Goal: Transaction & Acquisition: Purchase product/service

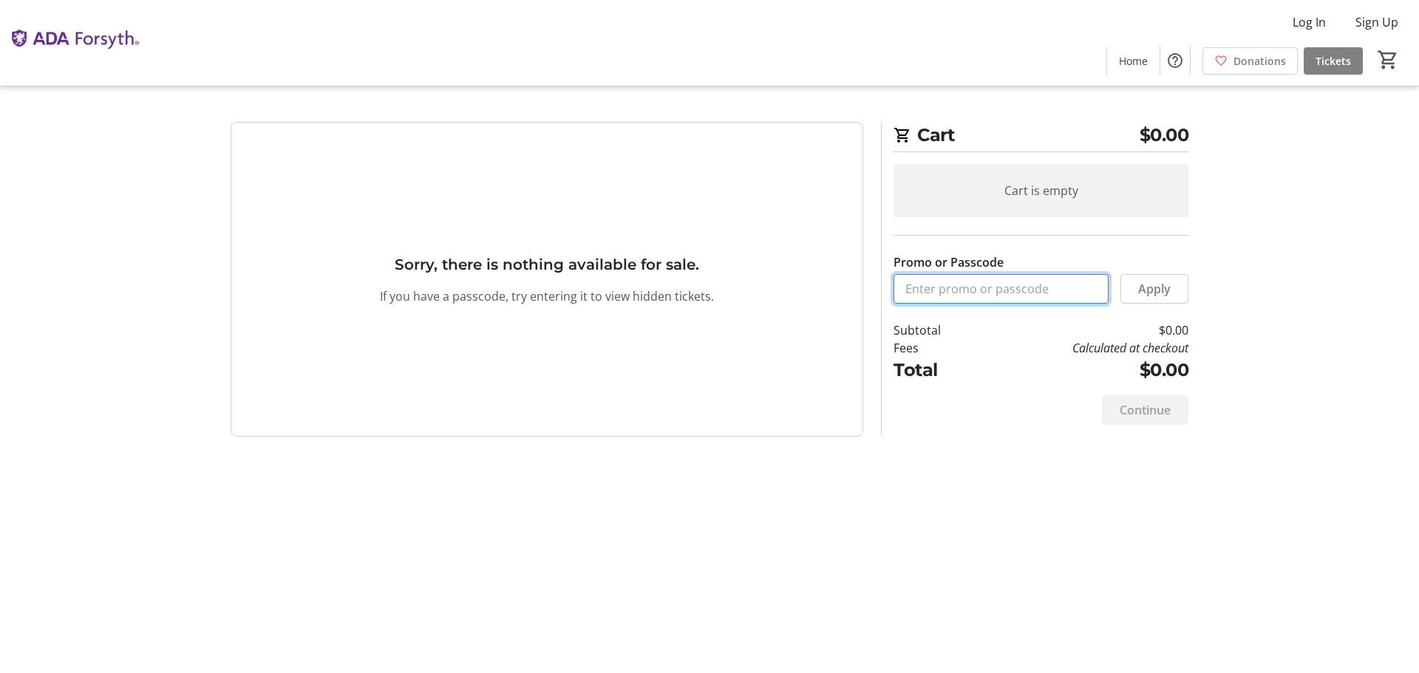
click at [908, 290] on input "Promo or Passcode" at bounding box center [1001, 289] width 215 height 30
paste input "ORALHEALTH2025"
type input "ORALHEALTH2025"
click at [1163, 290] on span "Apply" at bounding box center [1154, 289] width 33 height 18
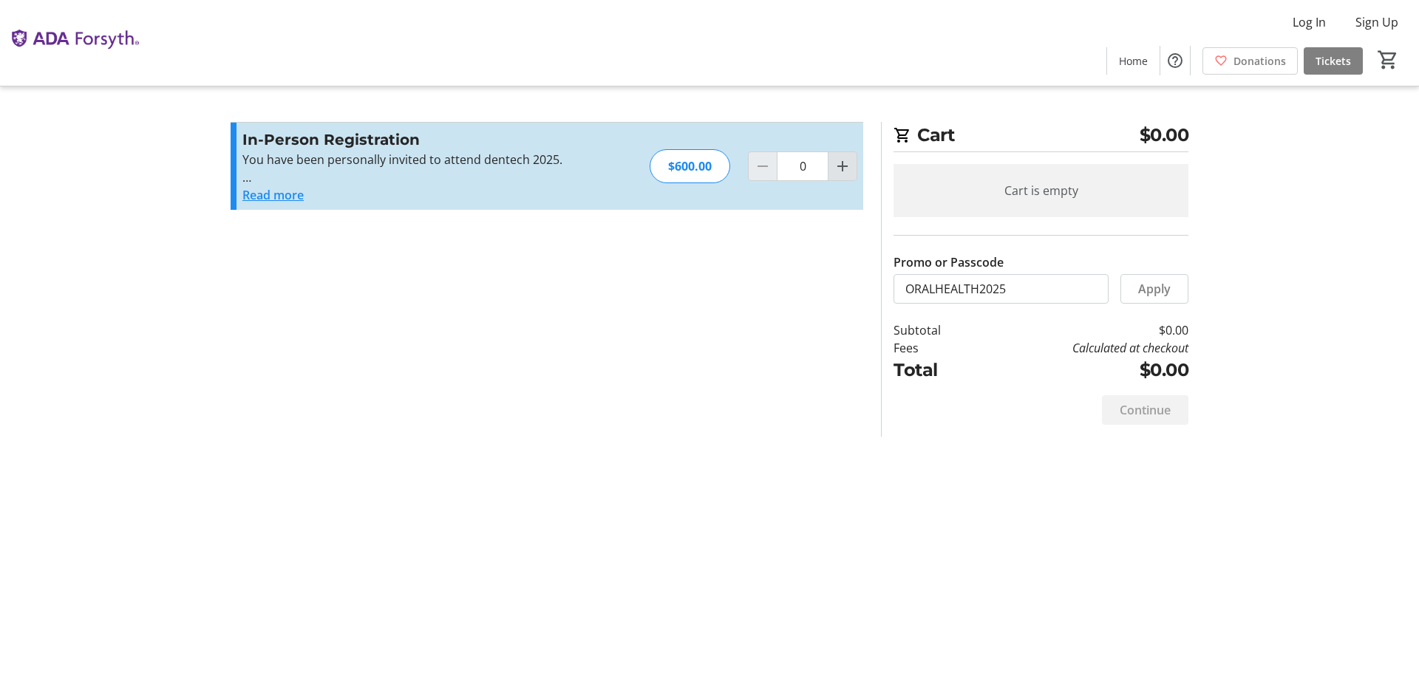
click at [838, 171] on mat-icon "Increment by one" at bounding box center [843, 166] width 18 height 18
type input "1"
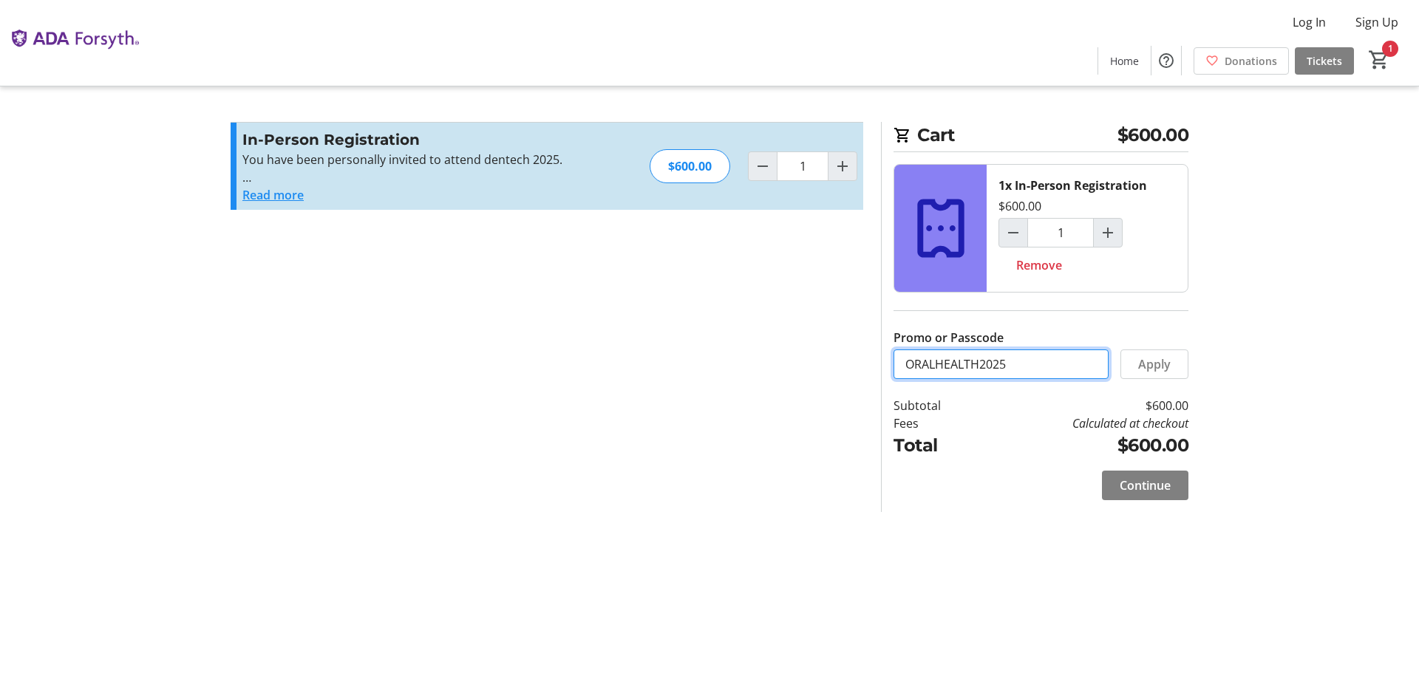
click at [1021, 360] on input "ORALHEALTH2025" at bounding box center [1001, 365] width 215 height 30
drag, startPoint x: 1021, startPoint y: 360, endPoint x: 719, endPoint y: 360, distance: 301.6
click at [726, 360] on div "Promo or Passcode Apply In-Person Registration You have been personally invited…" at bounding box center [710, 317] width 976 height 390
paste input "VIP25-1910"
type input "VIP25-1910"
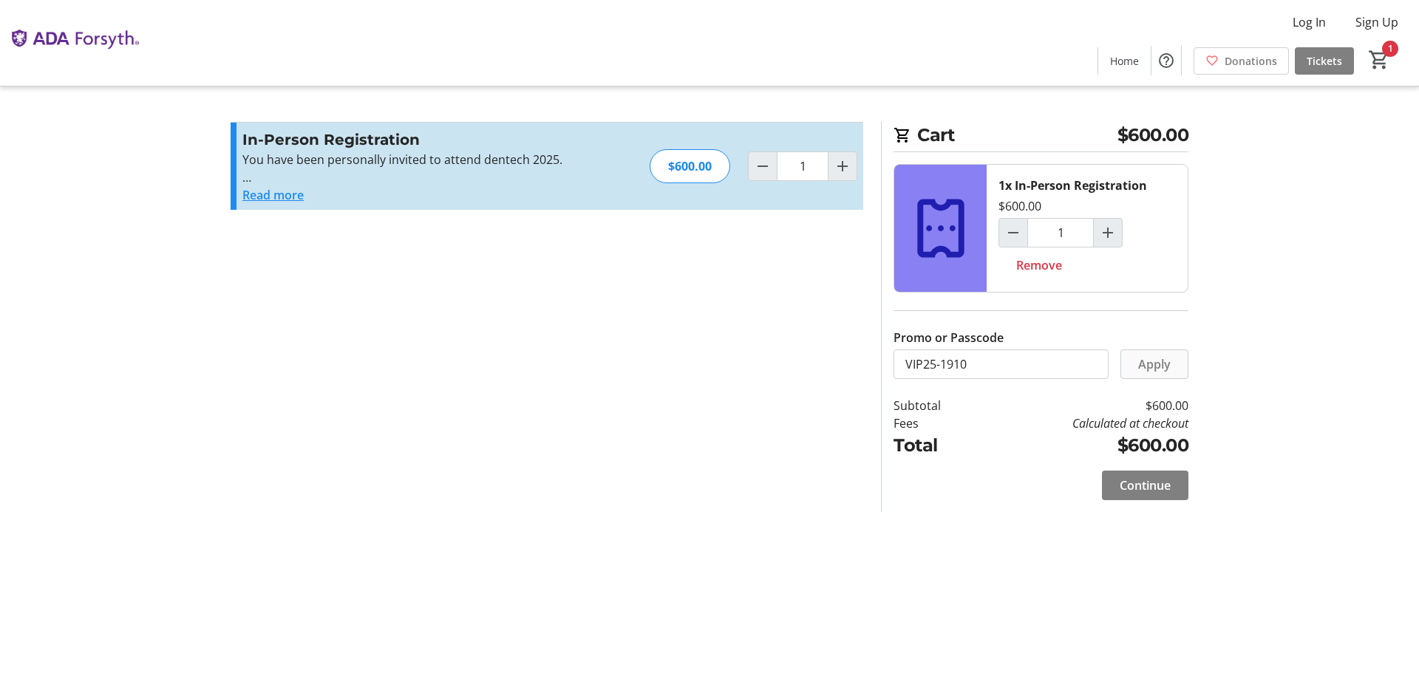
click at [1162, 364] on span "Apply" at bounding box center [1154, 365] width 33 height 18
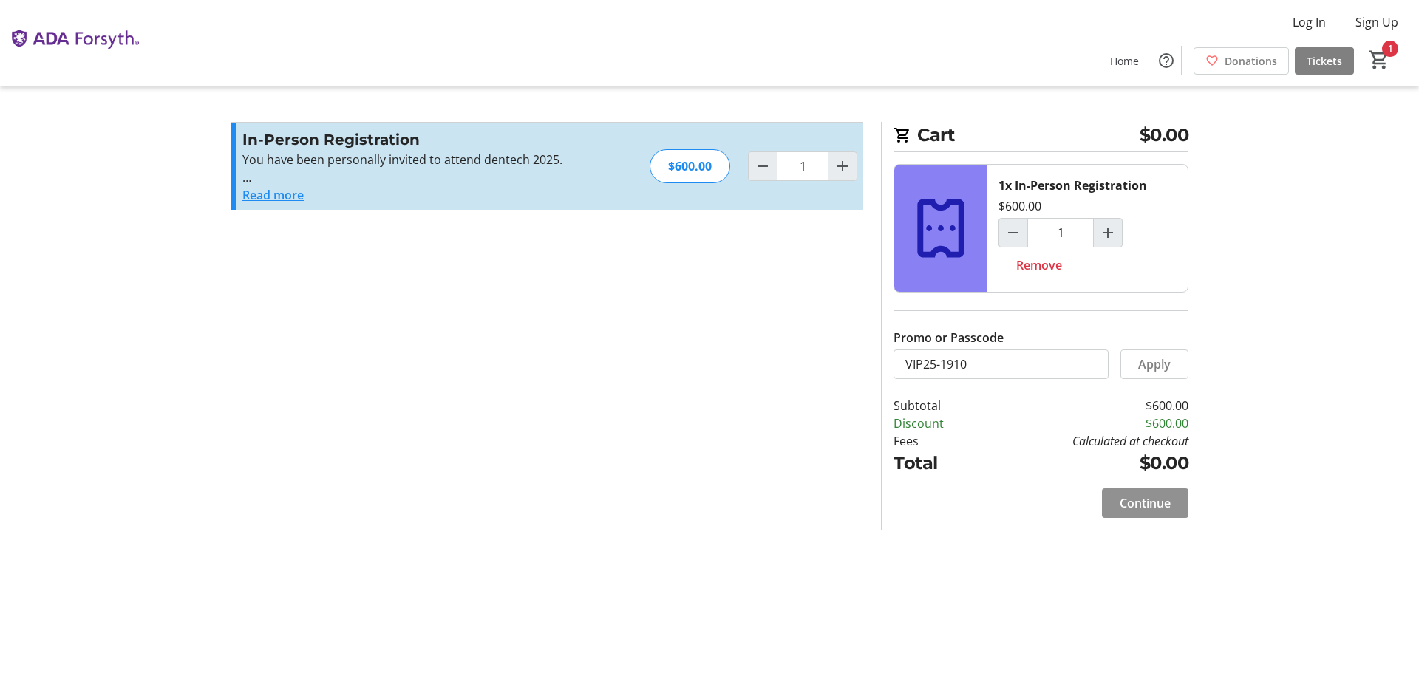
click at [1156, 506] on span "Continue" at bounding box center [1145, 503] width 51 height 18
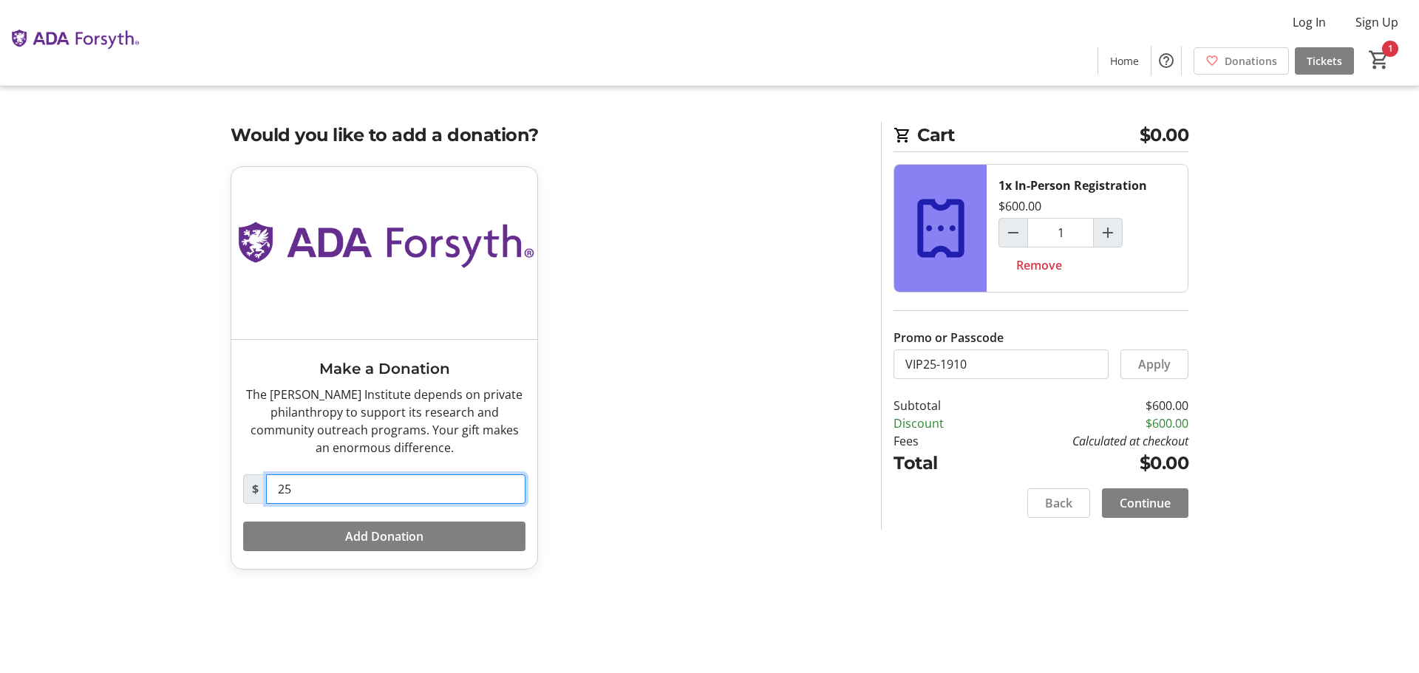
click at [299, 483] on input "25" at bounding box center [395, 490] width 259 height 30
click at [294, 489] on input "25" at bounding box center [395, 490] width 259 height 30
type input "2"
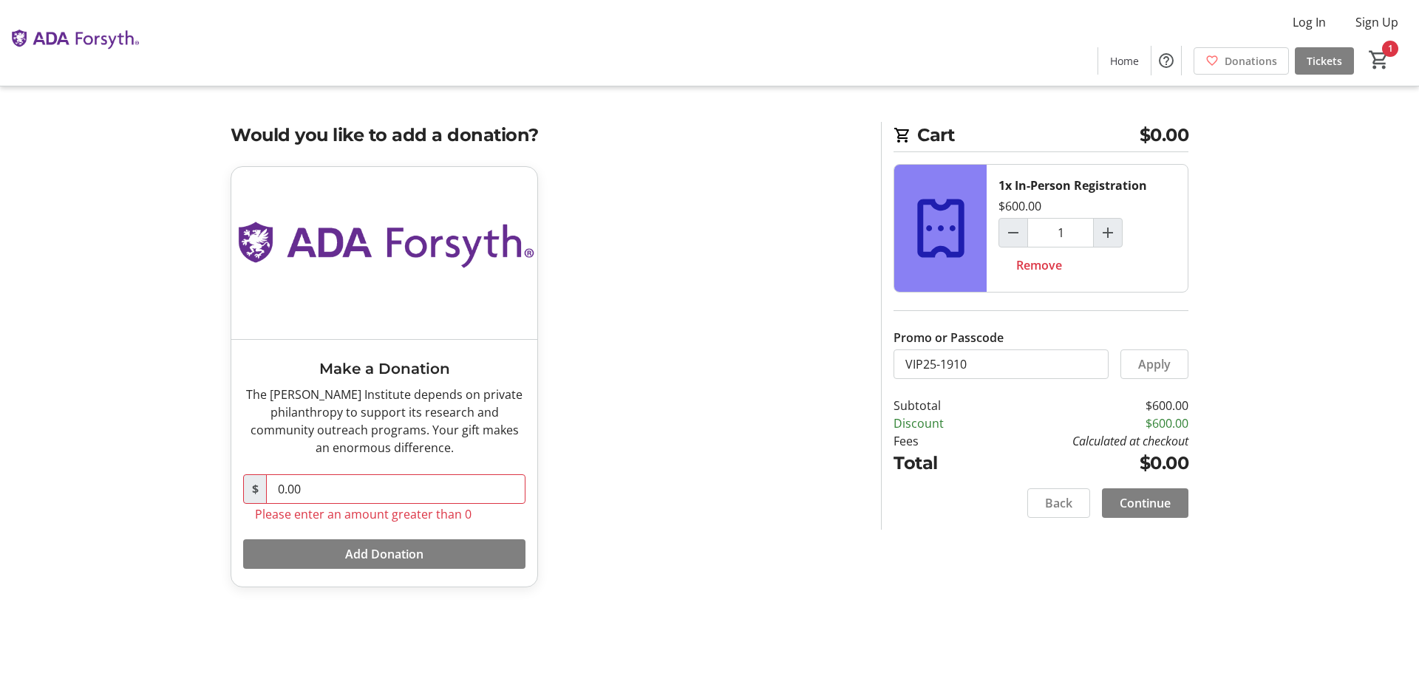
click at [674, 562] on div "Make a Donation The [PERSON_NAME] Institute depends on private philanthropy to …" at bounding box center [547, 385] width 650 height 439
click at [339, 497] on input "0.00" at bounding box center [395, 490] width 259 height 30
type input "0"
click at [1129, 507] on span "Continue" at bounding box center [1145, 503] width 51 height 18
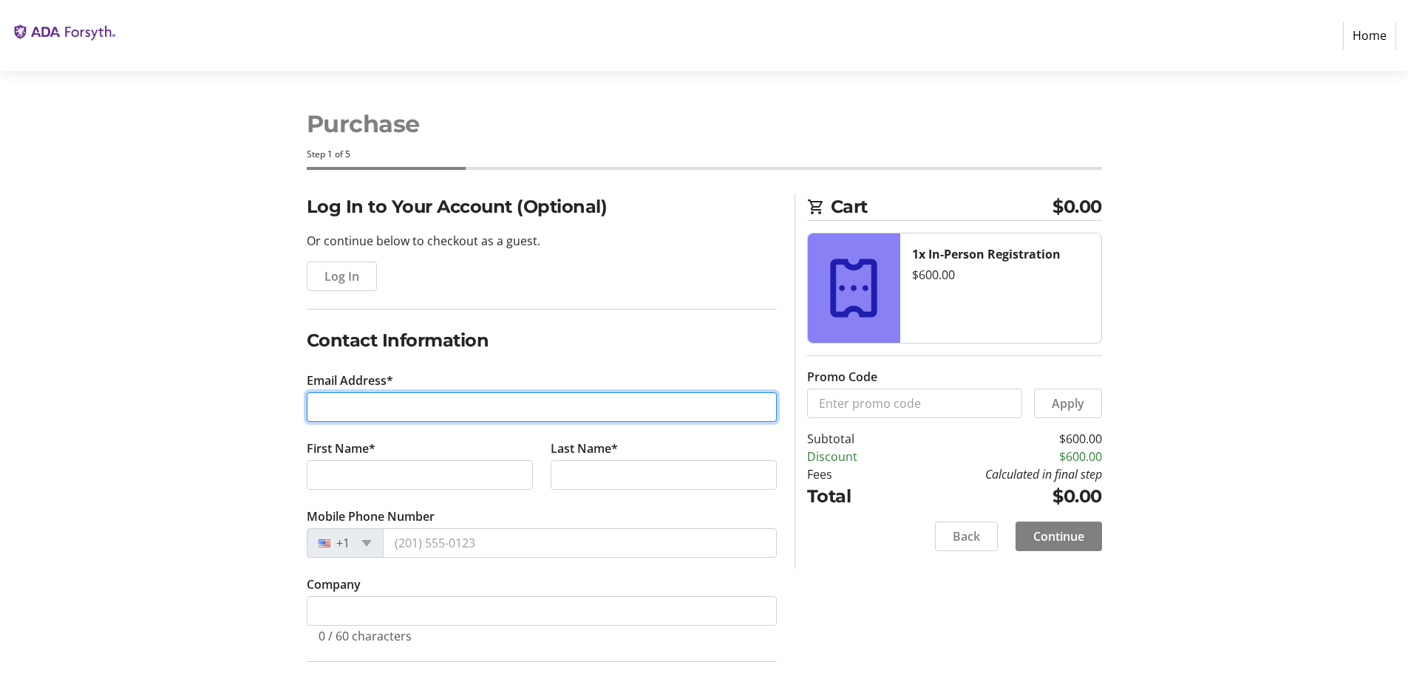
click at [386, 410] on input "Email Address*" at bounding box center [542, 407] width 470 height 30
type input "[EMAIL_ADDRESS][DOMAIN_NAME]"
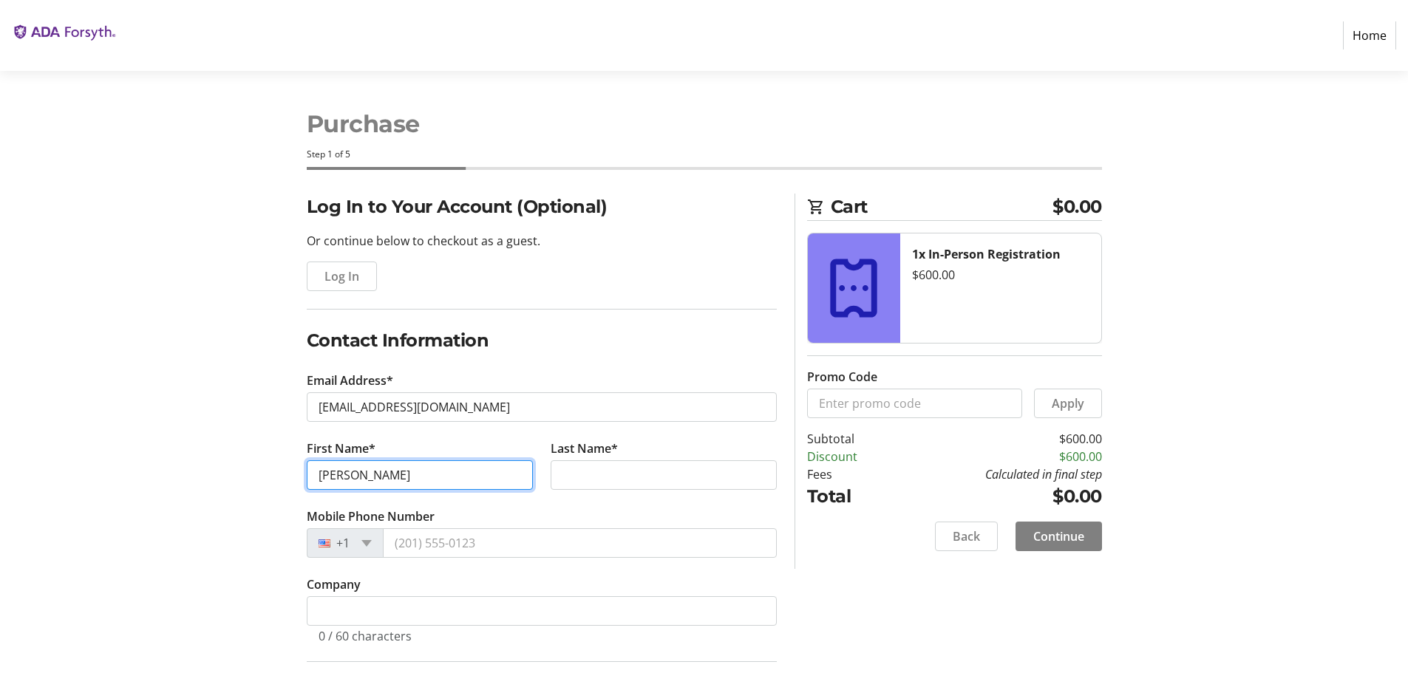
type input "[PERSON_NAME]"
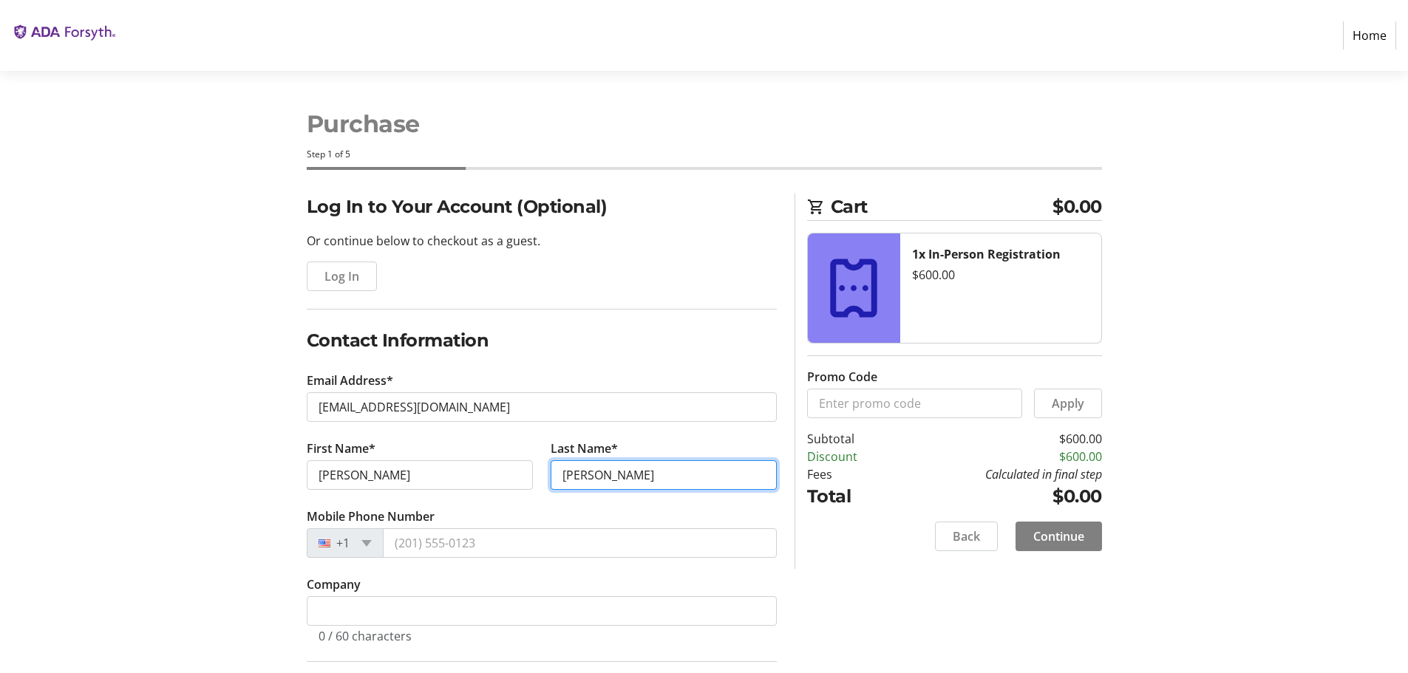
type input "[PERSON_NAME]"
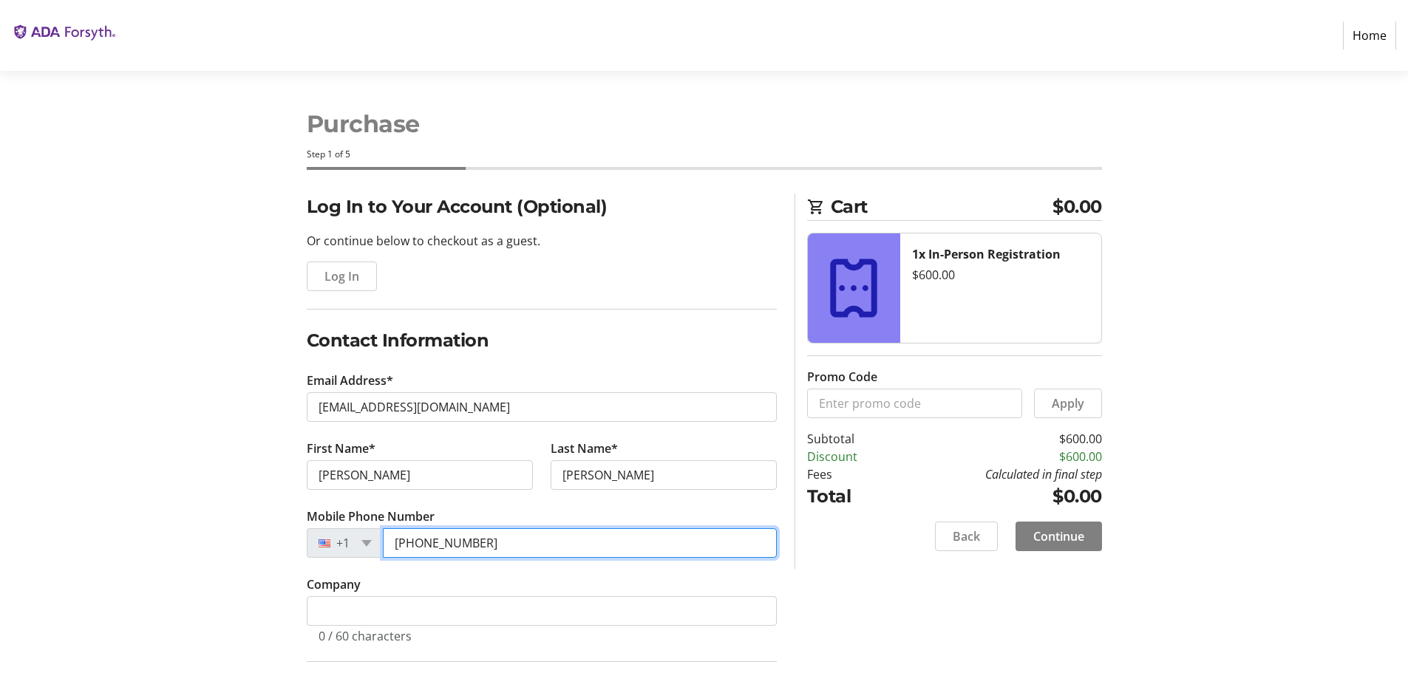
scroll to position [243, 0]
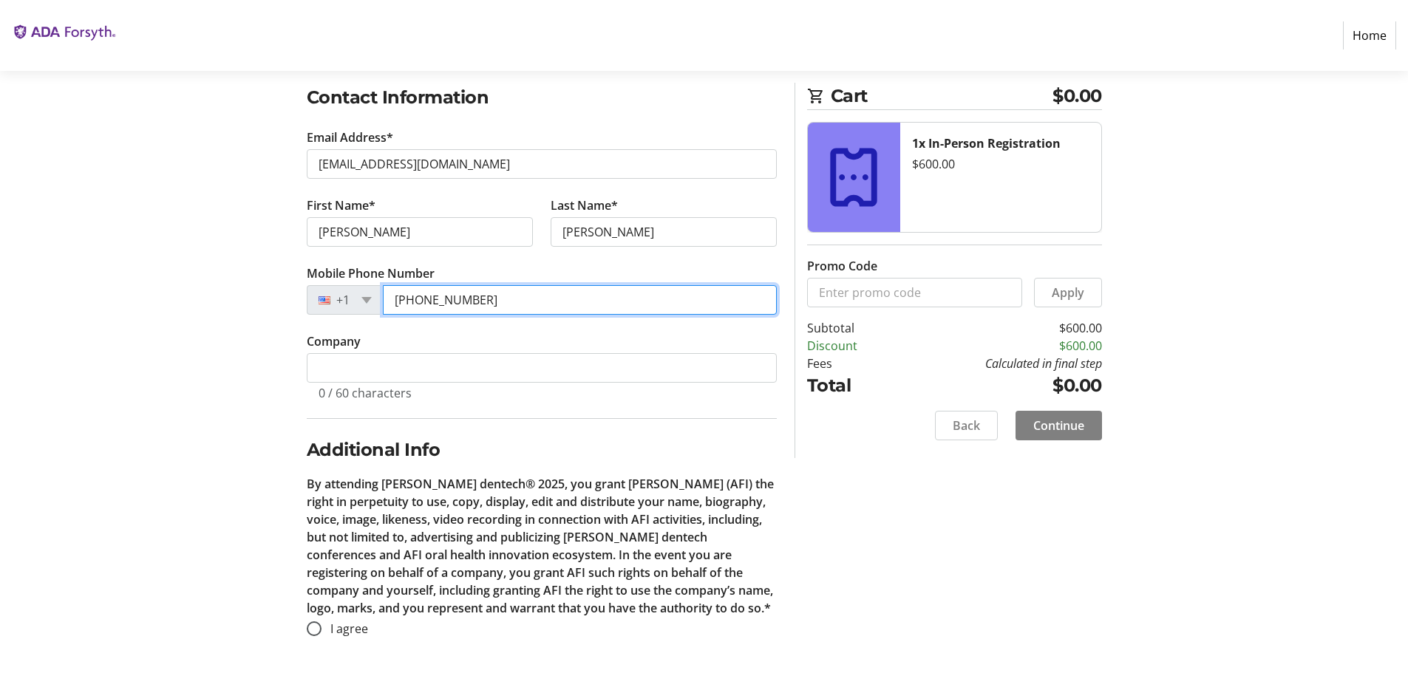
type input "[PHONE_NUMBER]"
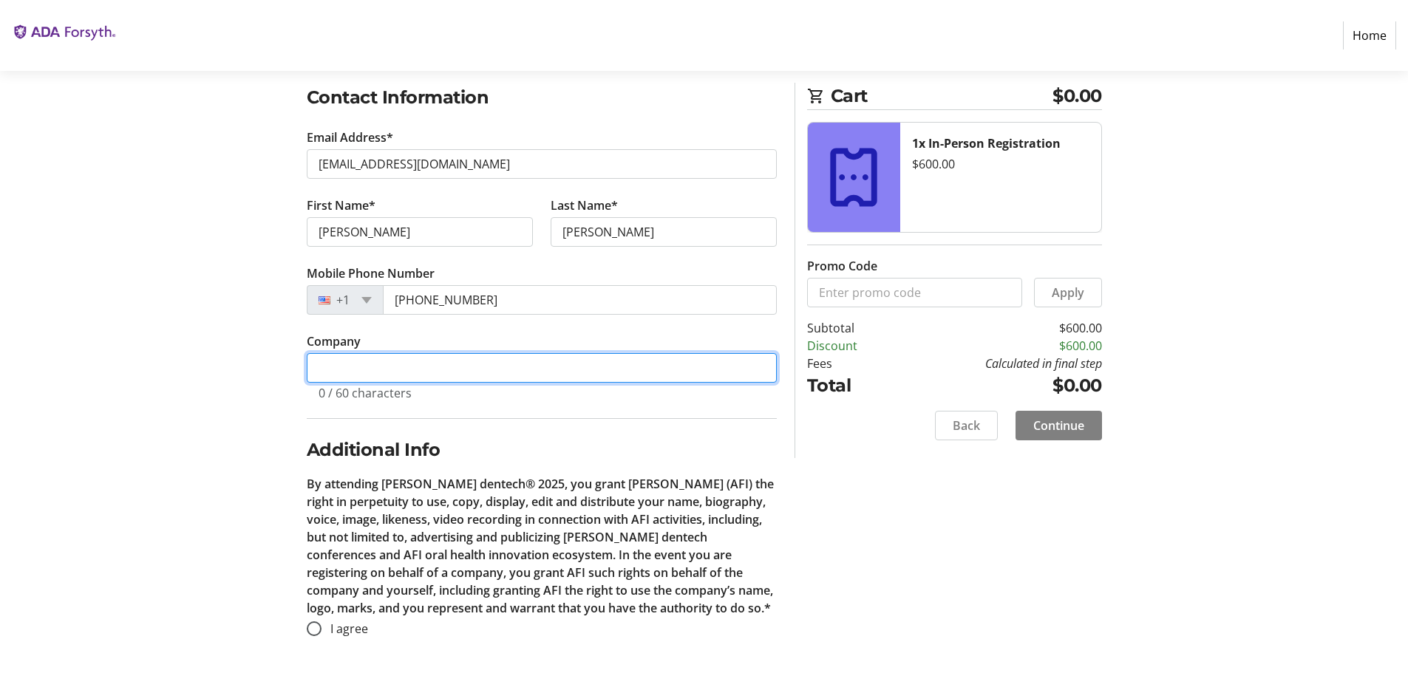
click at [367, 361] on input "Company" at bounding box center [542, 368] width 470 height 30
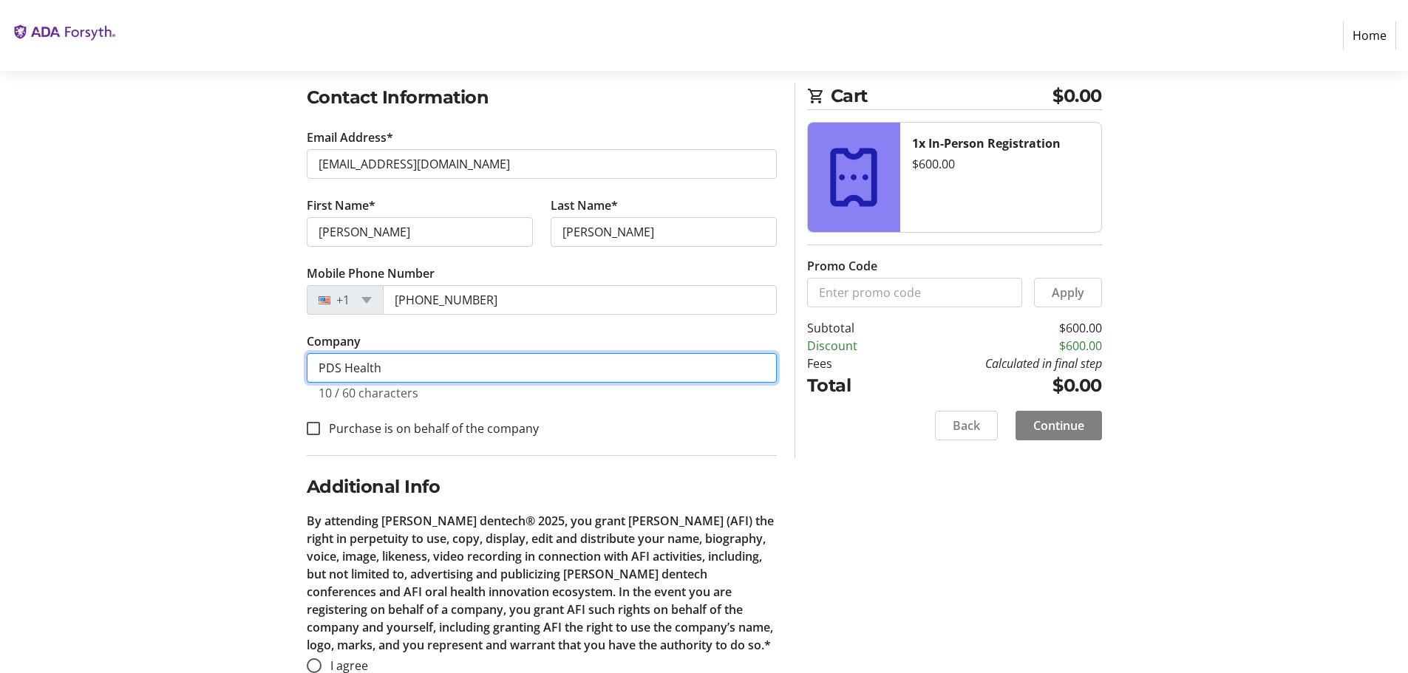
type input "PDS Health"
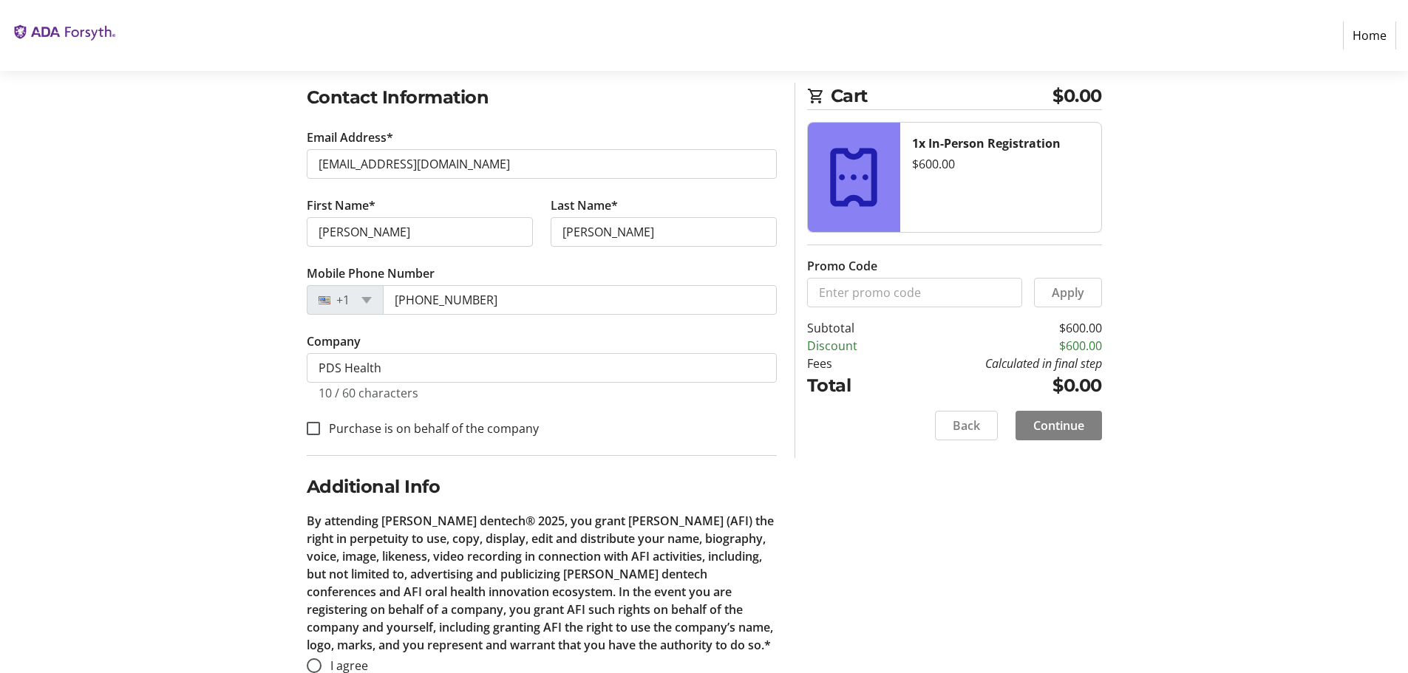
click at [619, 422] on div "Purchase is on behalf of the company" at bounding box center [542, 427] width 470 height 19
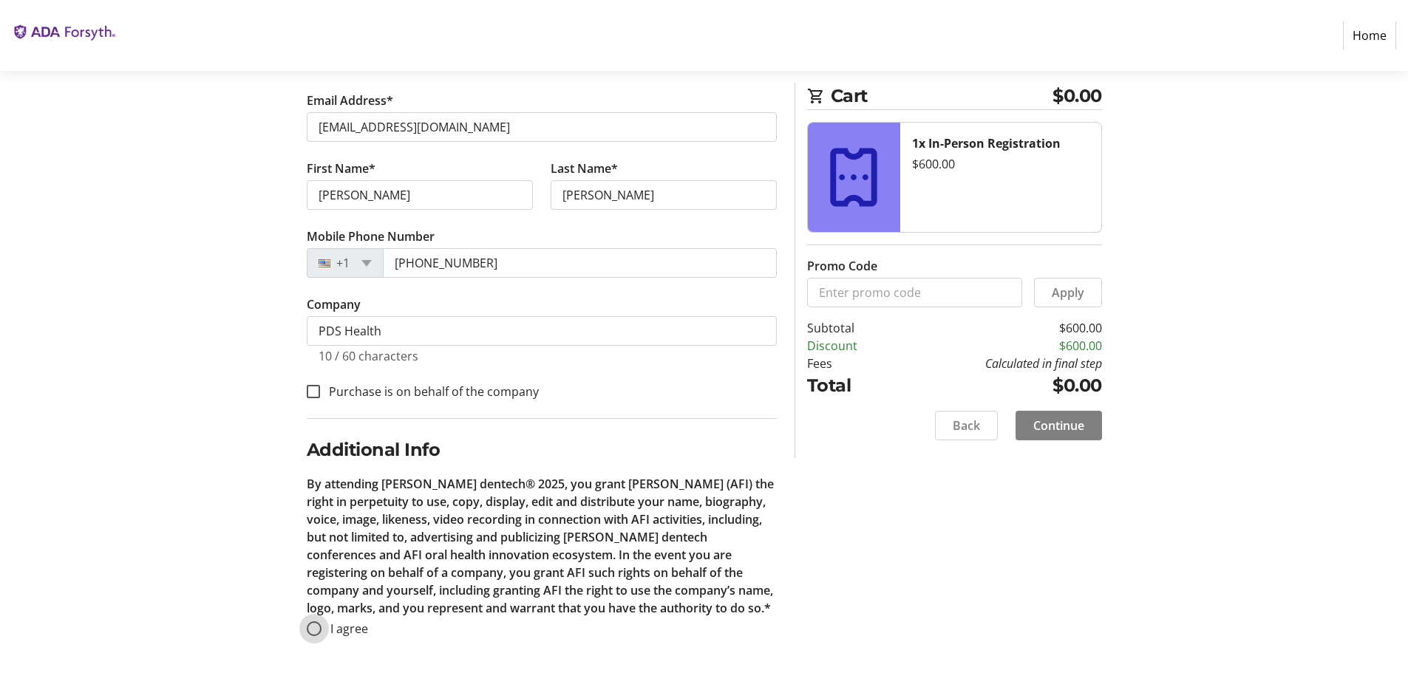
click at [310, 633] on input "I agree" at bounding box center [314, 629] width 15 height 15
radio input "true"
click at [1063, 422] on span "Continue" at bounding box center [1058, 426] width 51 height 18
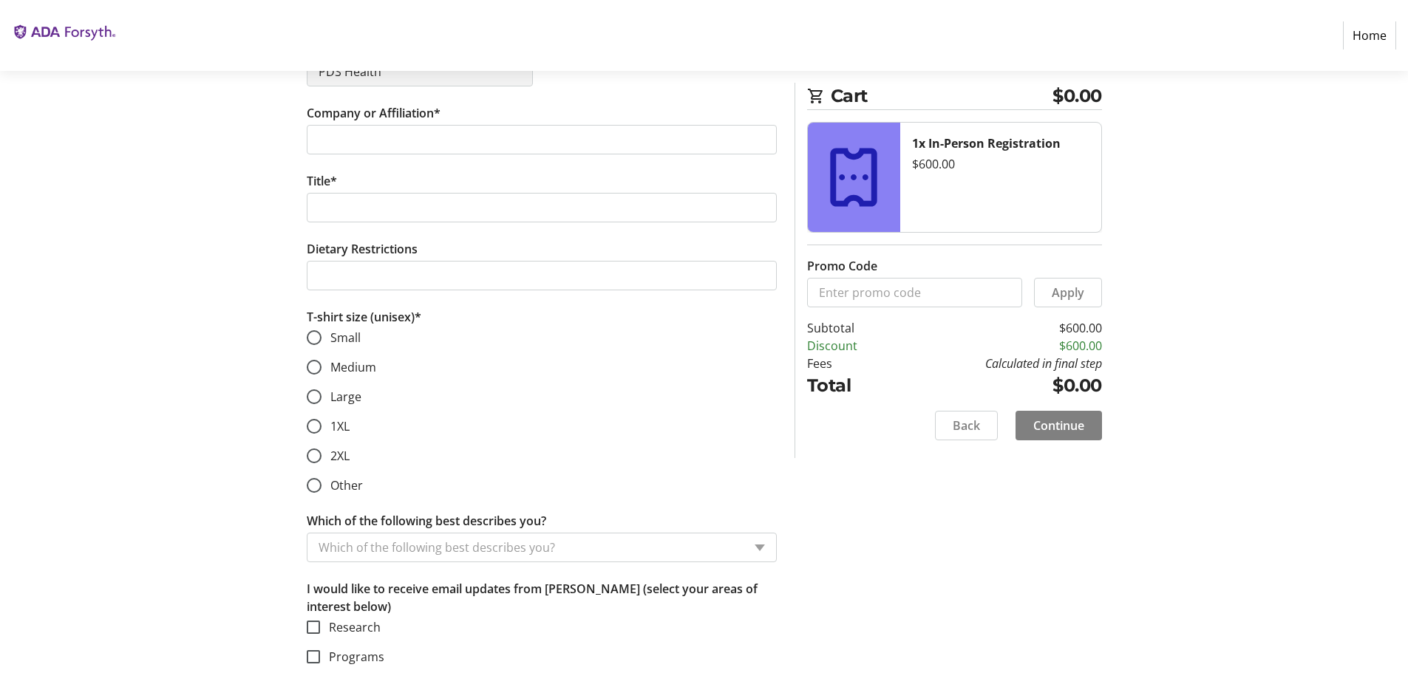
scroll to position [557, 0]
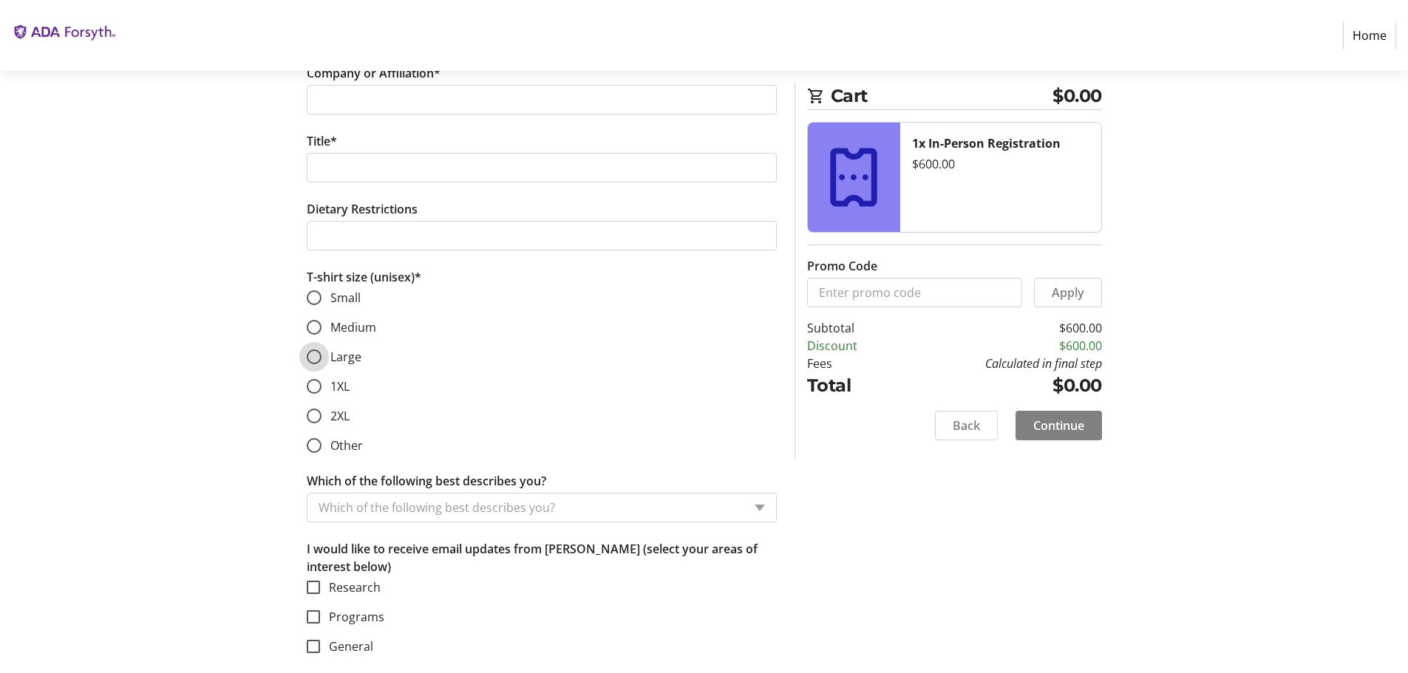
click at [314, 356] on input "Large" at bounding box center [314, 357] width 15 height 15
radio input "true"
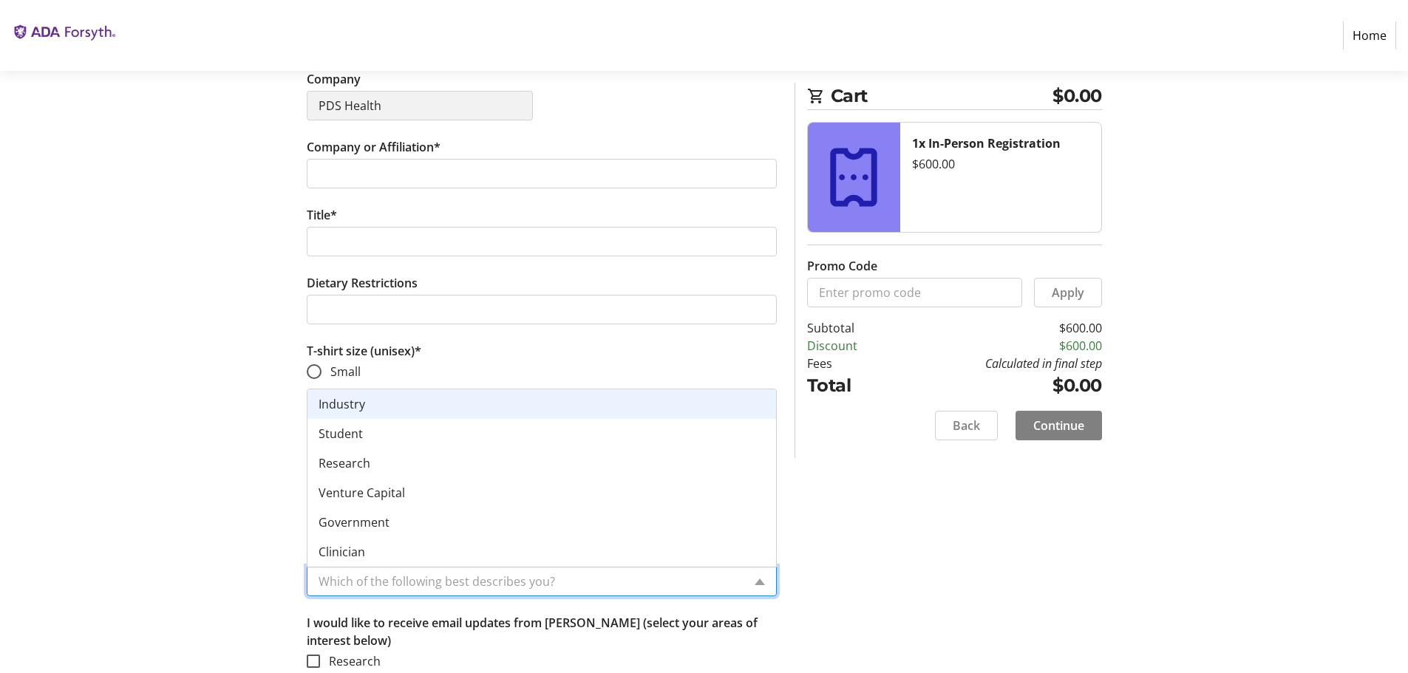
click at [440, 591] on div "Which of the following best describes you?" at bounding box center [524, 582] width 435 height 28
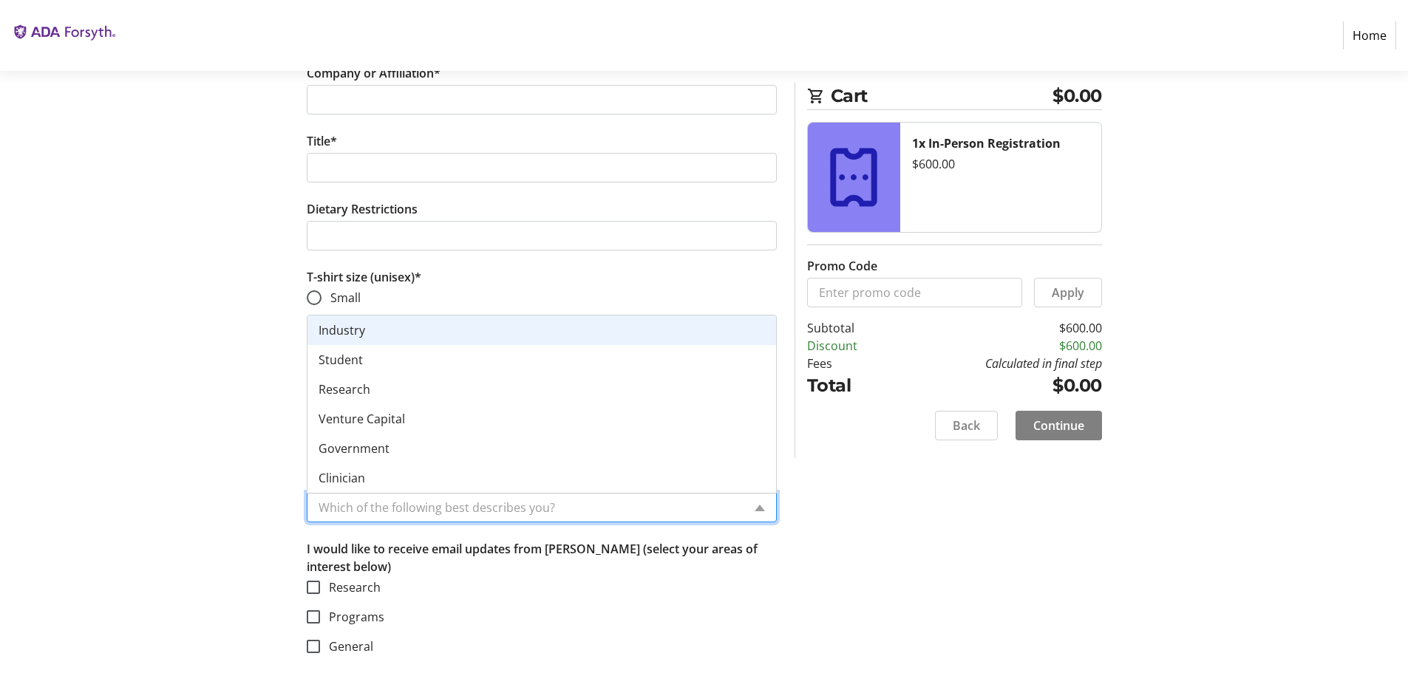
click at [333, 337] on span "Industry" at bounding box center [342, 330] width 47 height 16
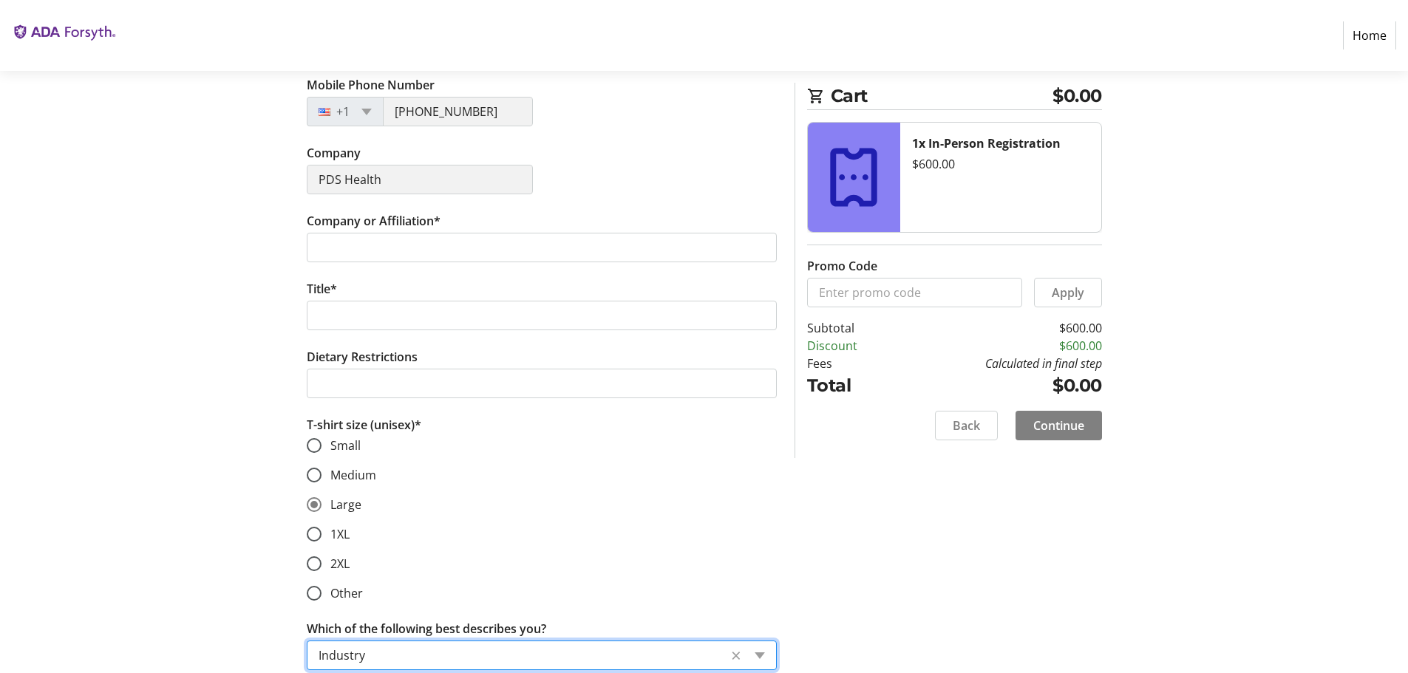
scroll to position [336, 0]
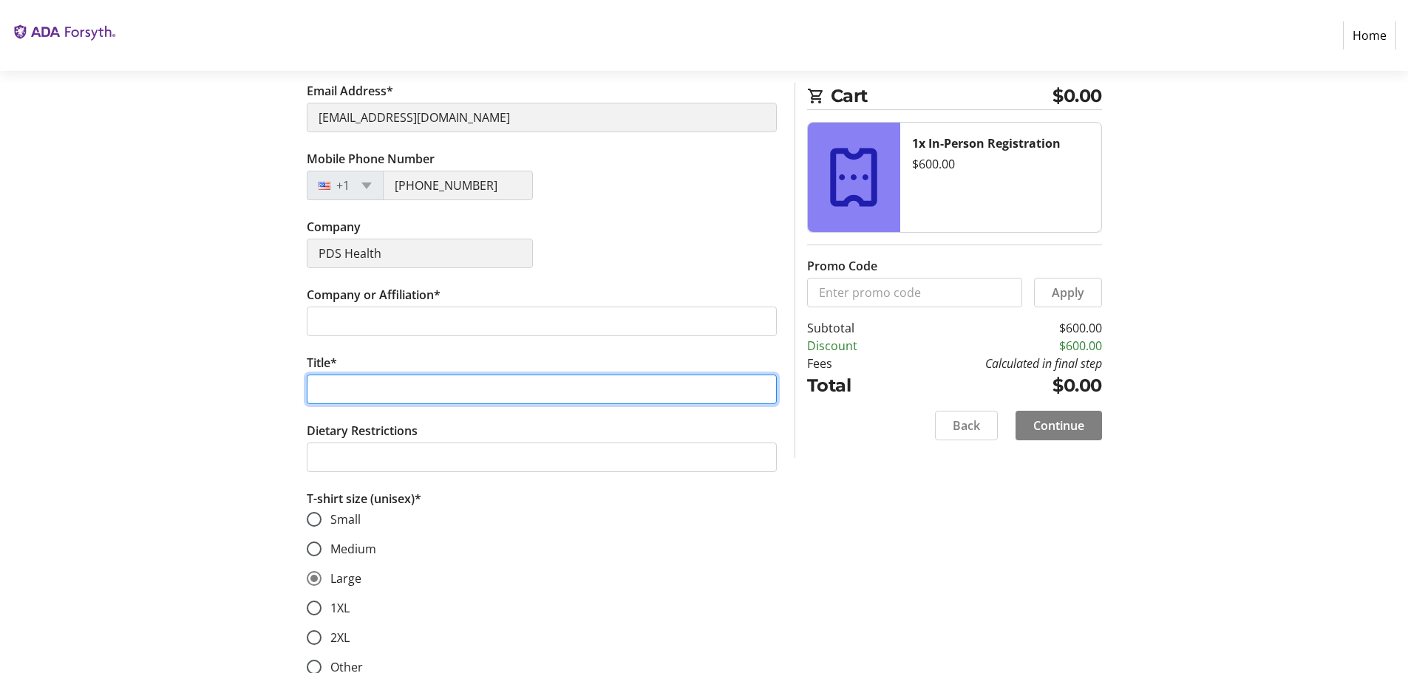
click at [367, 390] on input "Title*" at bounding box center [542, 390] width 470 height 30
type input "Chief Enterprise Strategy Officer"
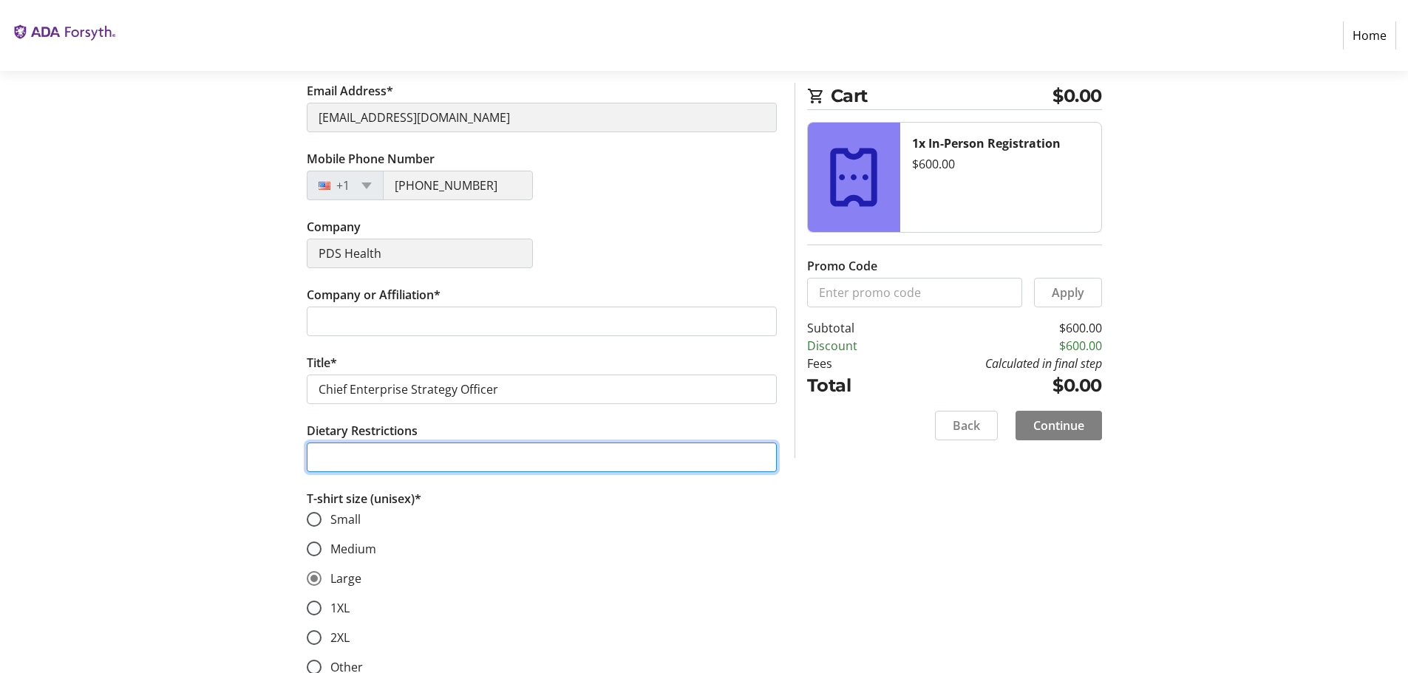
click at [375, 461] on input "Dietary Restrictions" at bounding box center [542, 458] width 470 height 30
drag, startPoint x: 384, startPoint y: 460, endPoint x: 398, endPoint y: 466, distance: 14.3
click at [395, 463] on input "Prefer Tofu vs chicken and meat" at bounding box center [542, 458] width 470 height 30
type input "Prefer Tofu over chicken and meat"
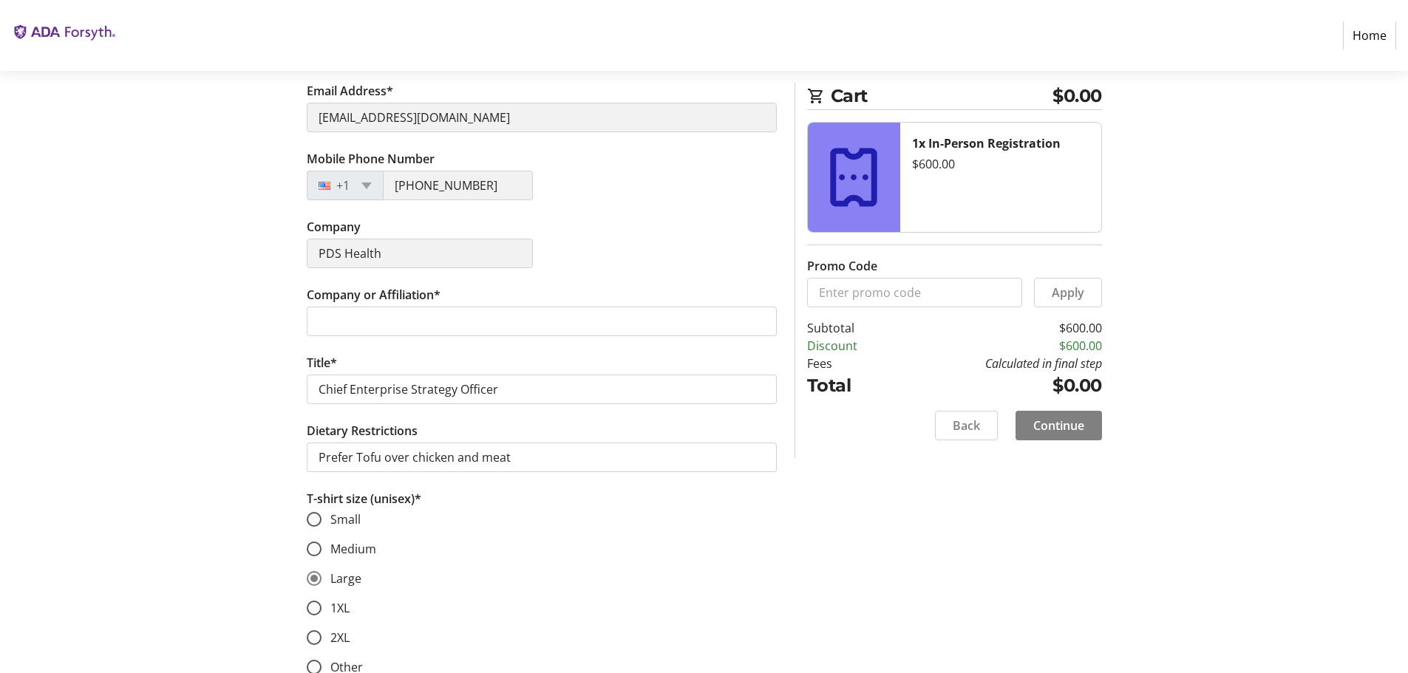
click at [529, 519] on mat-radio-button "Small" at bounding box center [542, 520] width 470 height 18
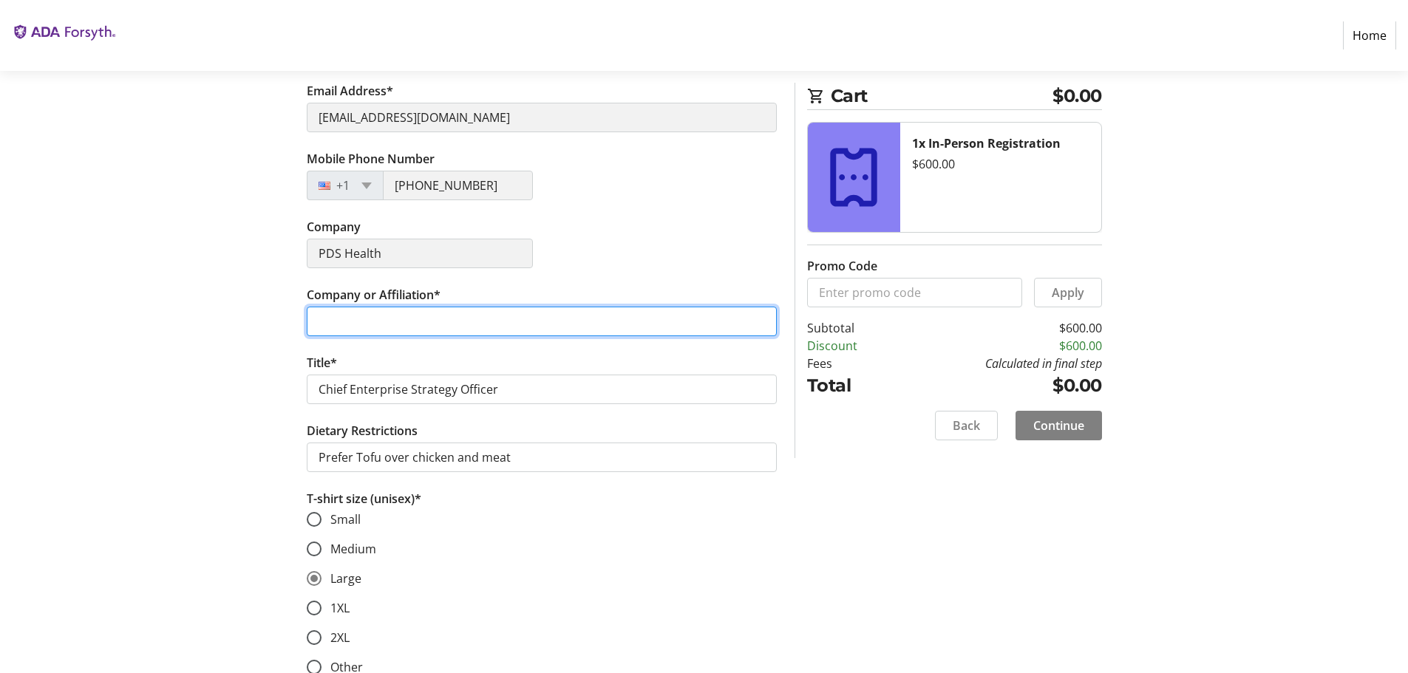
click at [446, 326] on input "Company or Affiliation*" at bounding box center [542, 322] width 470 height 30
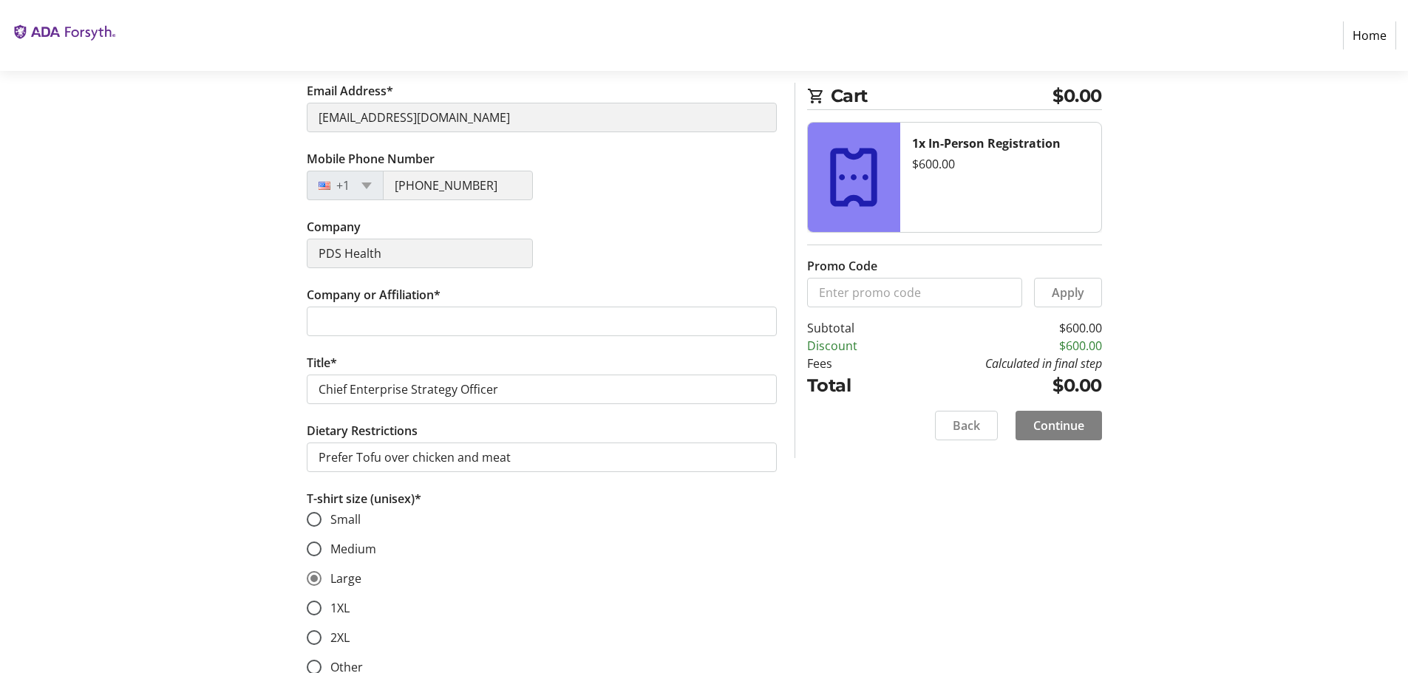
click at [599, 557] on mat-radio-group "Small Medium Large 1XL 2XL Other" at bounding box center [542, 594] width 470 height 166
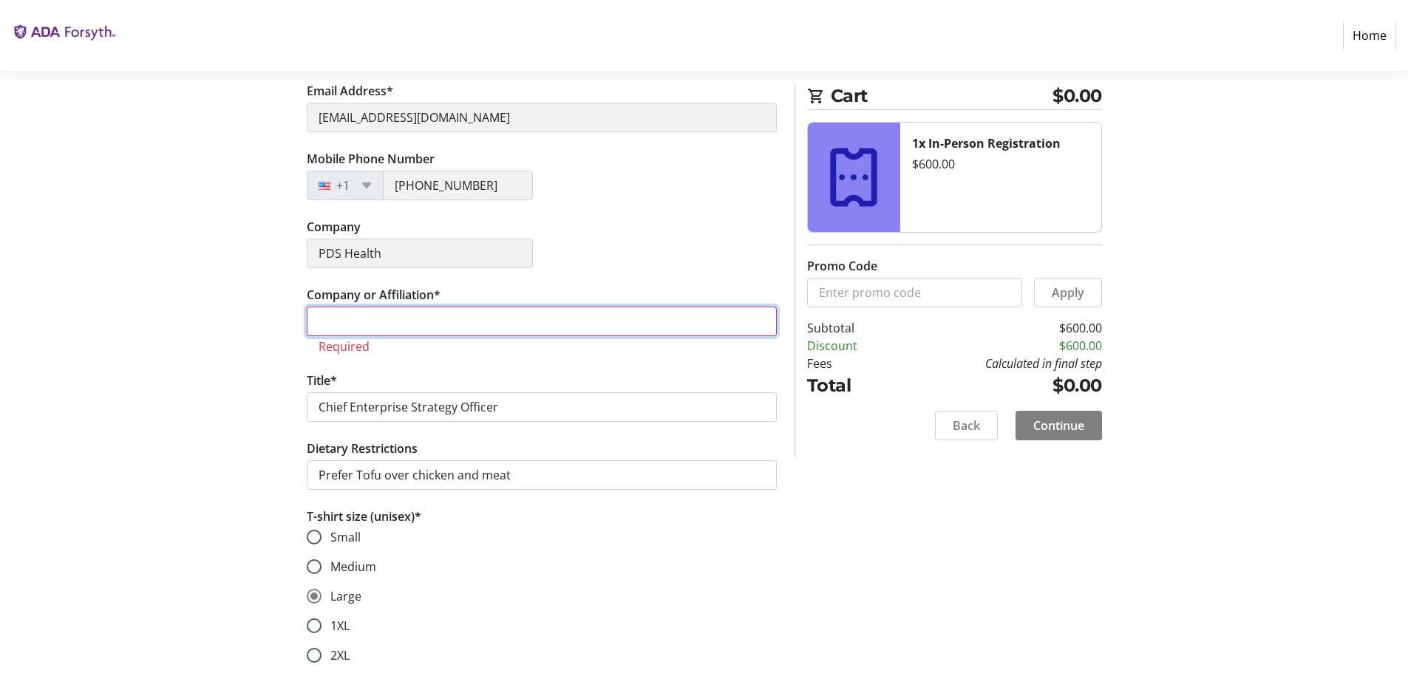
click at [332, 314] on input "Company or Affiliation*" at bounding box center [542, 322] width 470 height 30
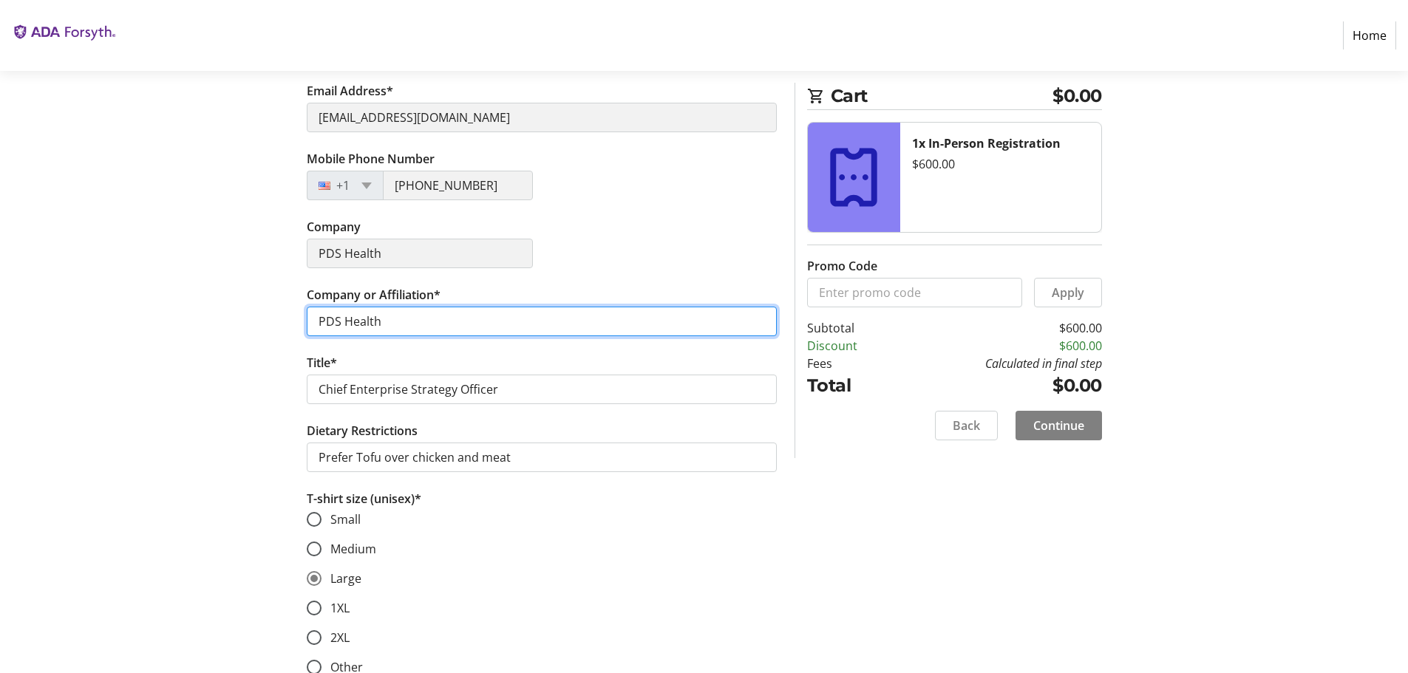
type input "PDS Health"
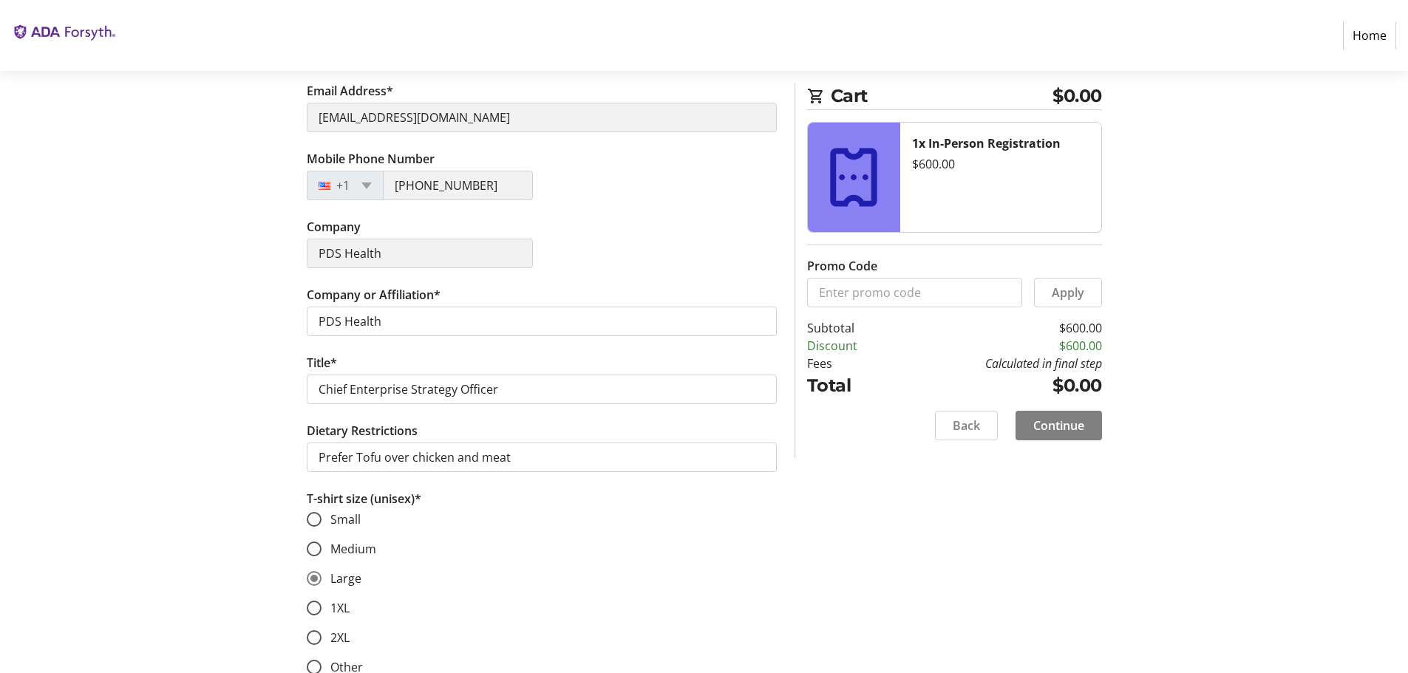
click at [928, 585] on div "Assign Tickets Enter details for each attendee so that they receive their ticke…" at bounding box center [705, 376] width 976 height 1037
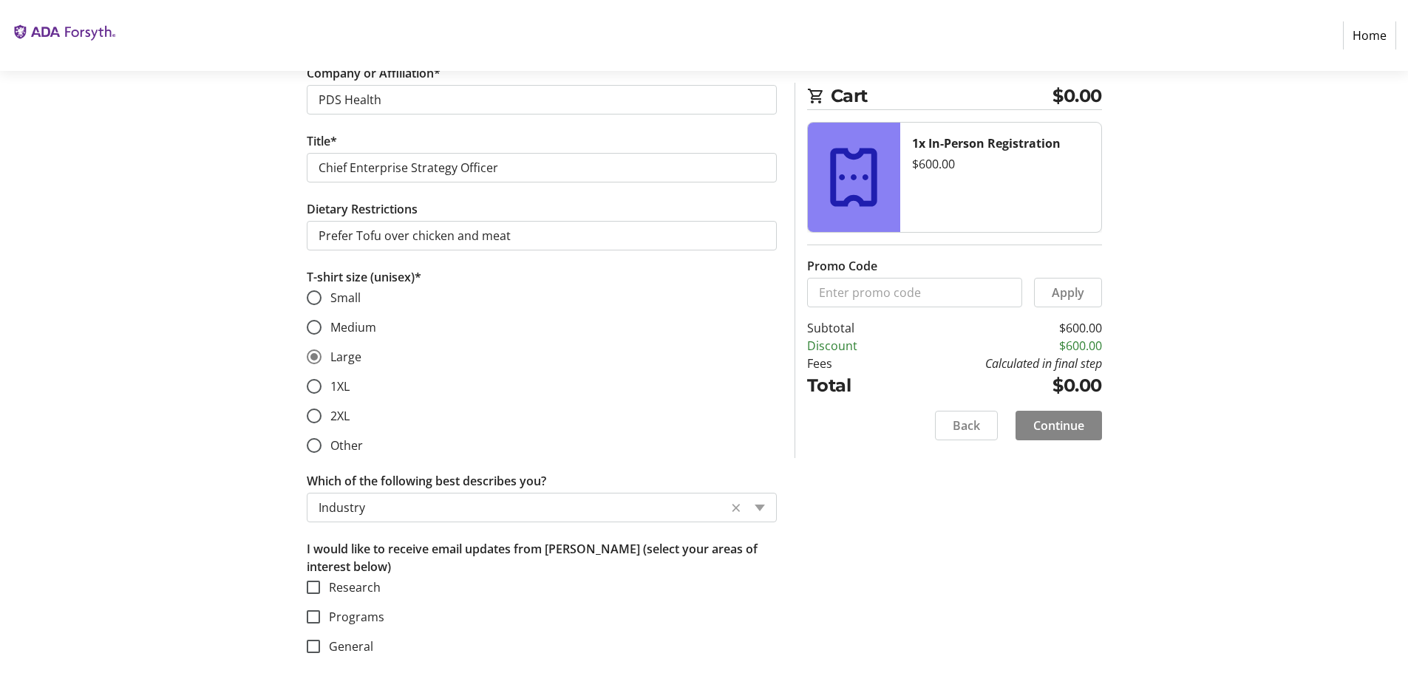
click at [1058, 428] on span "Continue" at bounding box center [1058, 426] width 51 height 18
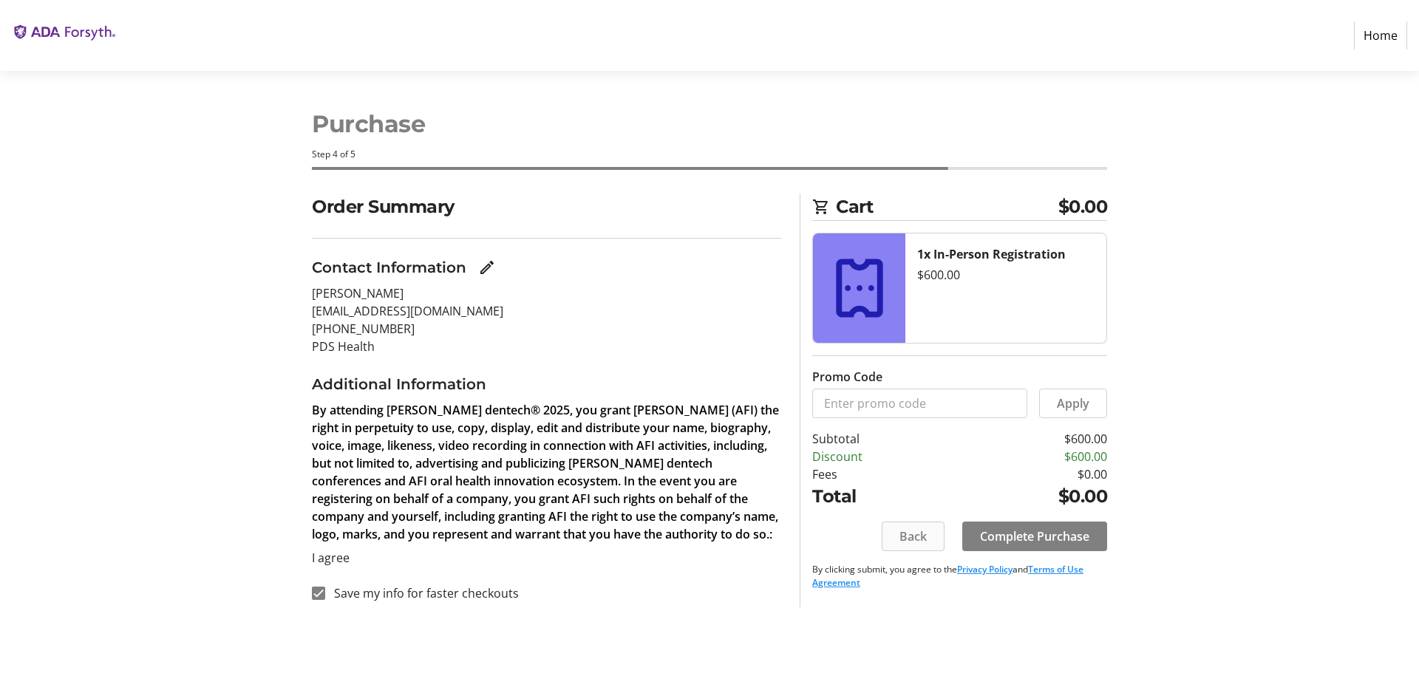
click at [915, 537] on span "Back" at bounding box center [912, 537] width 27 height 18
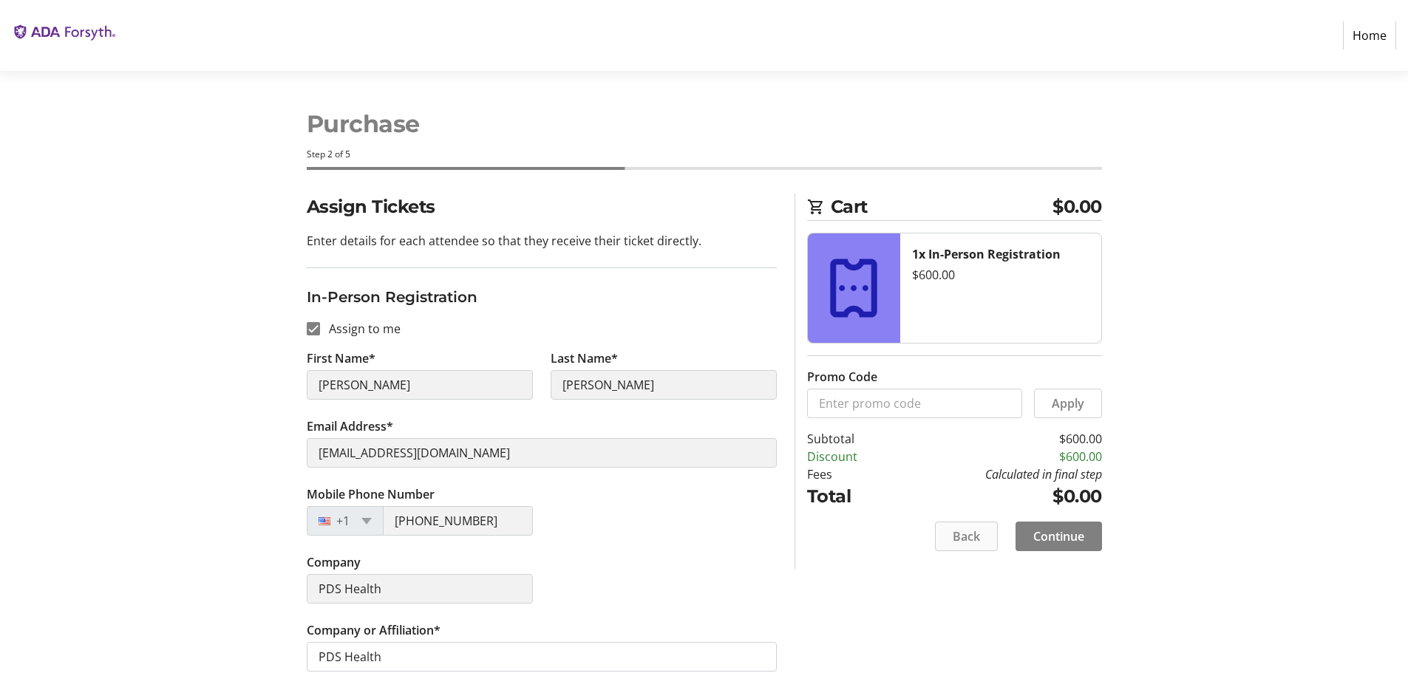
click at [956, 537] on span "Back" at bounding box center [966, 537] width 27 height 18
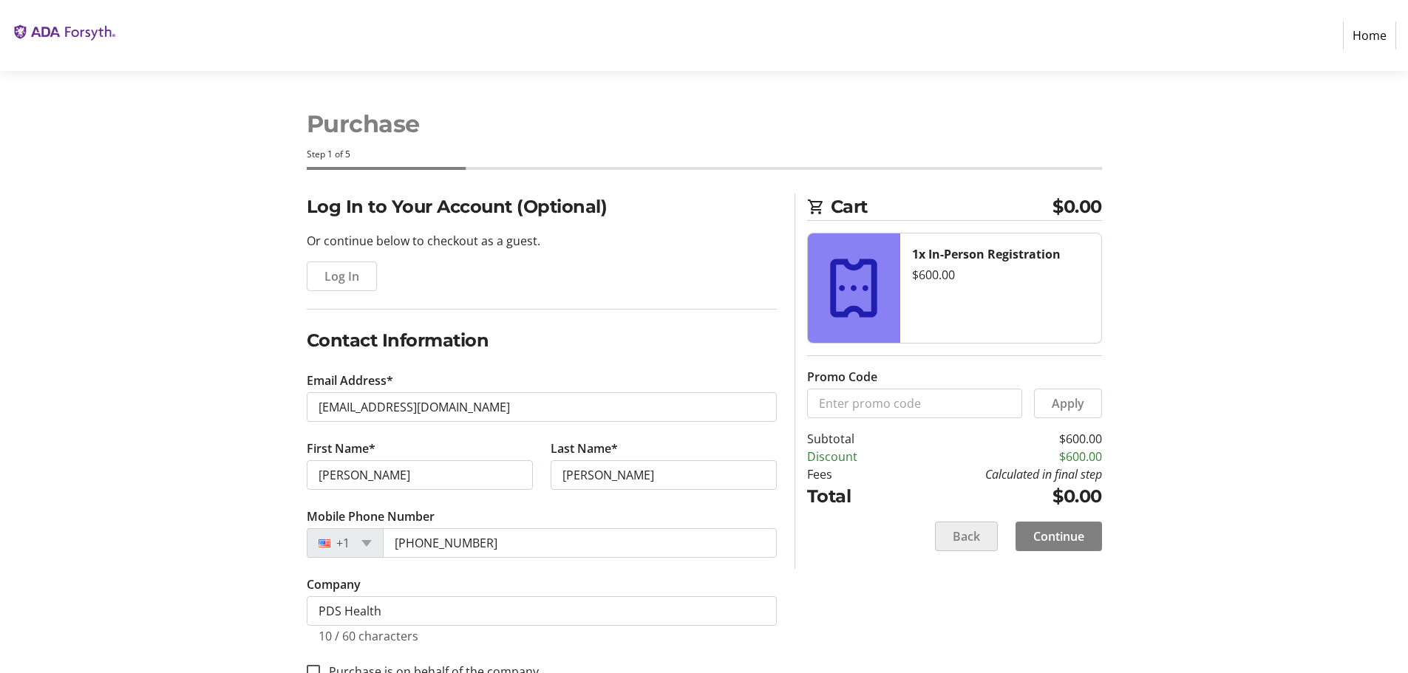
click at [959, 537] on span "Back" at bounding box center [966, 537] width 27 height 18
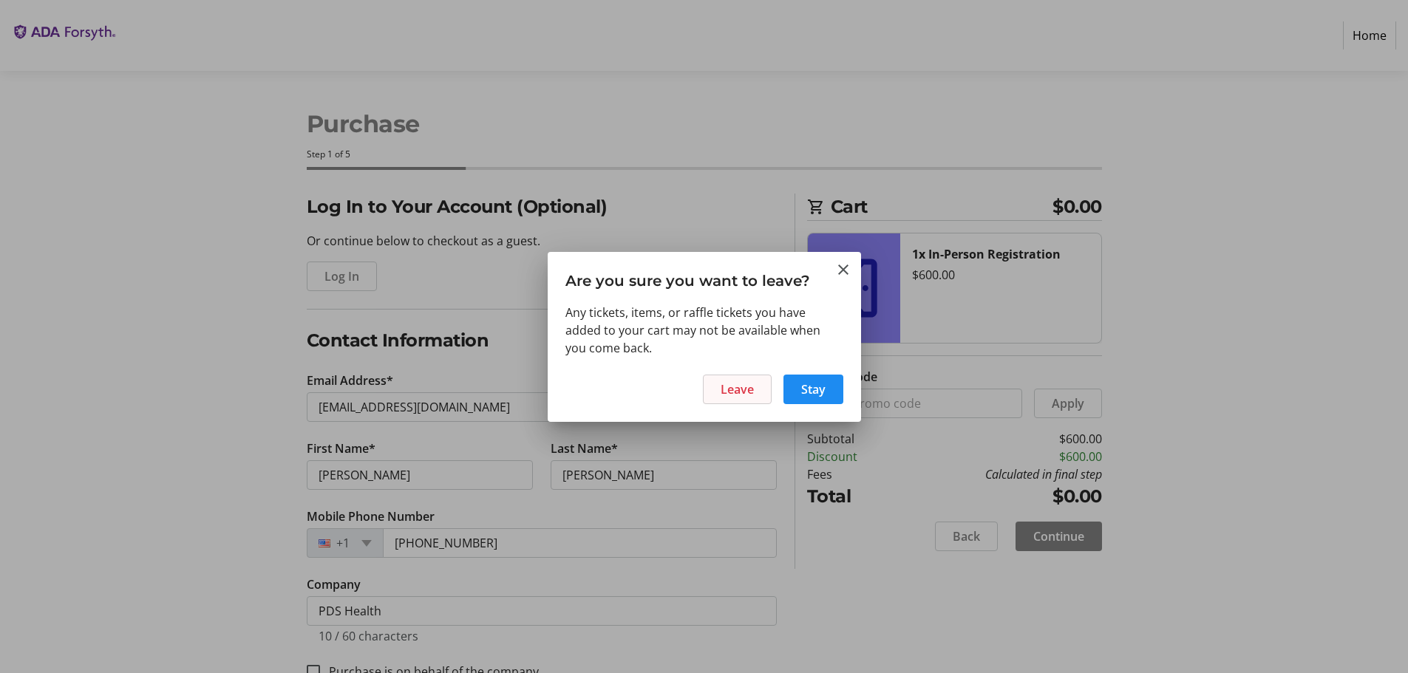
click at [742, 387] on span "Leave" at bounding box center [737, 390] width 33 height 18
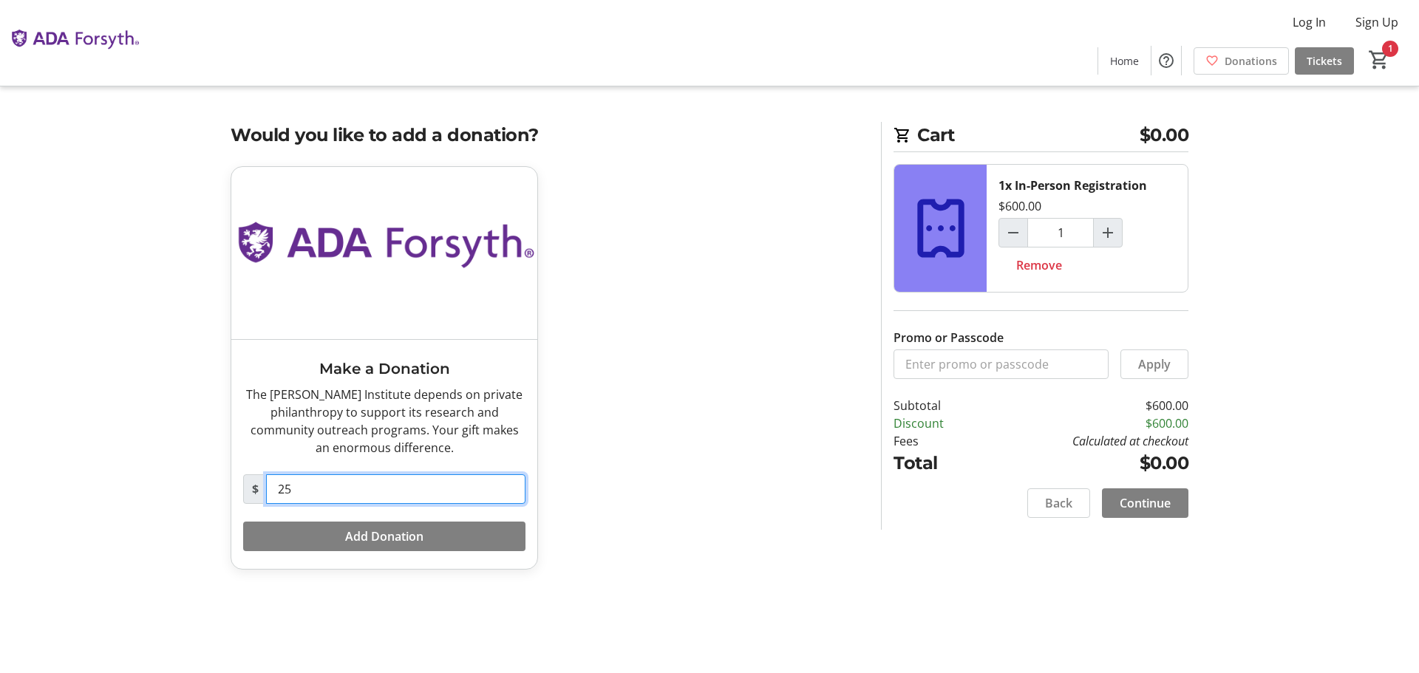
click at [297, 486] on input "25" at bounding box center [395, 490] width 259 height 30
type input "2"
type input "200.00"
click at [361, 536] on span "Add Donation" at bounding box center [384, 537] width 78 height 18
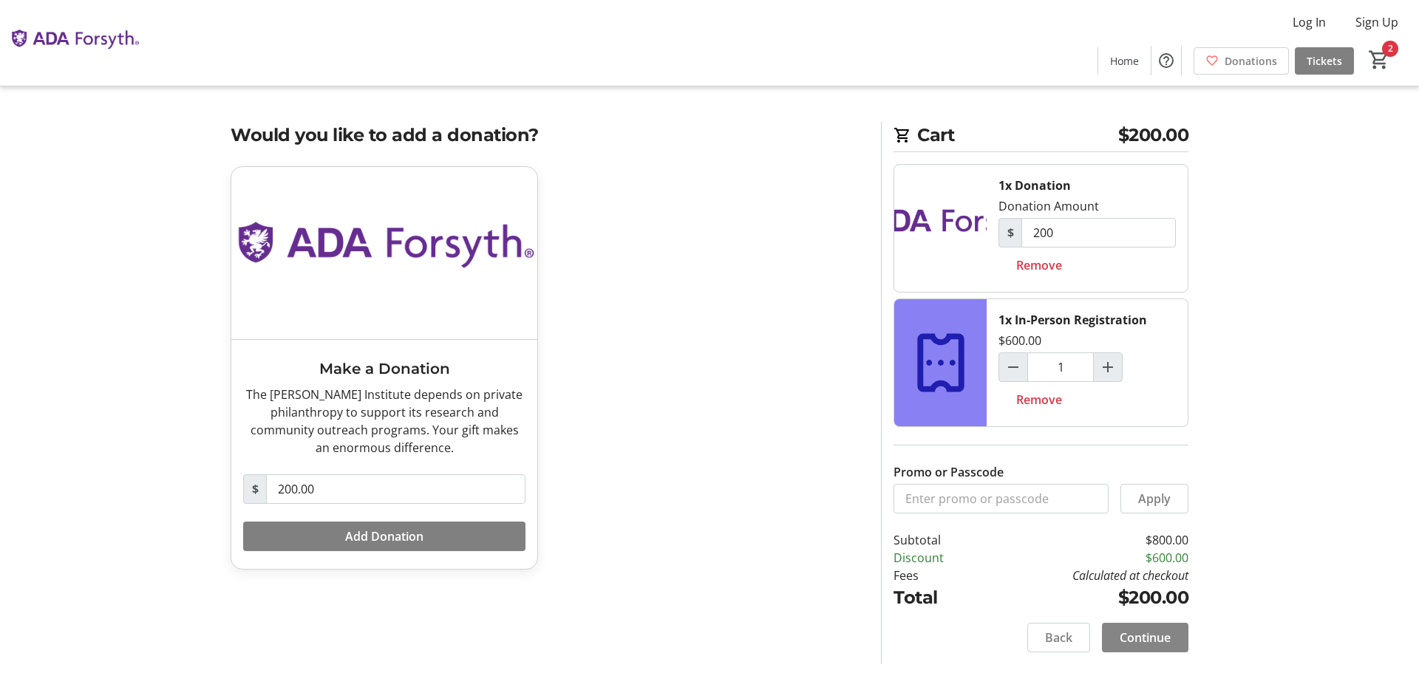
click at [1136, 637] on span "Continue" at bounding box center [1145, 638] width 51 height 18
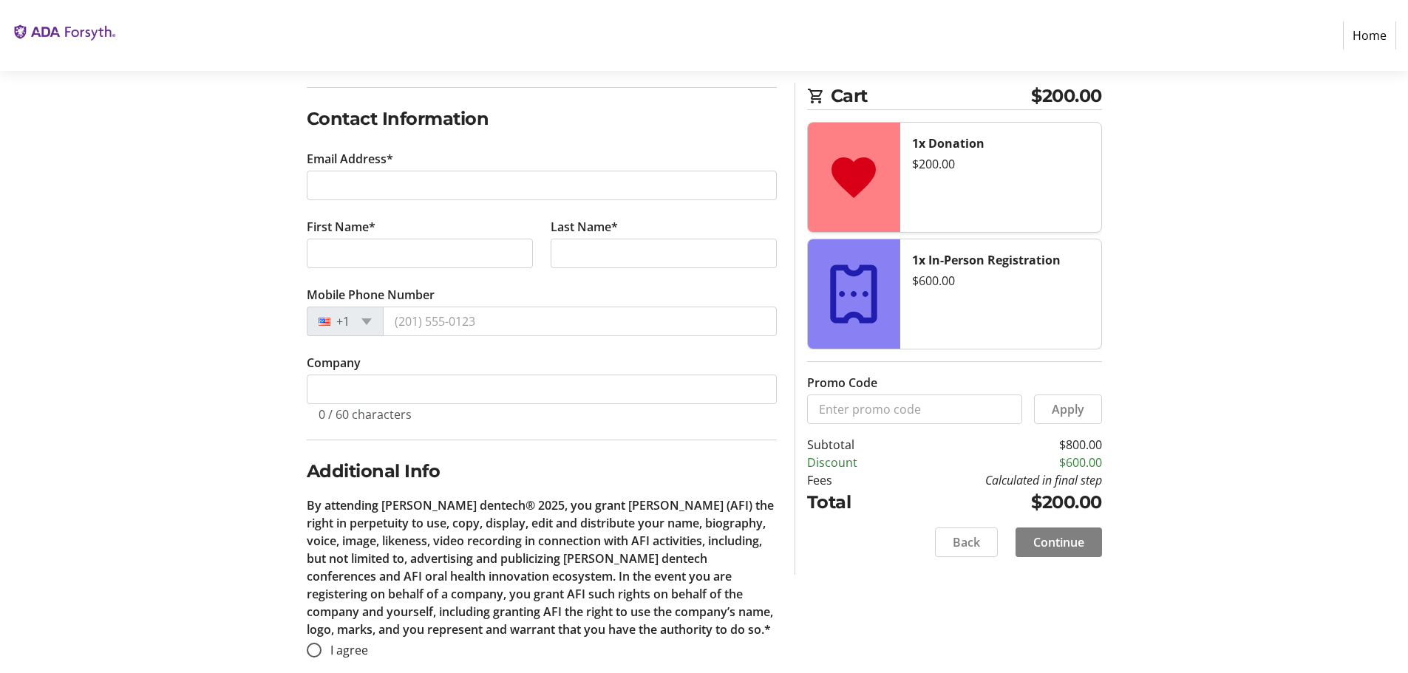
scroll to position [243, 0]
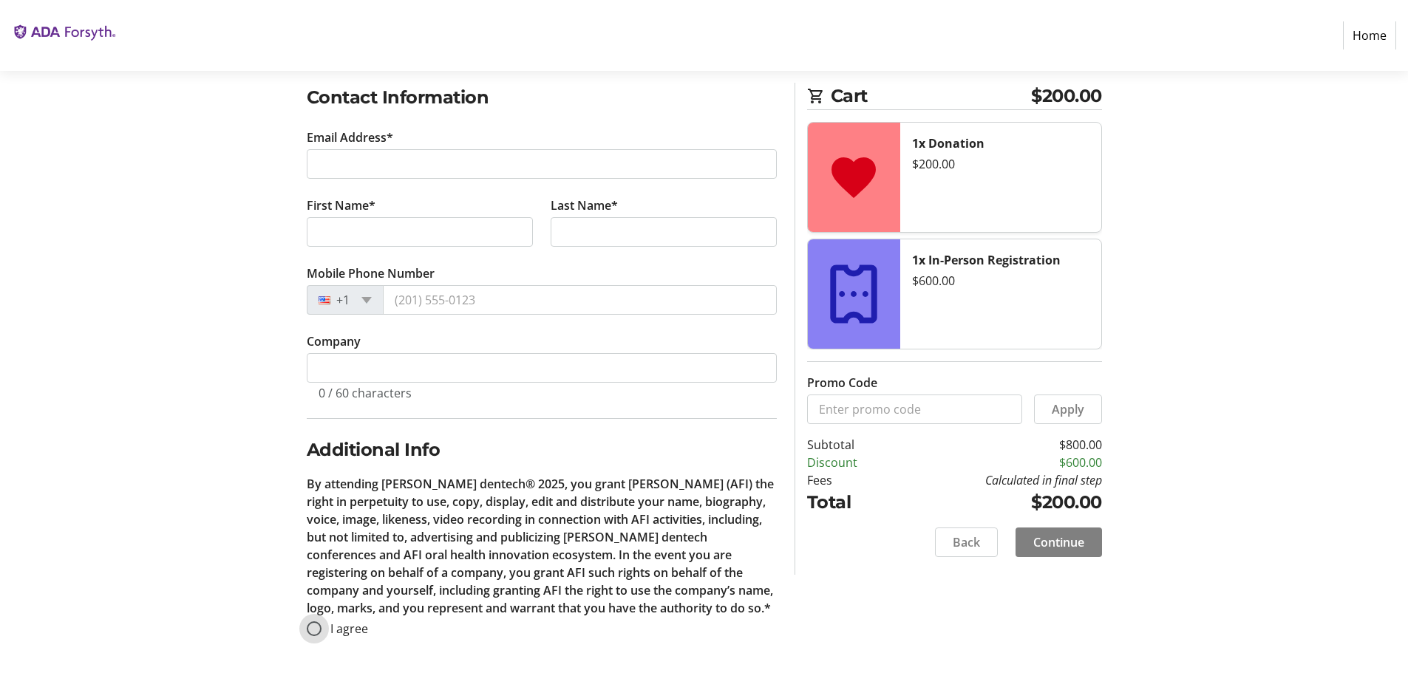
drag, startPoint x: 312, startPoint y: 630, endPoint x: 395, endPoint y: 616, distance: 84.8
click at [313, 630] on input "I agree" at bounding box center [314, 629] width 15 height 15
radio input "true"
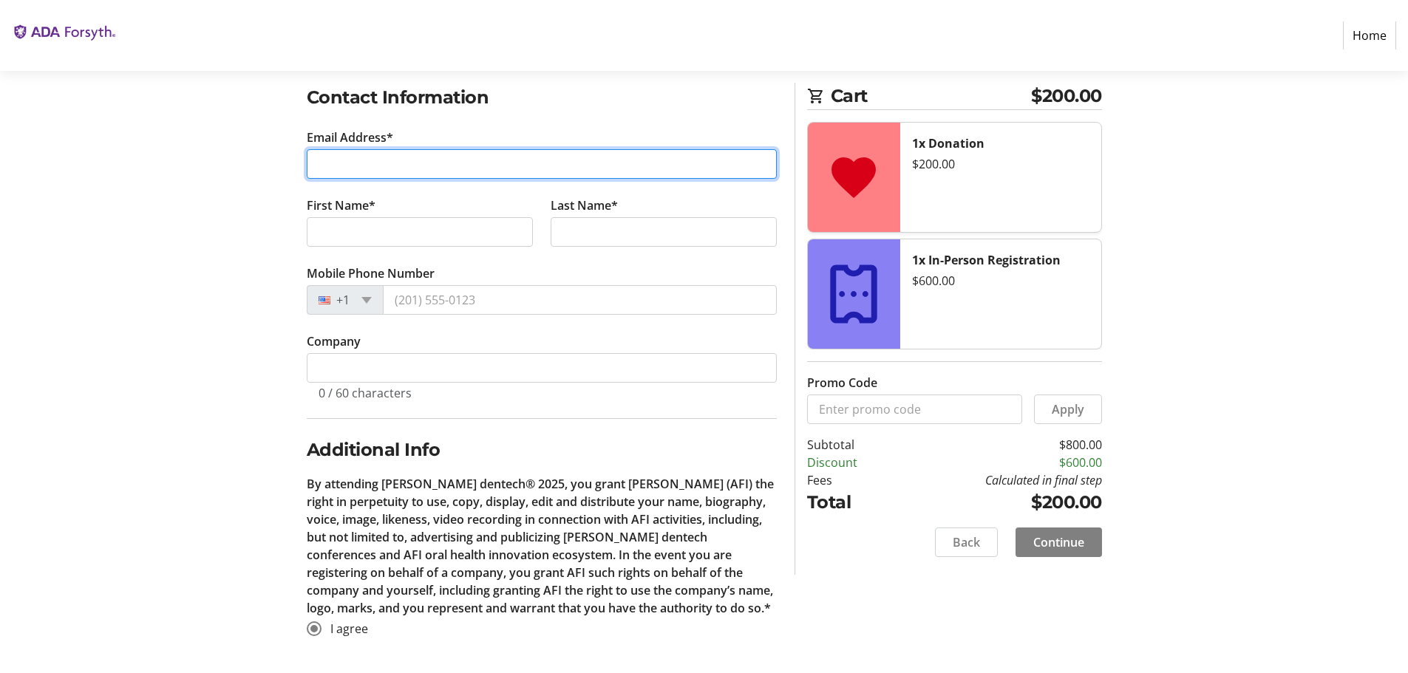
click at [317, 162] on input "Email Address*" at bounding box center [542, 164] width 470 height 30
type input "[EMAIL_ADDRESS][DOMAIN_NAME]"
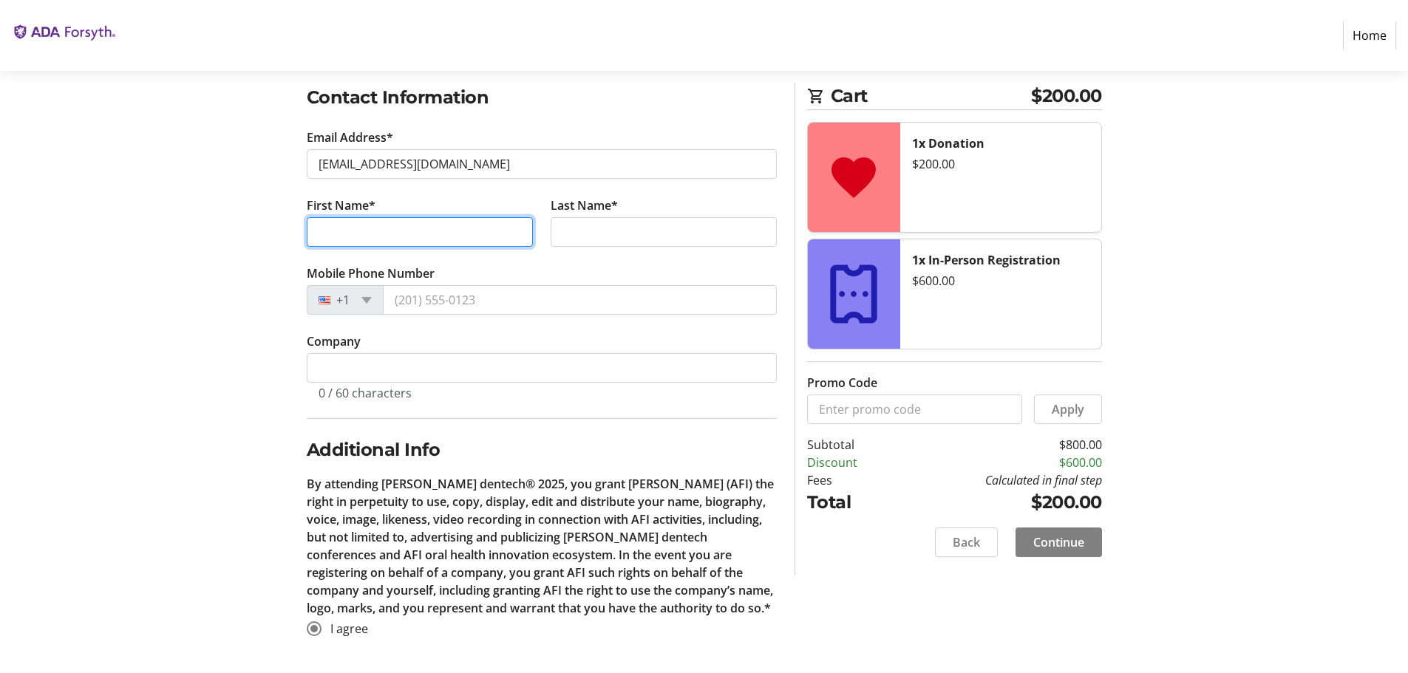
click at [455, 230] on input "First Name*" at bounding box center [420, 232] width 226 height 30
type input "[PERSON_NAME]"
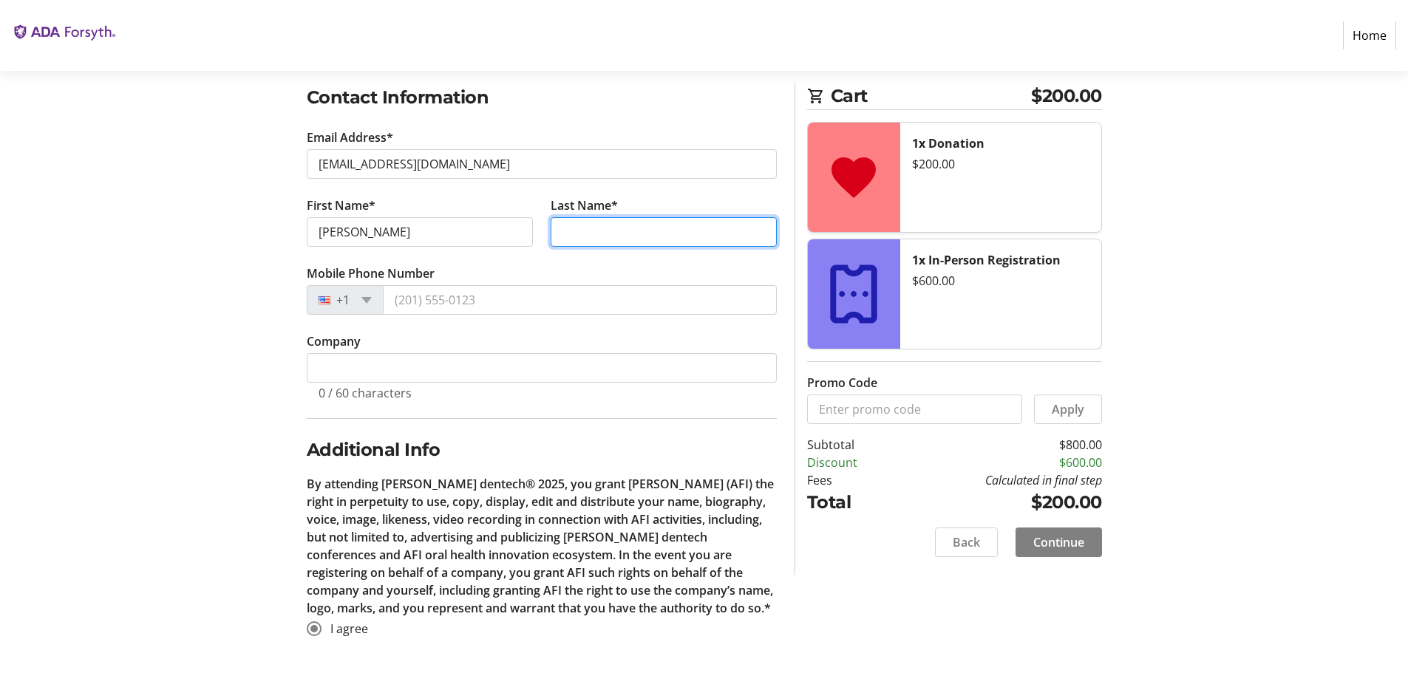
click at [573, 231] on input "Last Name*" at bounding box center [664, 232] width 226 height 30
type input "[PERSON_NAME]"
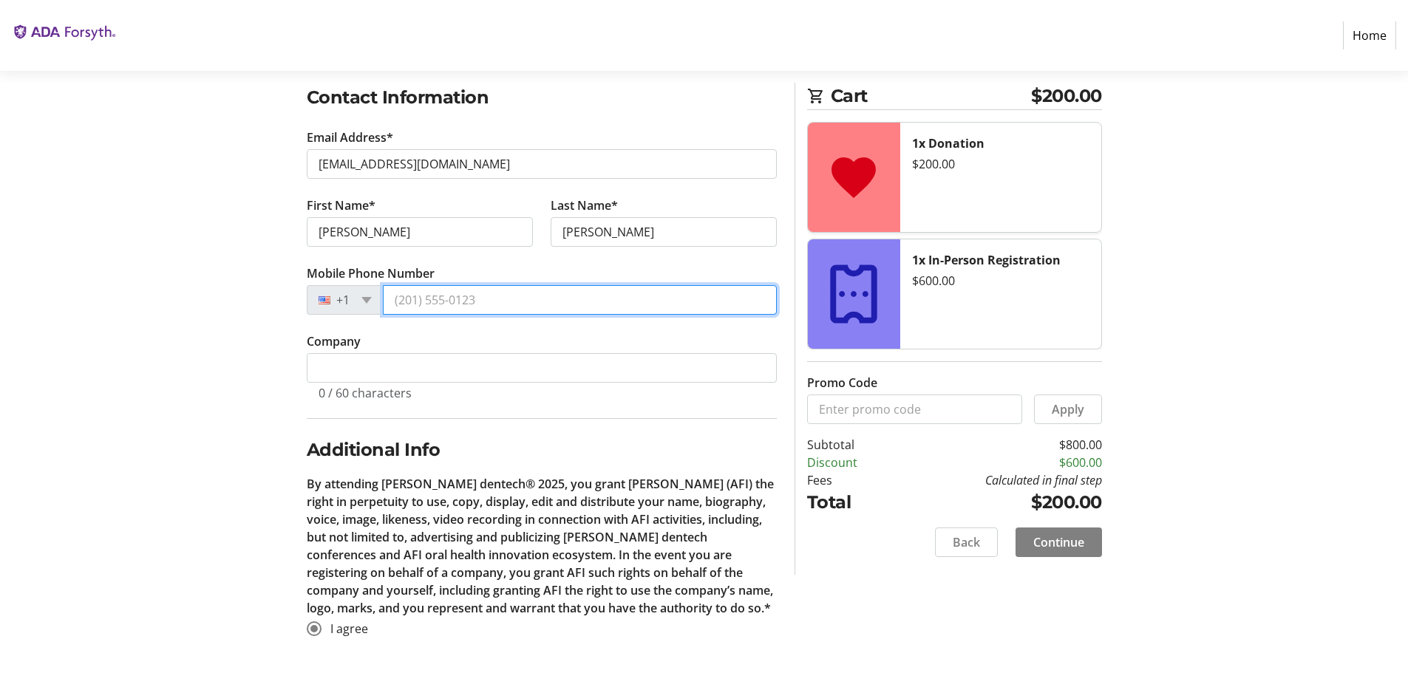
click at [421, 292] on input "Mobile Phone Number" at bounding box center [580, 300] width 394 height 30
type input "[PHONE_NUMBER]"
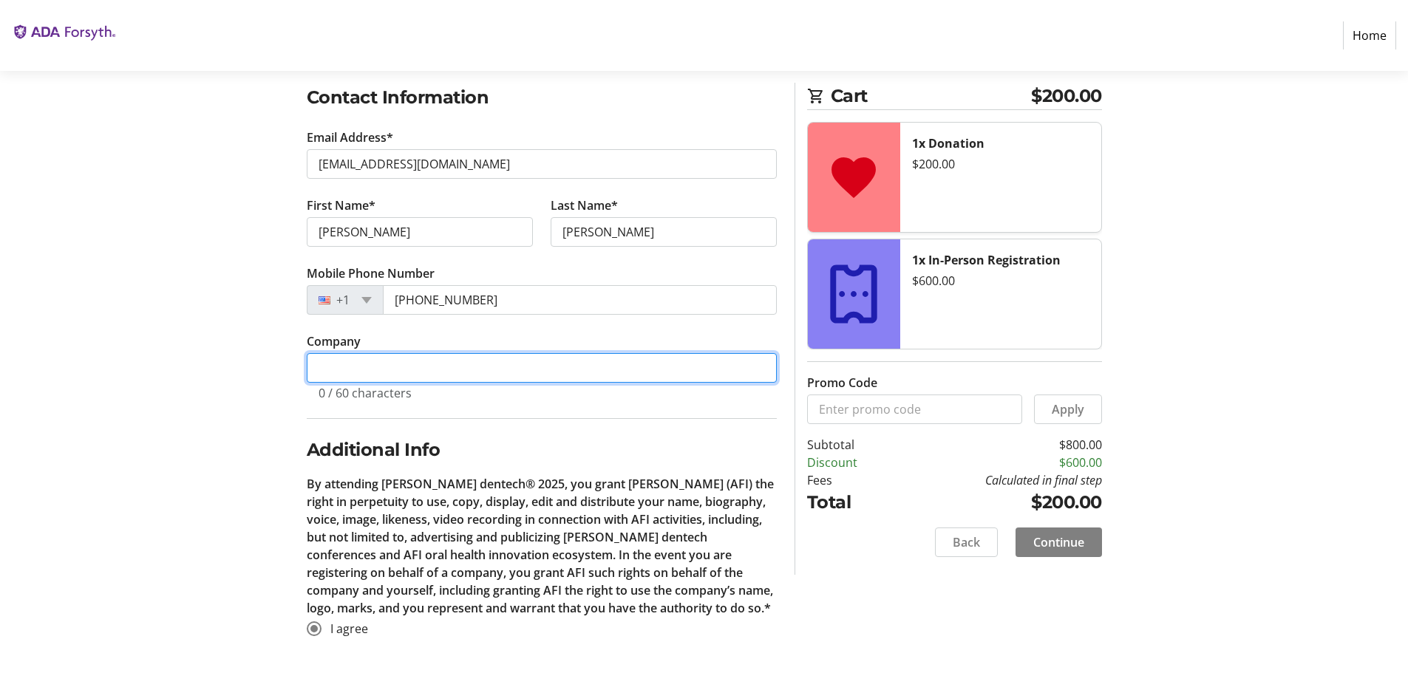
click at [405, 369] on input "Company" at bounding box center [542, 368] width 470 height 30
type input "PDS Health"
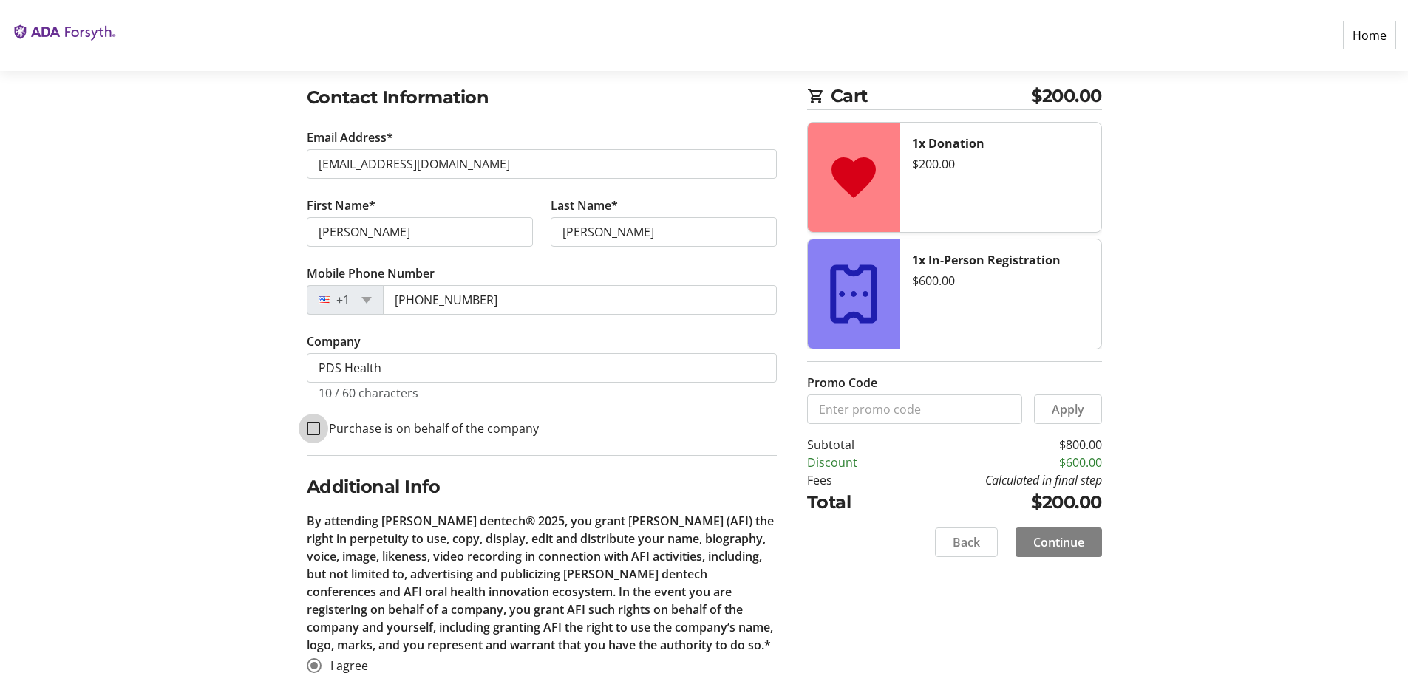
click at [313, 432] on input "Purchase is on behalf of the company" at bounding box center [313, 428] width 13 height 13
checkbox input "true"
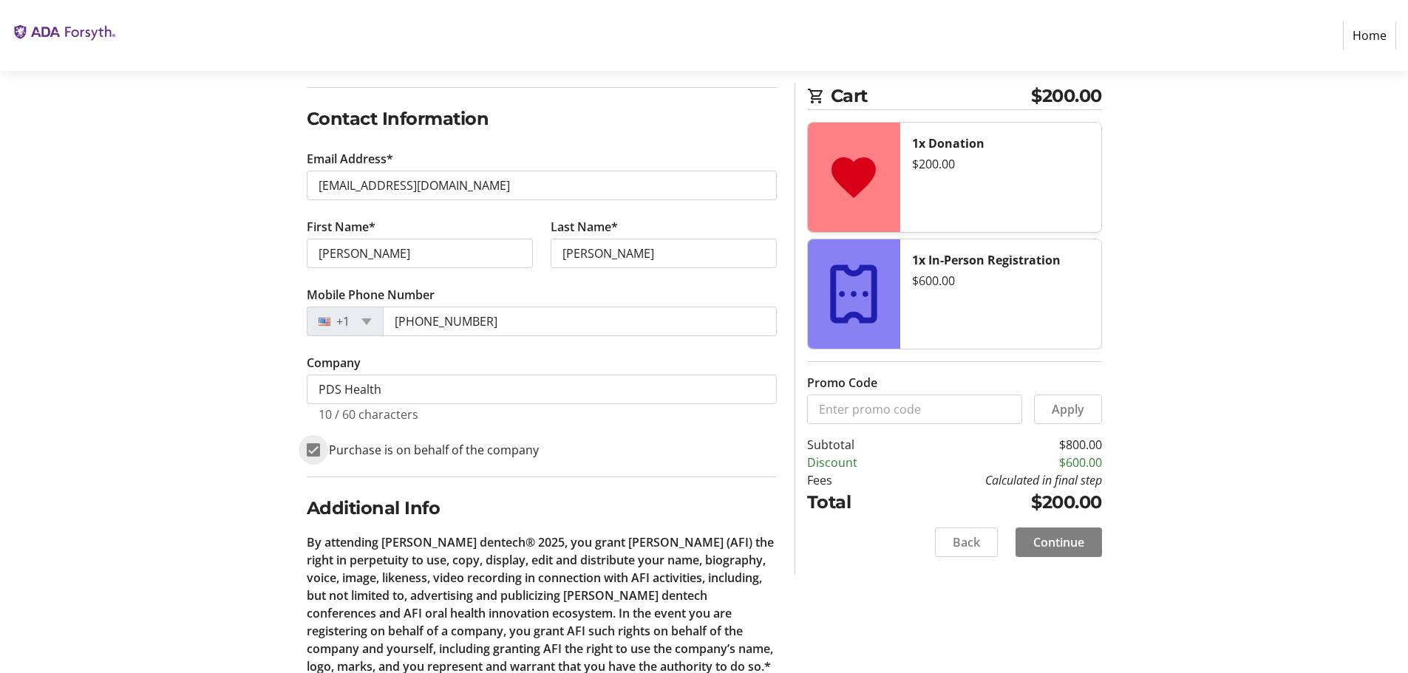
scroll to position [280, 0]
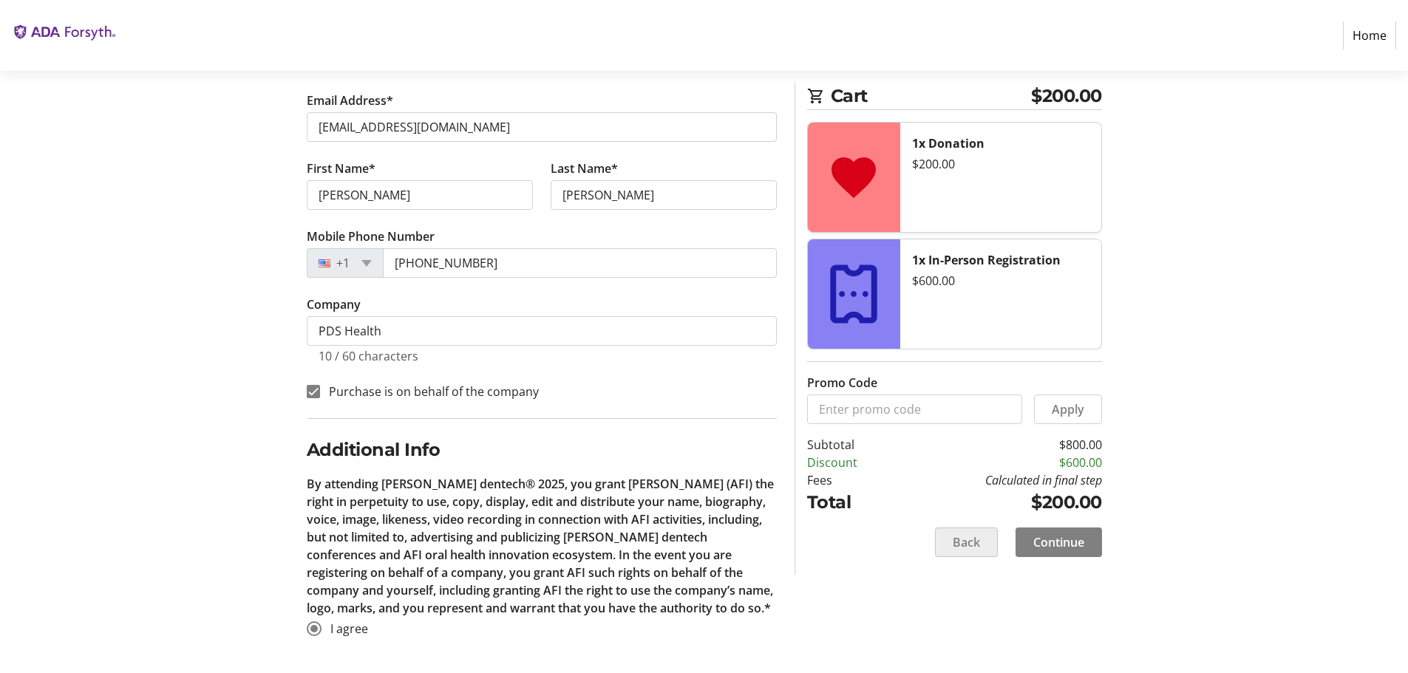
click at [961, 545] on span "Back" at bounding box center [966, 543] width 27 height 18
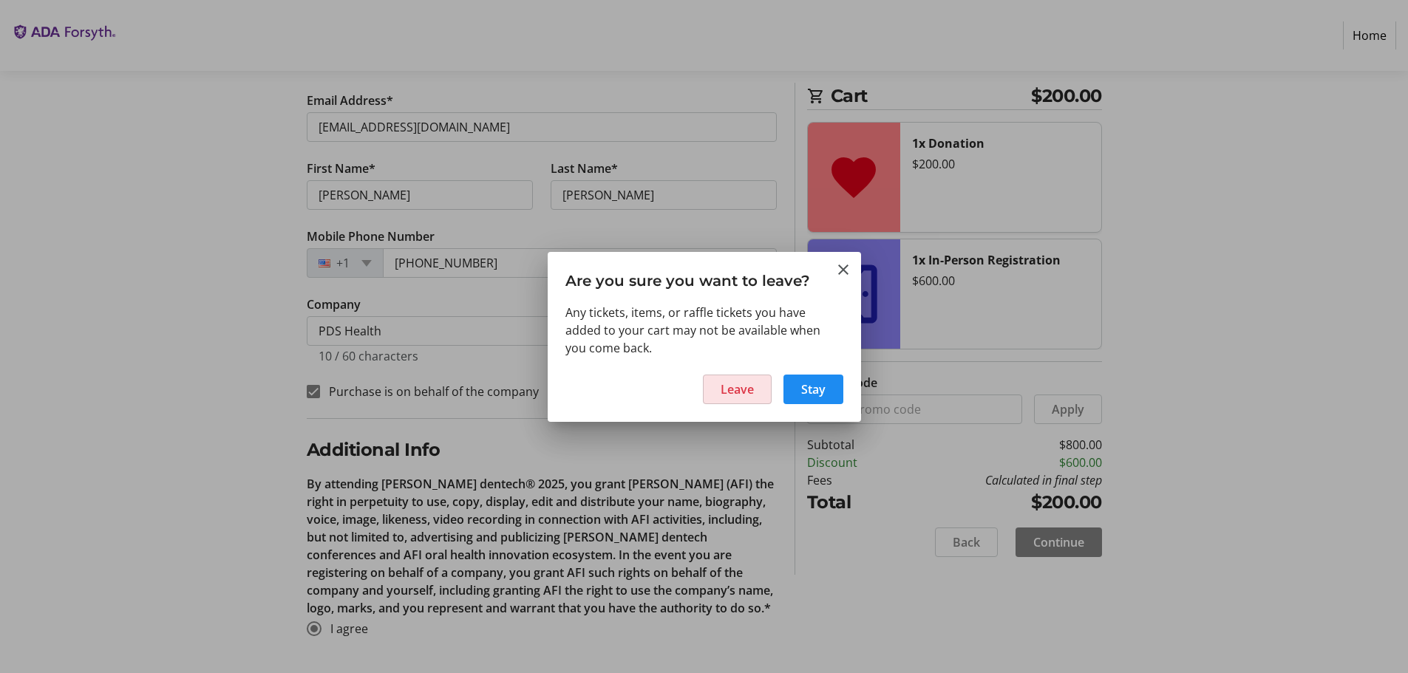
click at [739, 391] on span "Leave" at bounding box center [737, 390] width 33 height 18
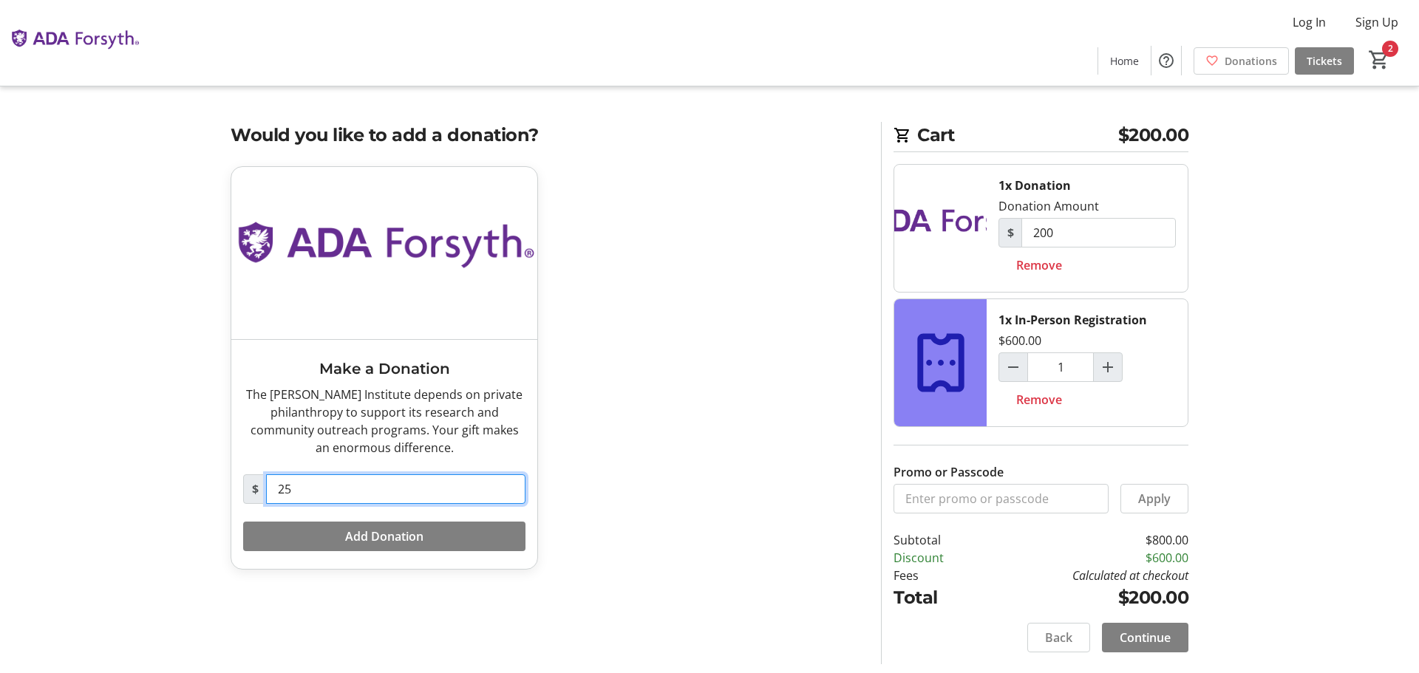
click at [299, 490] on input "25" at bounding box center [395, 490] width 259 height 30
type input "2"
type input "100.00"
click at [359, 537] on span "Add Donation" at bounding box center [384, 537] width 78 height 18
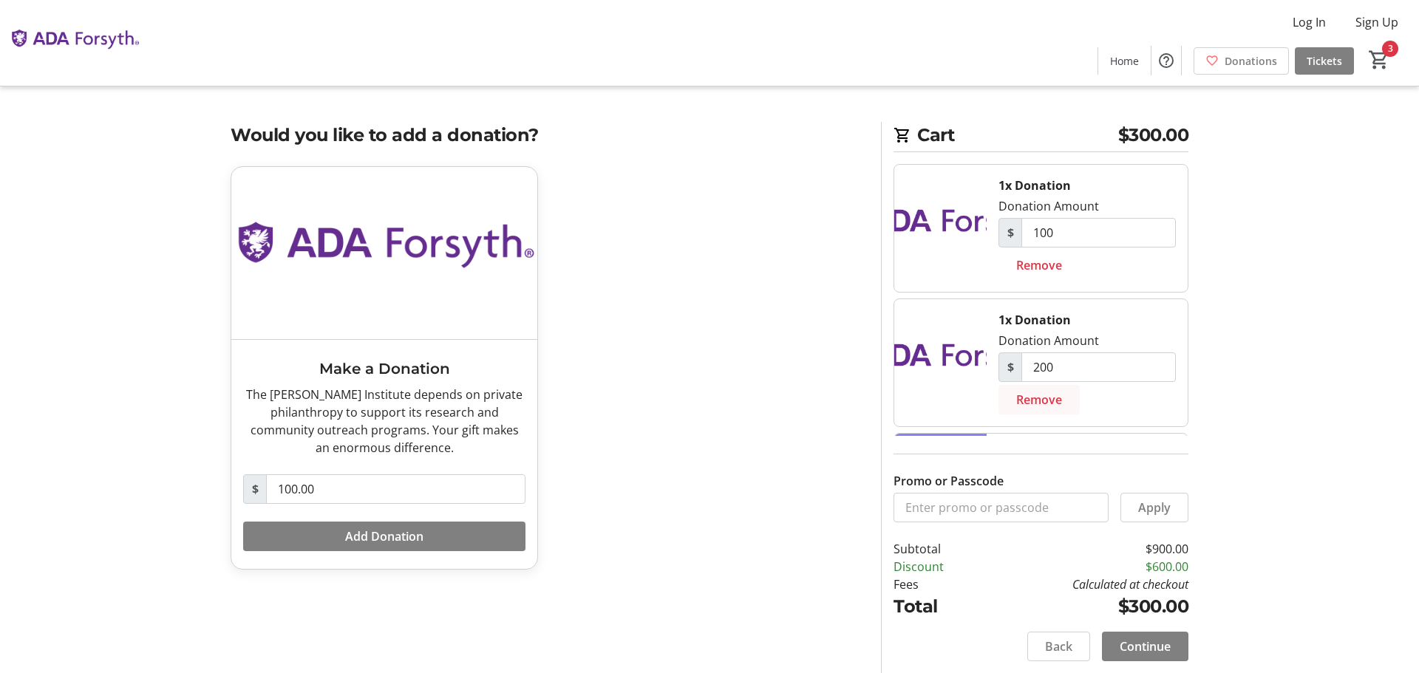
click at [1044, 405] on span "Remove" at bounding box center [1039, 400] width 46 height 18
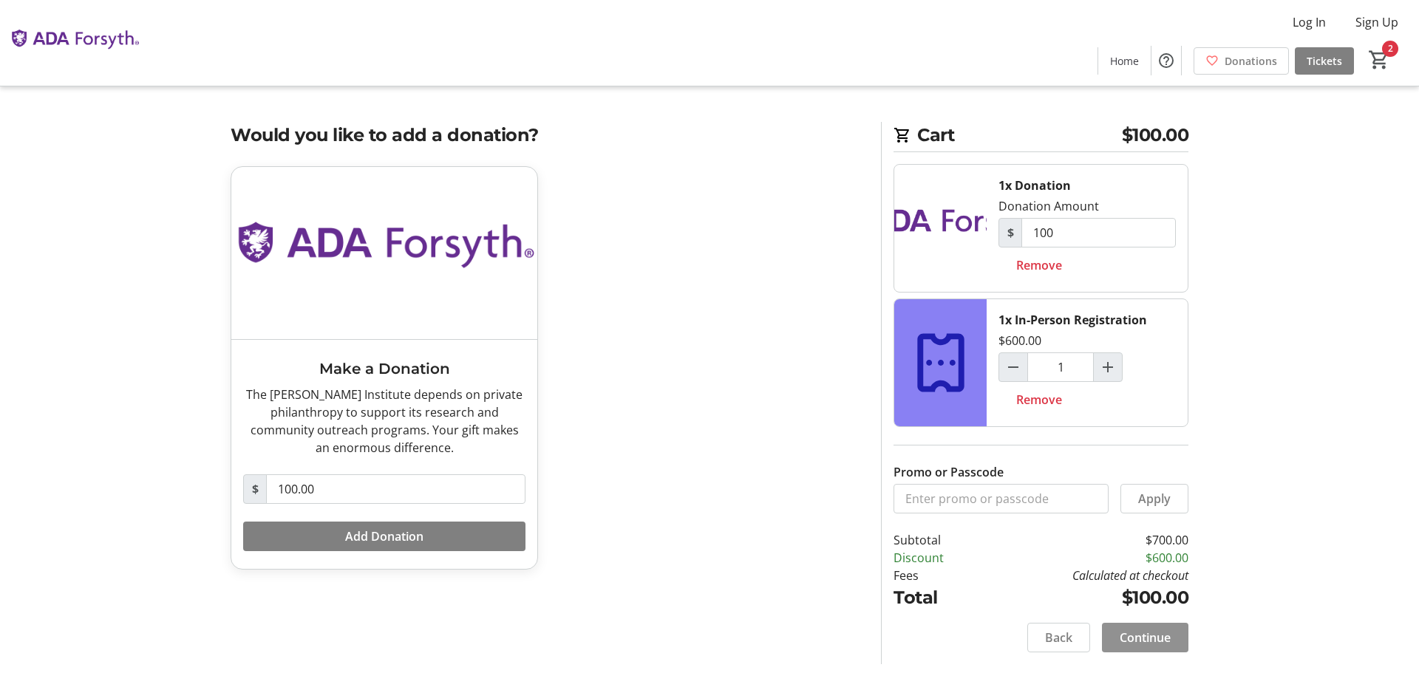
click at [1130, 636] on span "Continue" at bounding box center [1145, 638] width 51 height 18
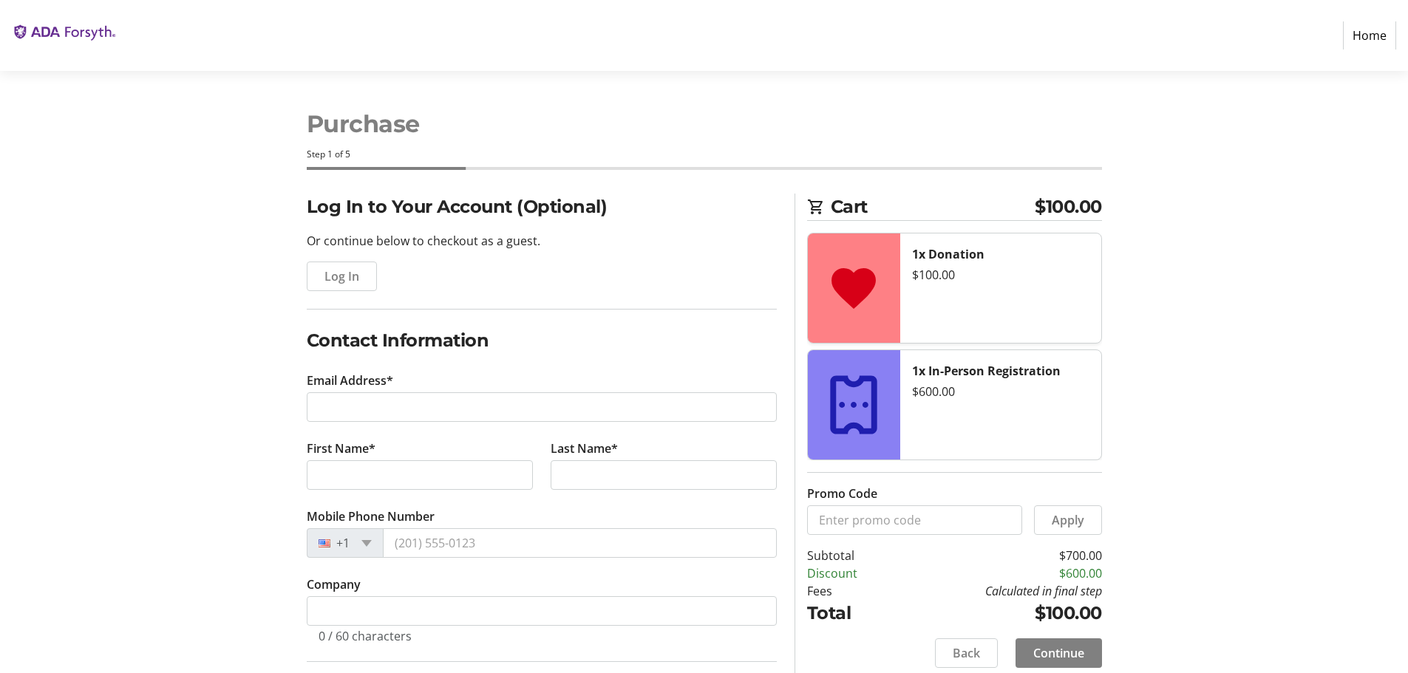
scroll to position [148, 0]
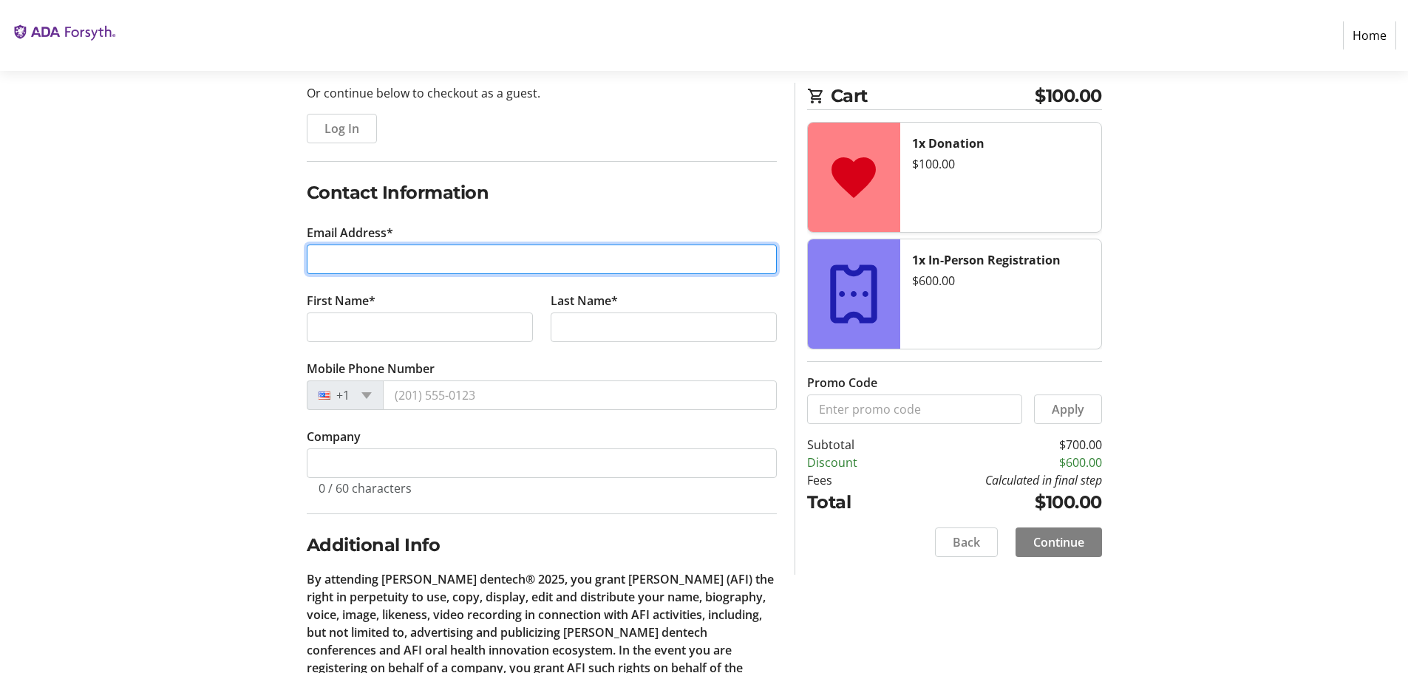
click at [376, 262] on input "Email Address*" at bounding box center [542, 260] width 470 height 30
type input "[EMAIL_ADDRESS][DOMAIN_NAME]"
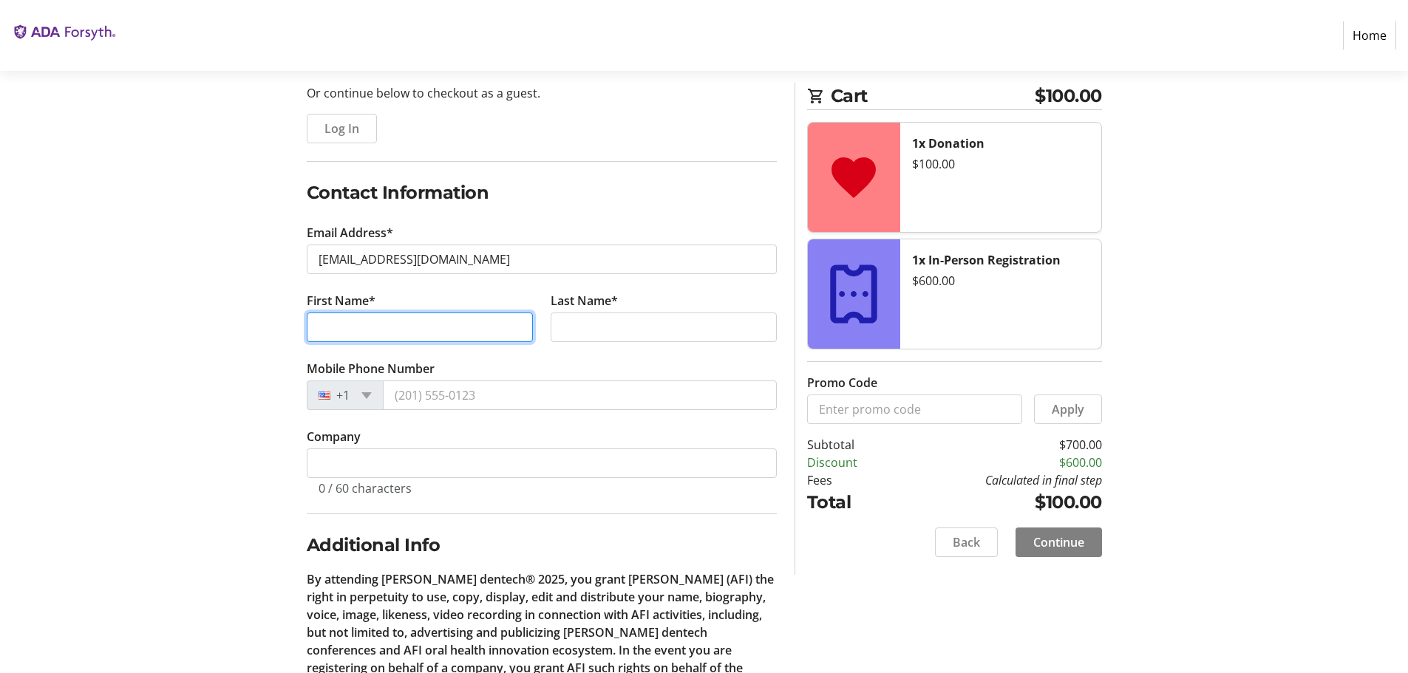
click at [402, 323] on input "First Name*" at bounding box center [420, 328] width 226 height 30
type input "[PERSON_NAME]"
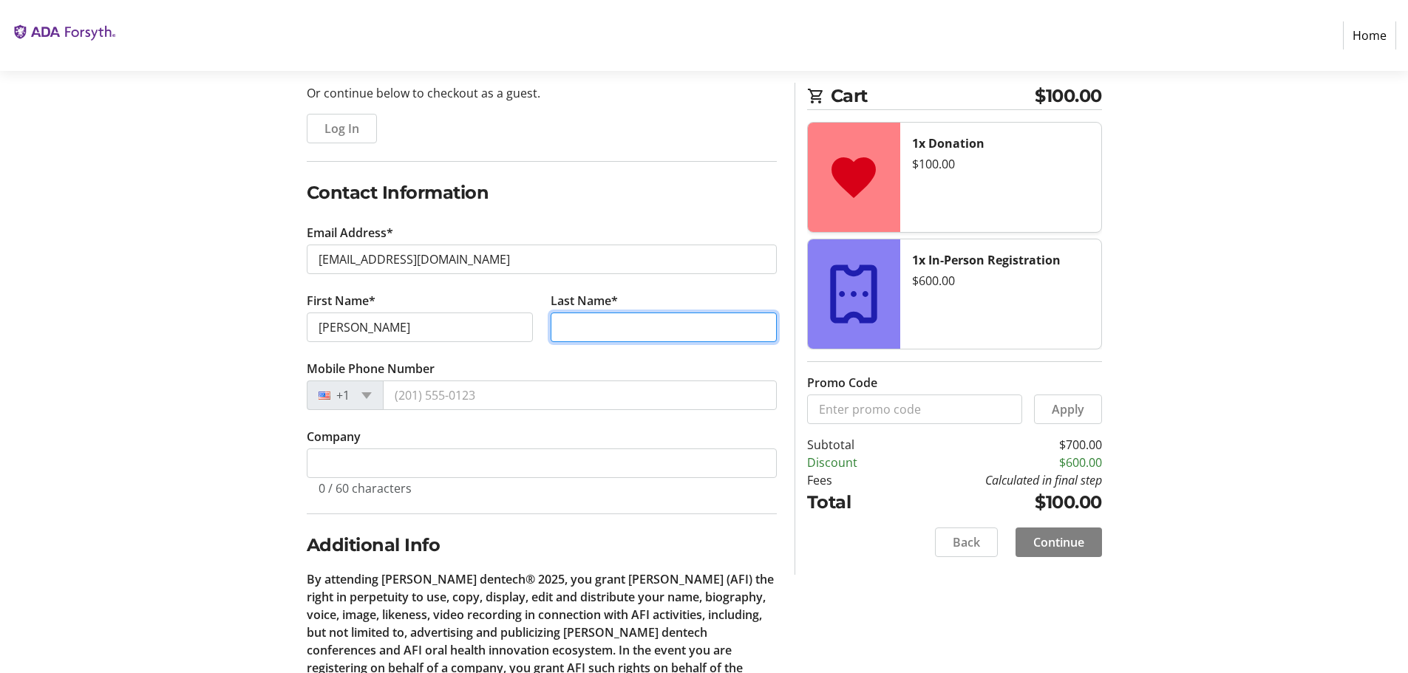
click at [568, 324] on input "Last Name*" at bounding box center [664, 328] width 226 height 30
type input "[PERSON_NAME]"
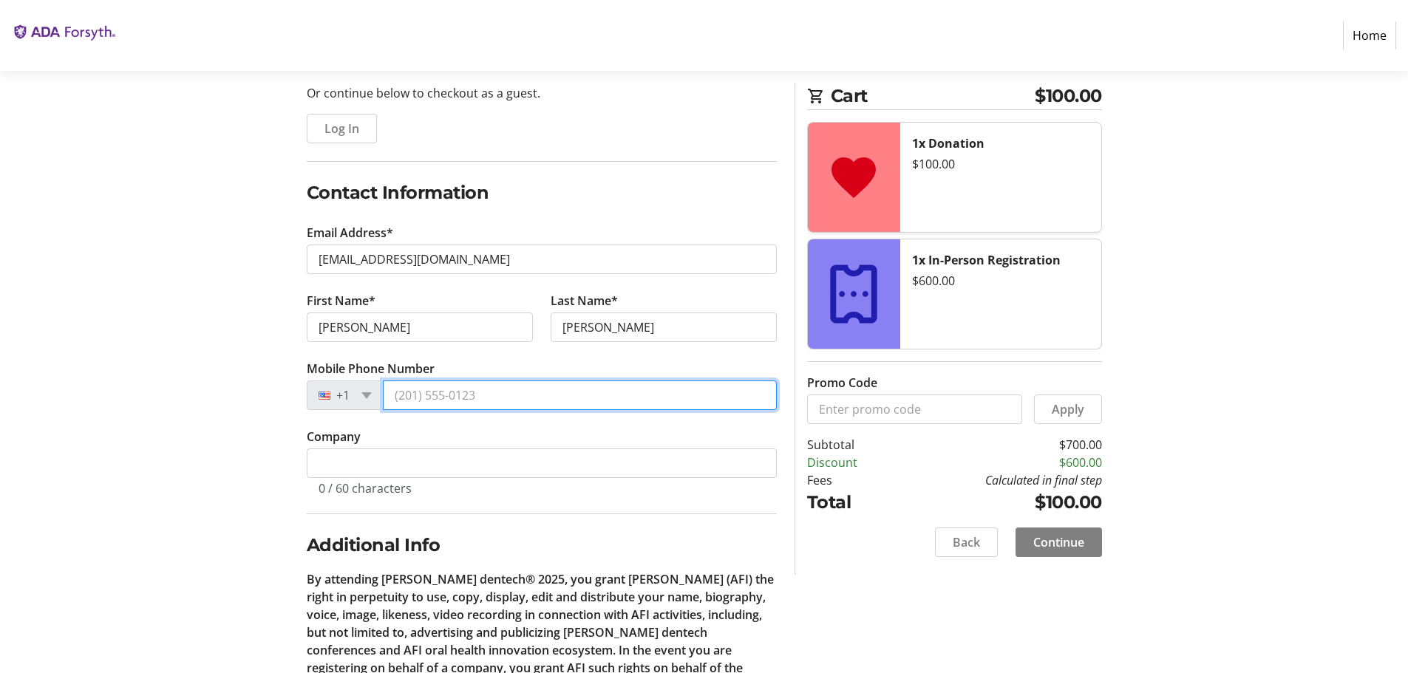
click at [462, 394] on input "Mobile Phone Number" at bounding box center [580, 396] width 394 height 30
type input "[PHONE_NUMBER]"
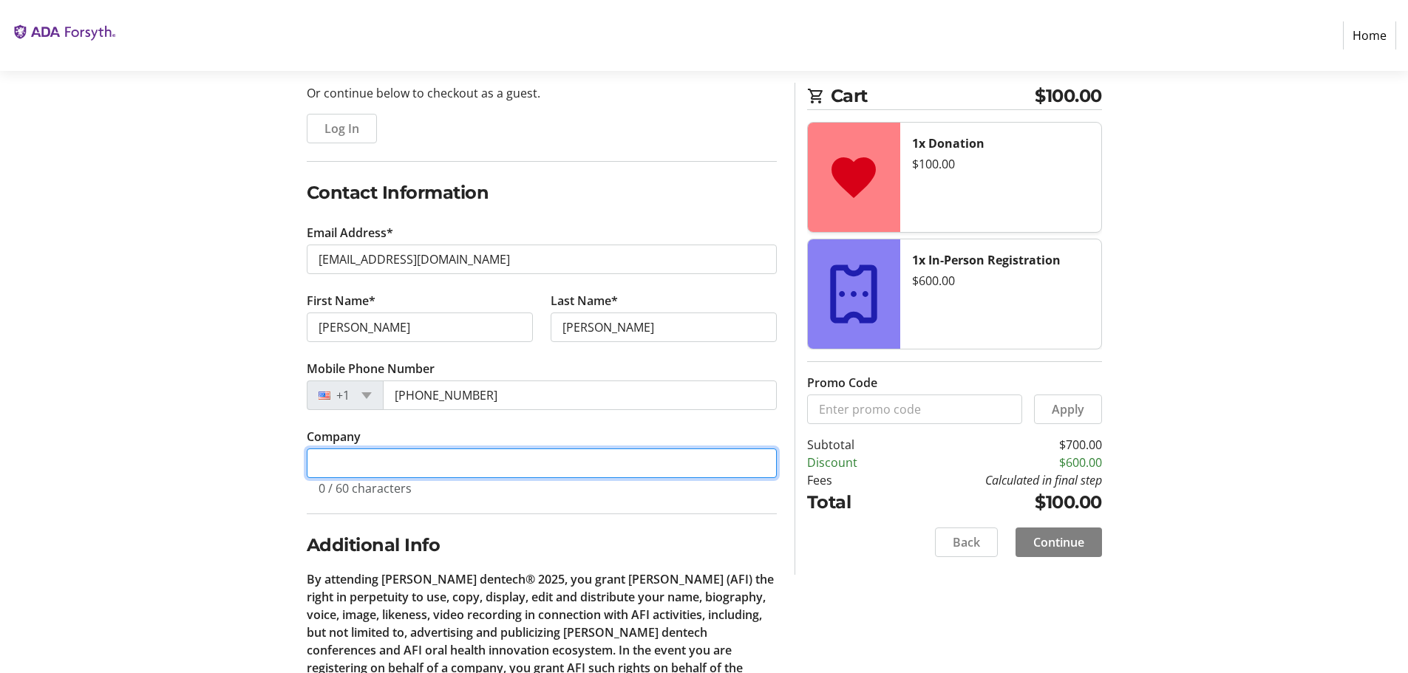
click at [475, 460] on input "Company" at bounding box center [542, 464] width 470 height 30
type input "PDS Health"
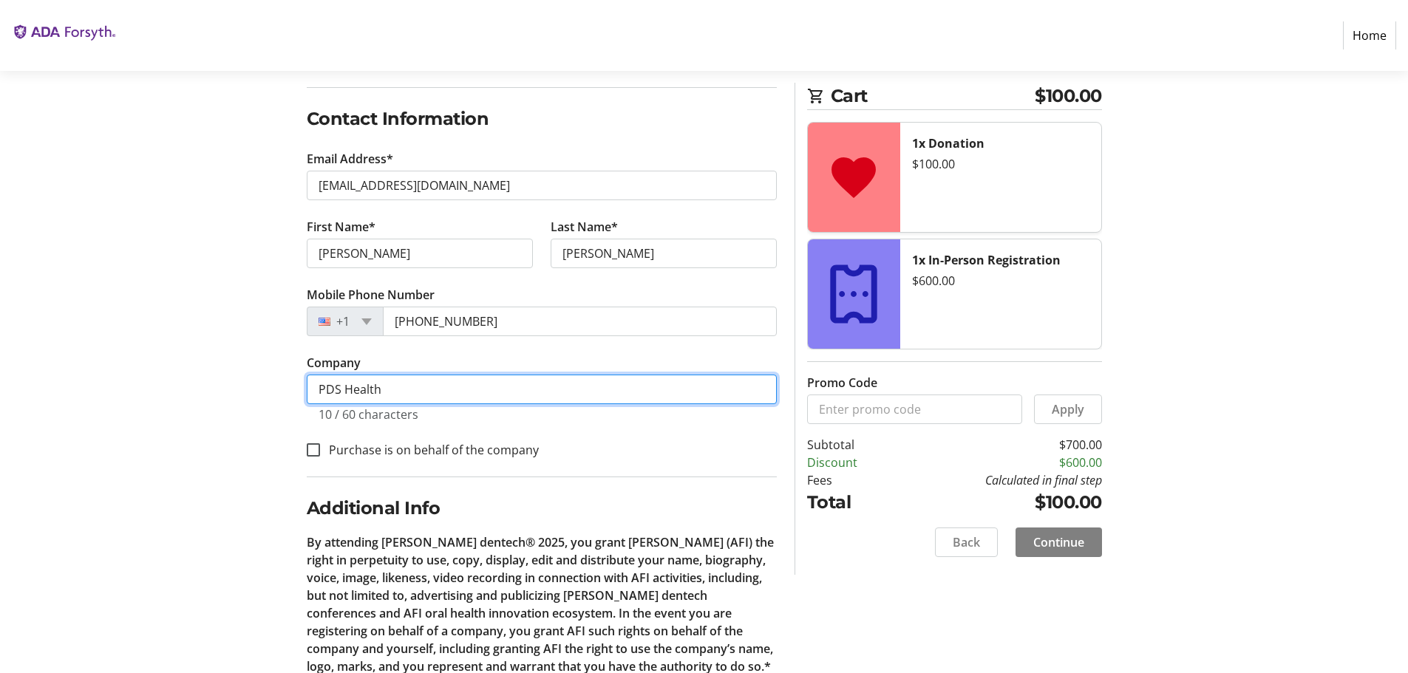
scroll to position [280, 0]
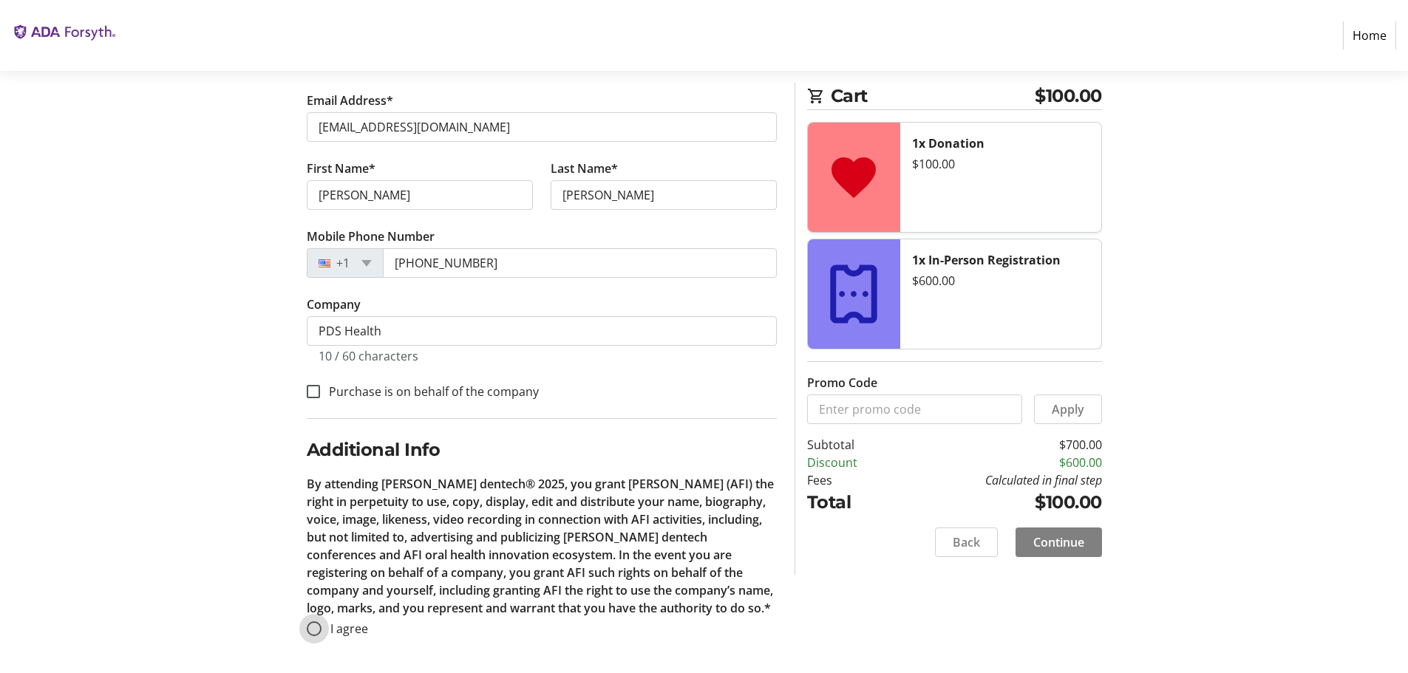
click at [316, 633] on input "I agree" at bounding box center [314, 629] width 15 height 15
radio input "true"
click at [1058, 540] on span "Continue" at bounding box center [1058, 543] width 51 height 18
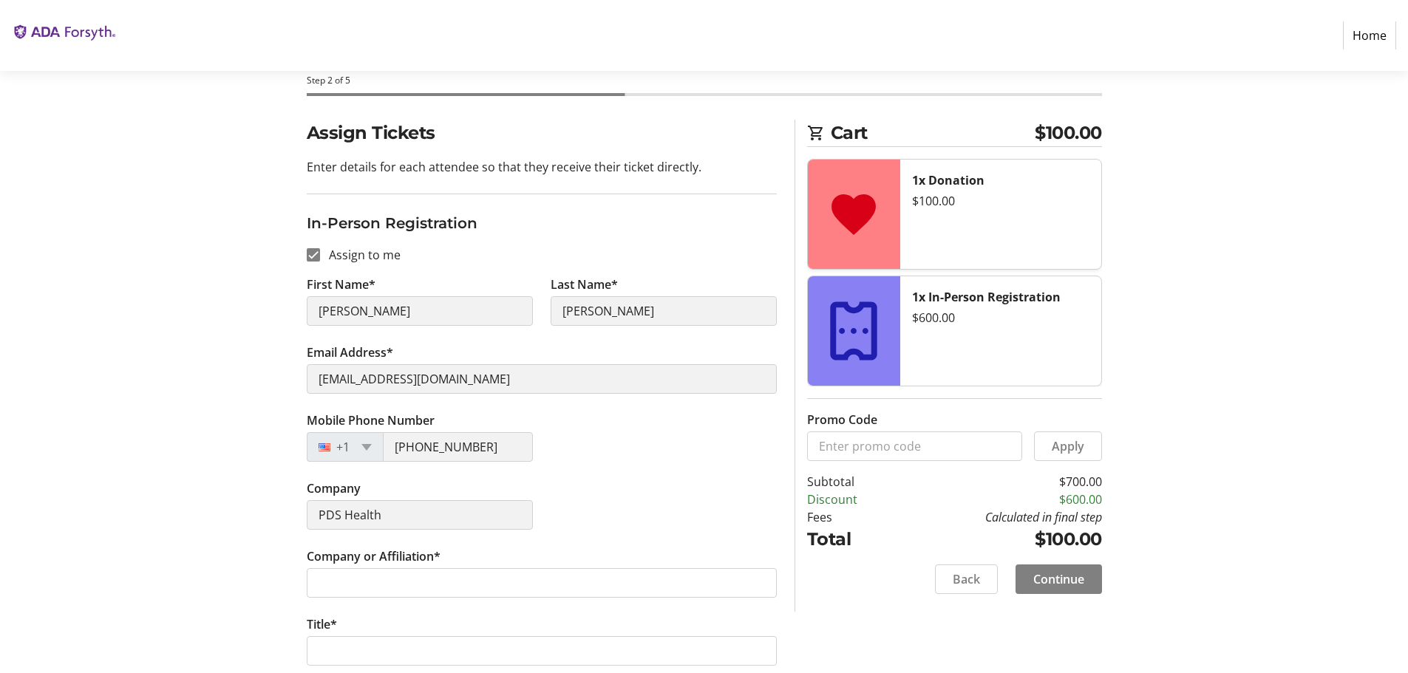
scroll to position [148, 0]
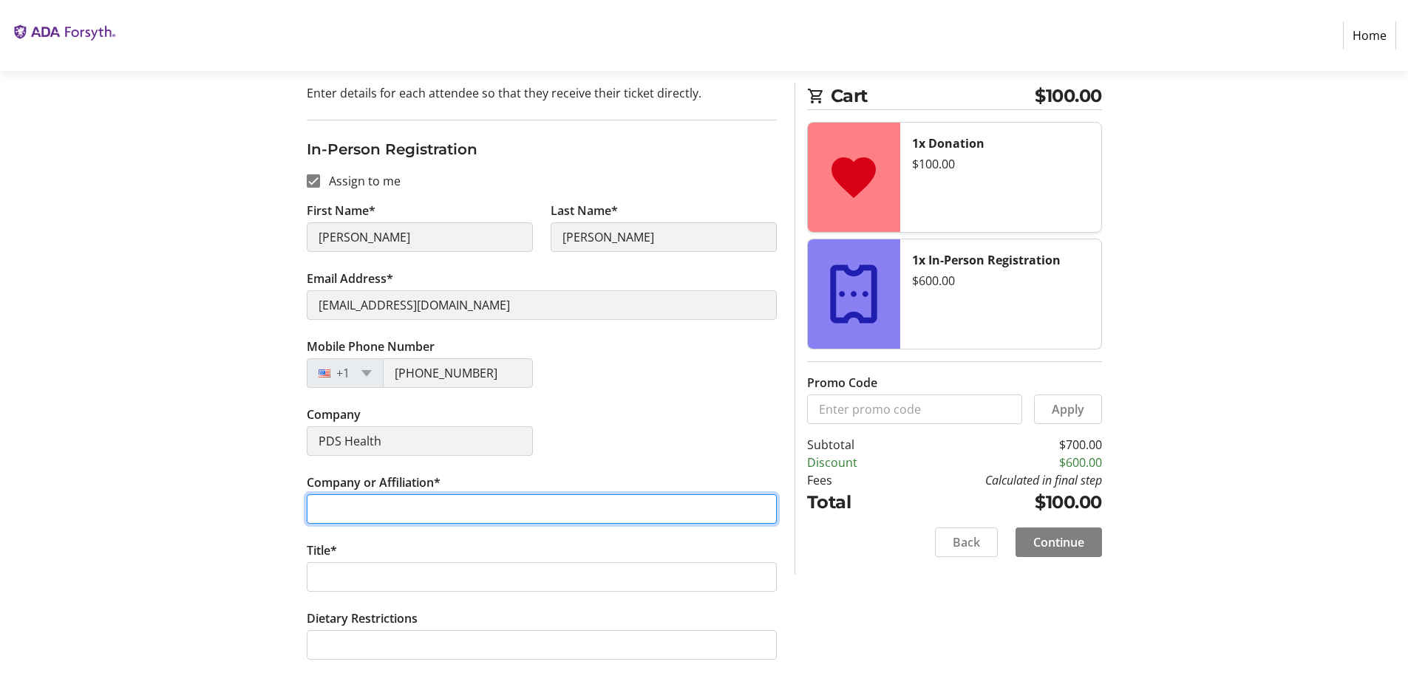
click at [472, 511] on input "Company or Affiliation*" at bounding box center [542, 509] width 470 height 30
type input "PDS Health"
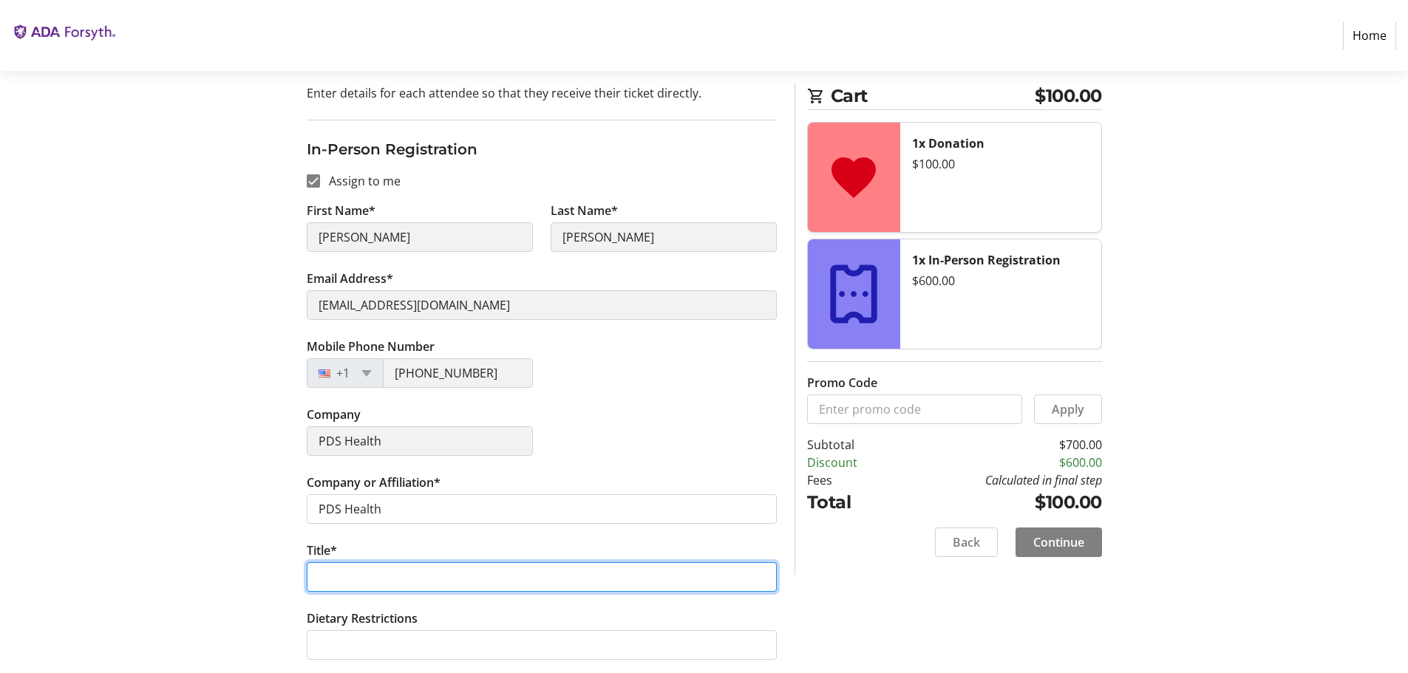
click at [400, 581] on input "Title*" at bounding box center [542, 577] width 470 height 30
type input "Chief Enterprise Strategy Officer"
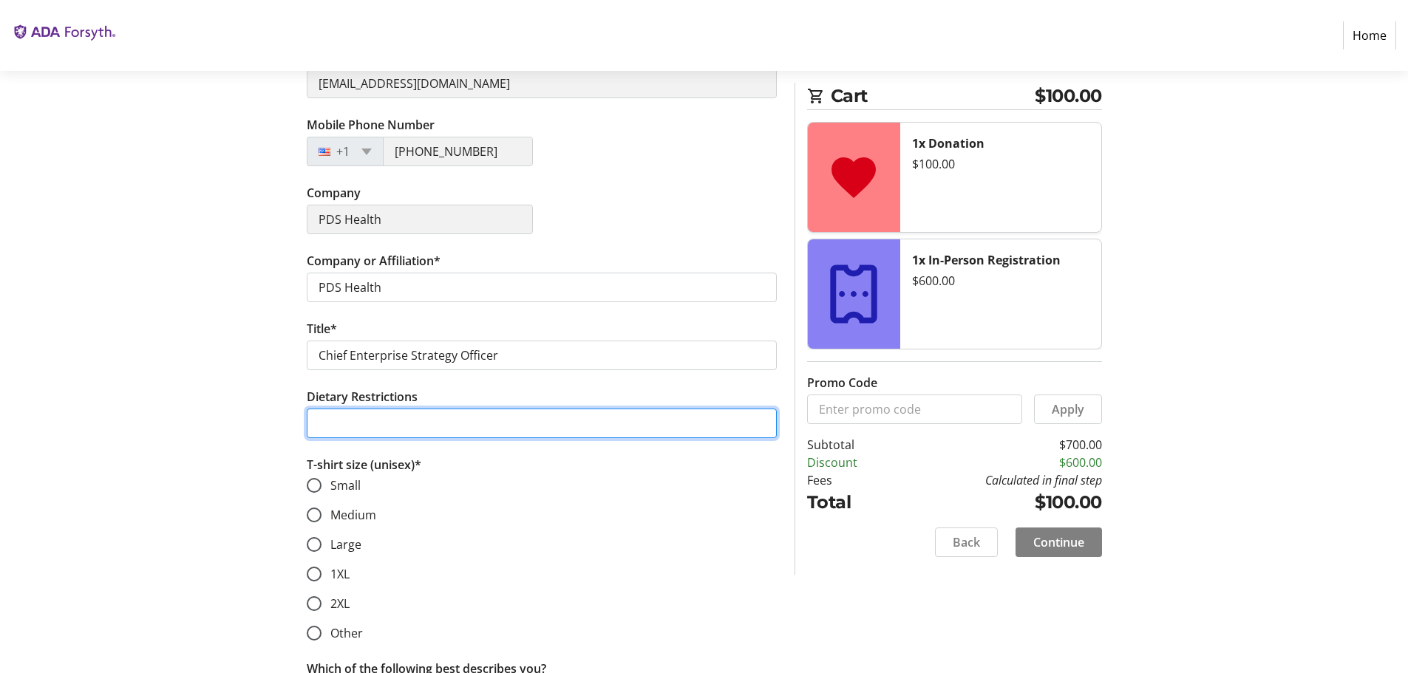
click at [375, 426] on input "Dietary Restrictions" at bounding box center [542, 424] width 470 height 30
type input "Prefer Tofu over chicken and meat"
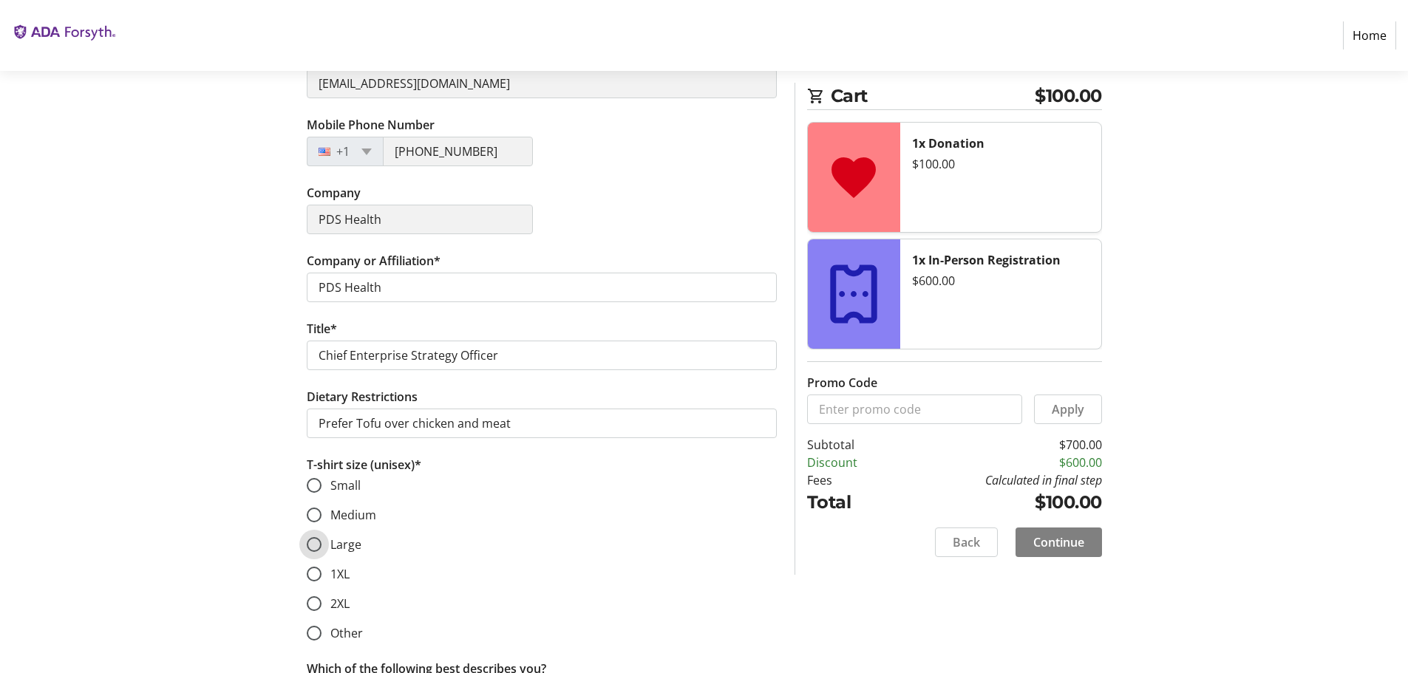
click at [317, 548] on input "Large" at bounding box center [314, 544] width 15 height 15
radio input "true"
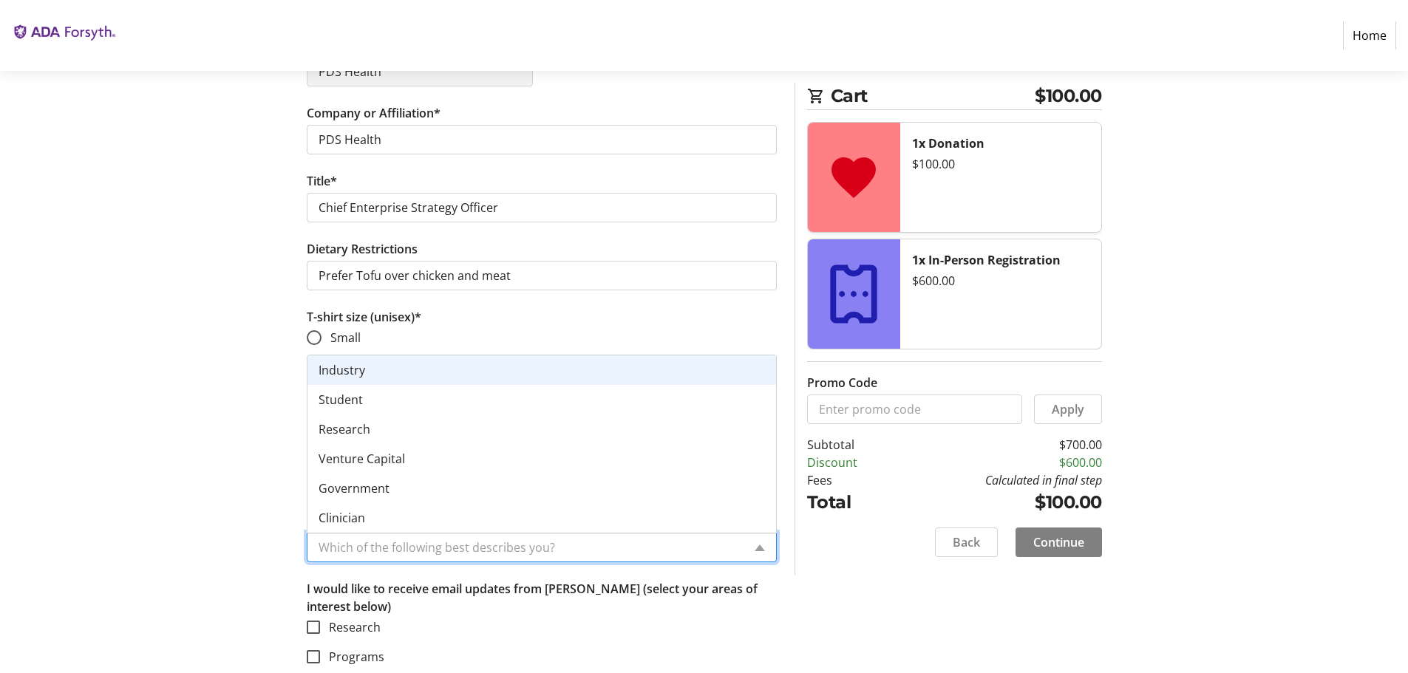
click at [492, 545] on input "Which of the following best describes you?" at bounding box center [531, 548] width 424 height 18
click at [344, 373] on span "Industry" at bounding box center [342, 370] width 47 height 16
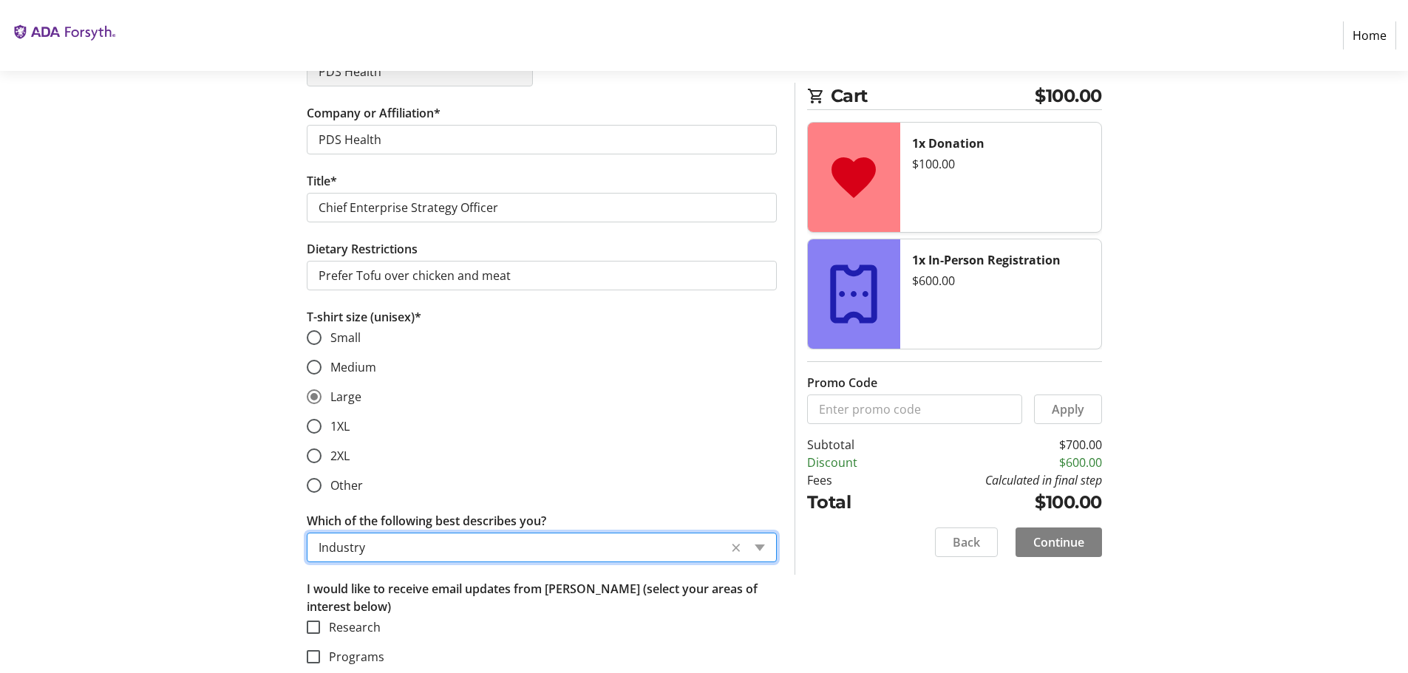
scroll to position [557, 0]
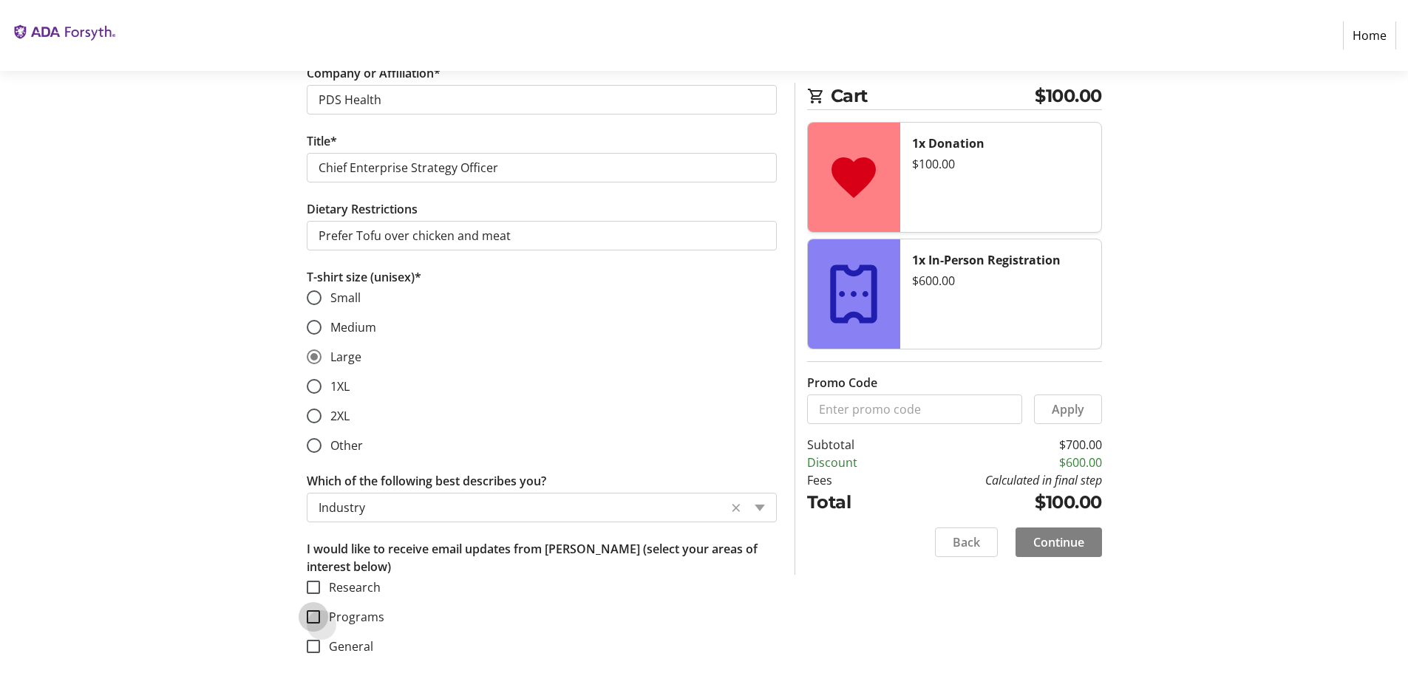
click at [313, 614] on input "Programs" at bounding box center [313, 616] width 13 height 13
checkbox input "true"
click at [1065, 541] on span "Continue" at bounding box center [1058, 543] width 51 height 18
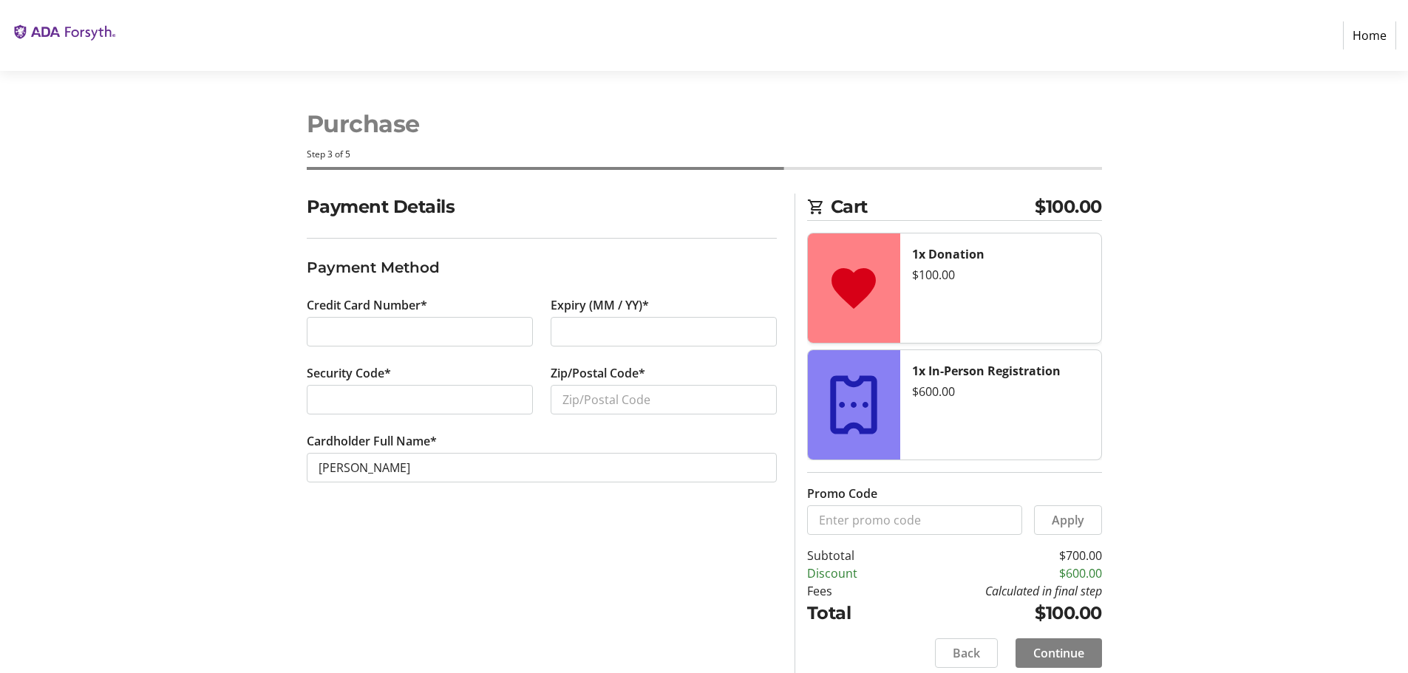
click at [542, 520] on div "Payment Details Payment Method Credit Card Number* Expiry (MM / YY)* Security C…" at bounding box center [542, 440] width 488 height 492
type input "89012"
click at [601, 557] on div "Payment Details Payment Method Credit Card Number* Expiry (MM / YY)* Security C…" at bounding box center [542, 440] width 488 height 492
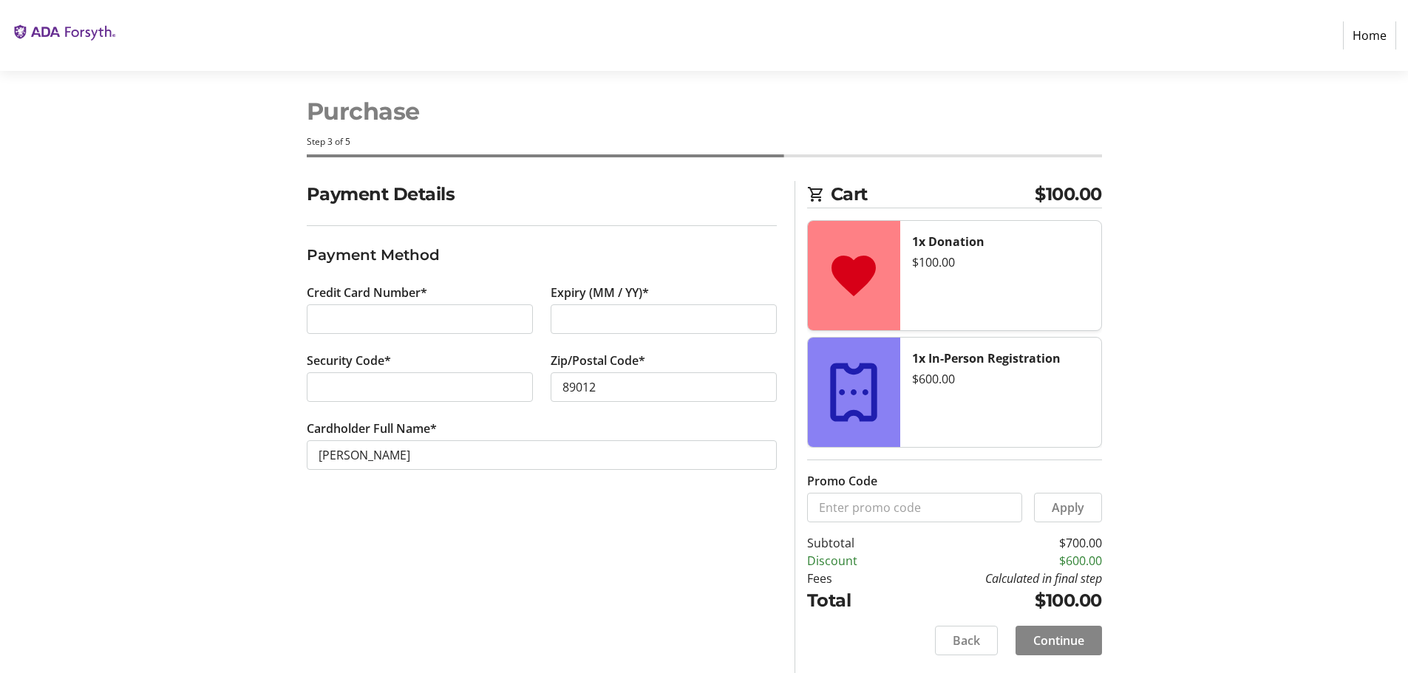
click at [1056, 644] on span "Continue" at bounding box center [1058, 641] width 51 height 18
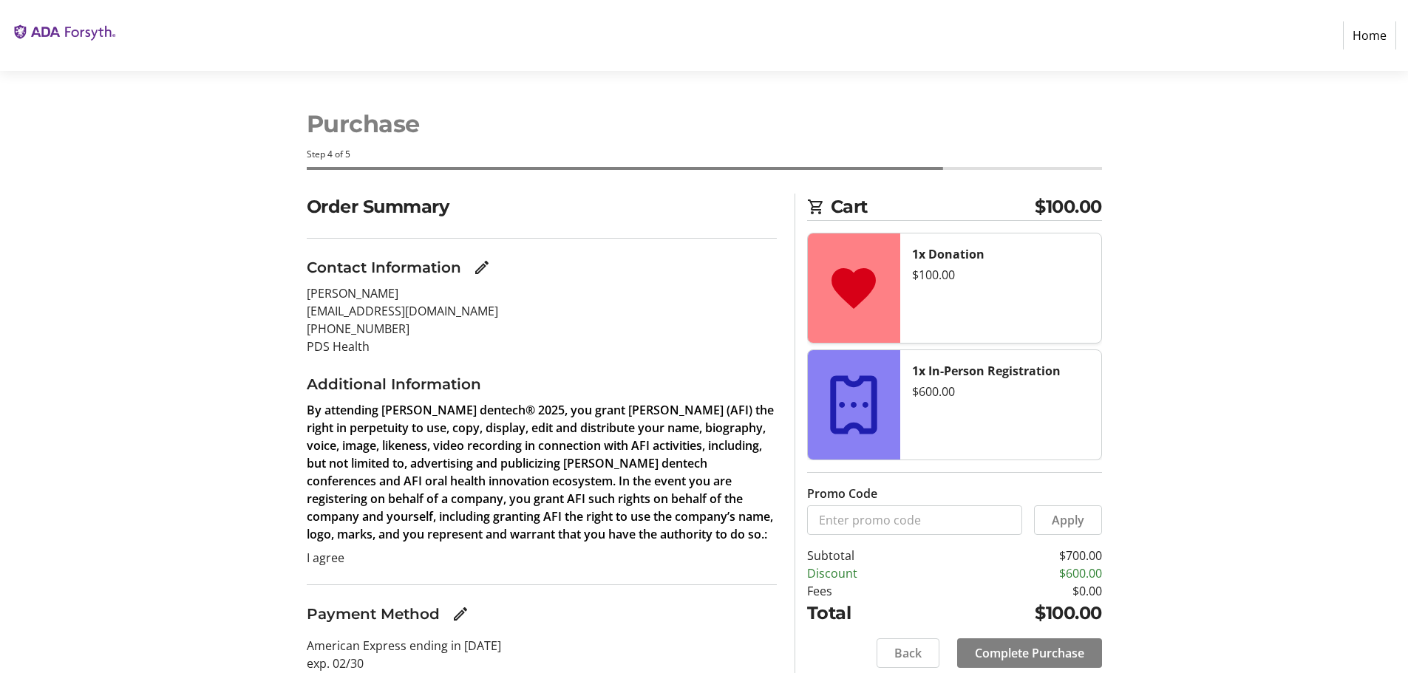
scroll to position [52, 0]
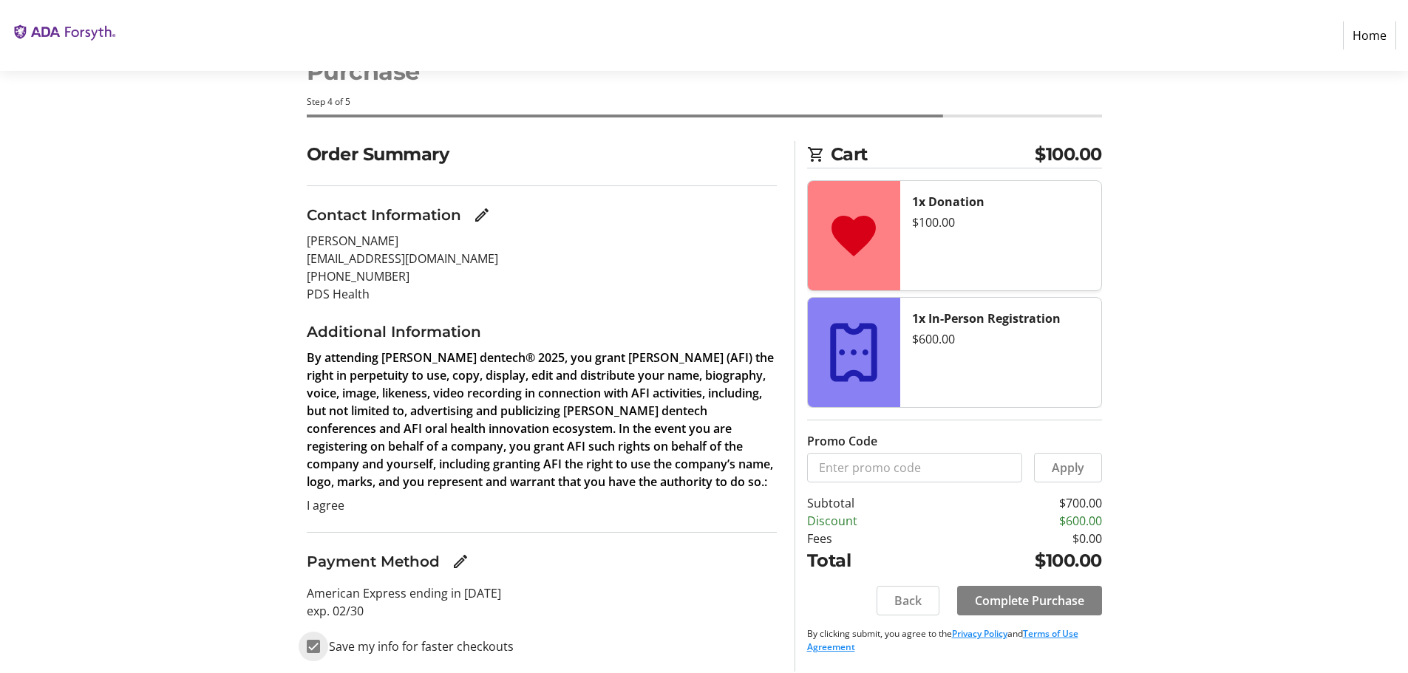
click at [310, 648] on input "Save my info for faster checkouts" at bounding box center [313, 646] width 13 height 13
checkbox input "false"
click at [1028, 598] on span "Complete Purchase" at bounding box center [1029, 601] width 109 height 18
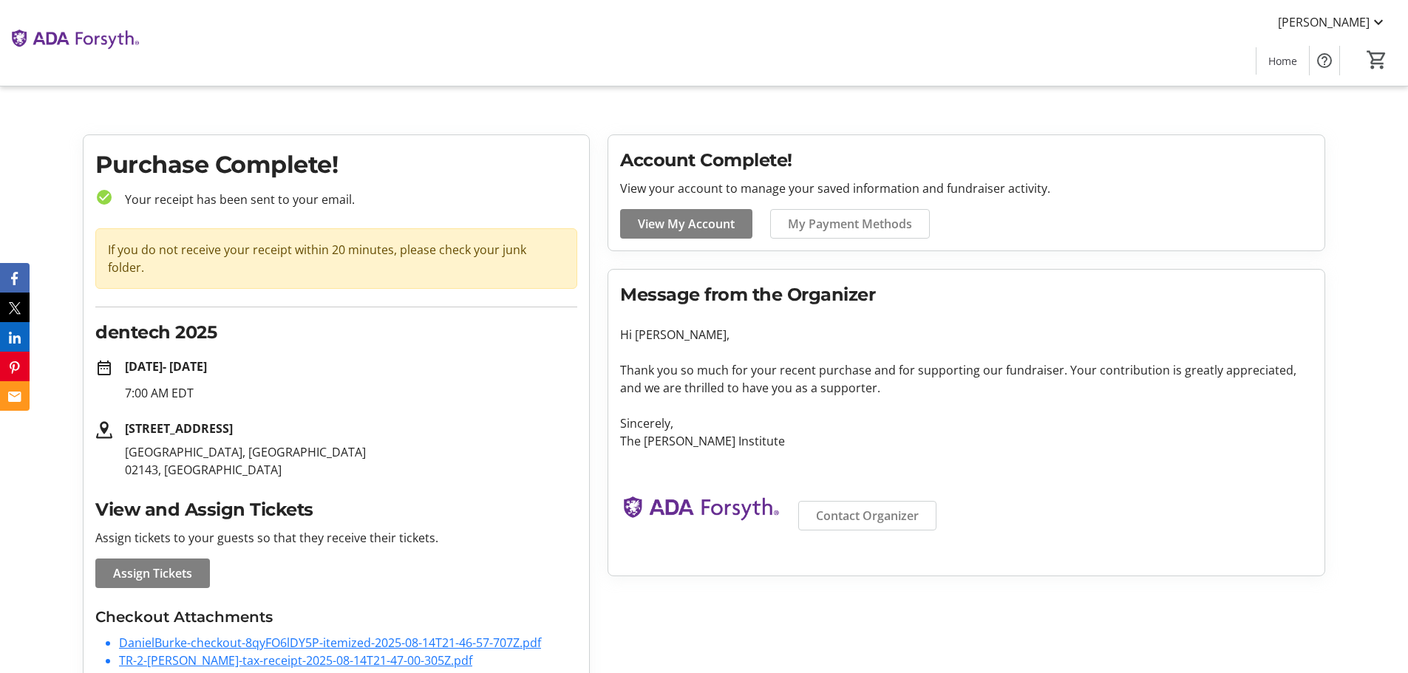
scroll to position [50, 0]
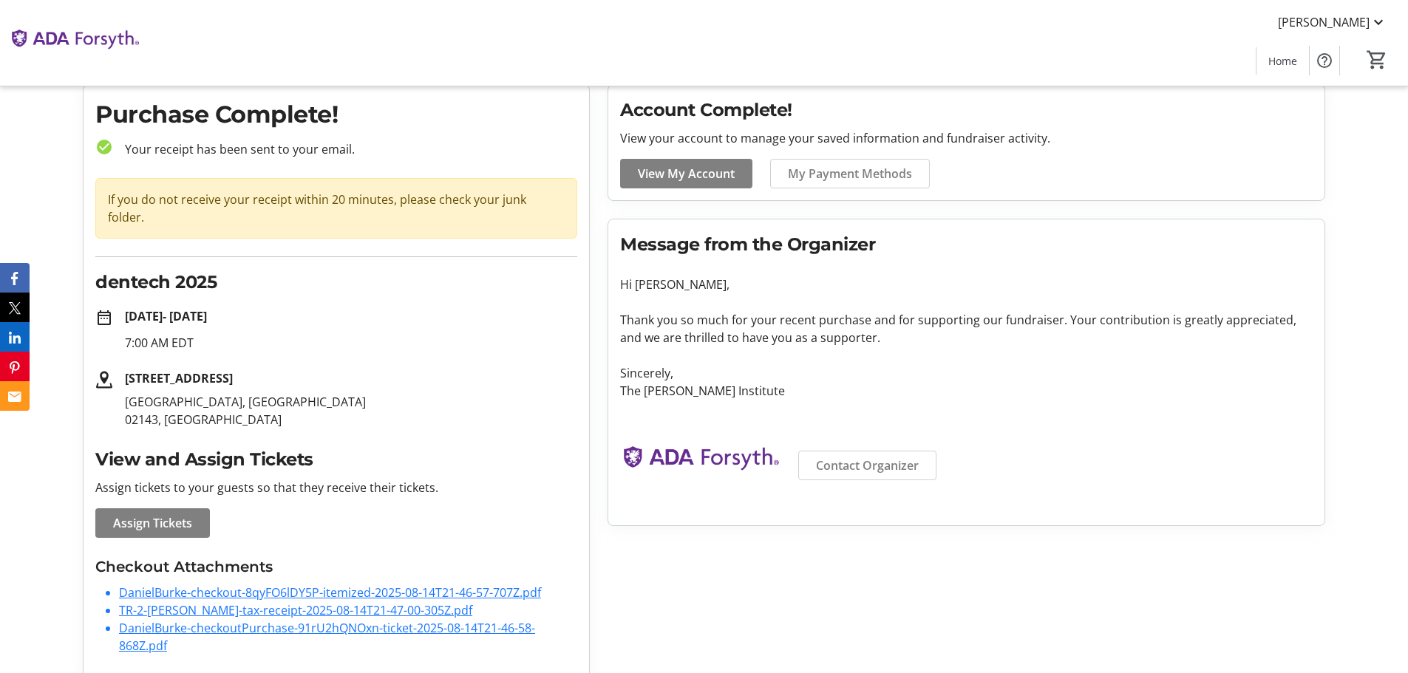
click at [267, 620] on link "DanielBurke-checkoutPurchase-91rU2hQNOxn-ticket-2025-08-14T21-46-58-868Z.pdf" at bounding box center [327, 637] width 416 height 34
click at [211, 602] on link "TR-2-[PERSON_NAME]-tax-receipt-2025-08-14T21-47-00-305Z.pdf" at bounding box center [295, 610] width 353 height 16
click at [213, 585] on link "DanielBurke-checkout-8qyFO6lDY5P-itemized-2025-08-14T21-46-57-707Z.pdf" at bounding box center [330, 593] width 422 height 16
